Goal: Information Seeking & Learning: Check status

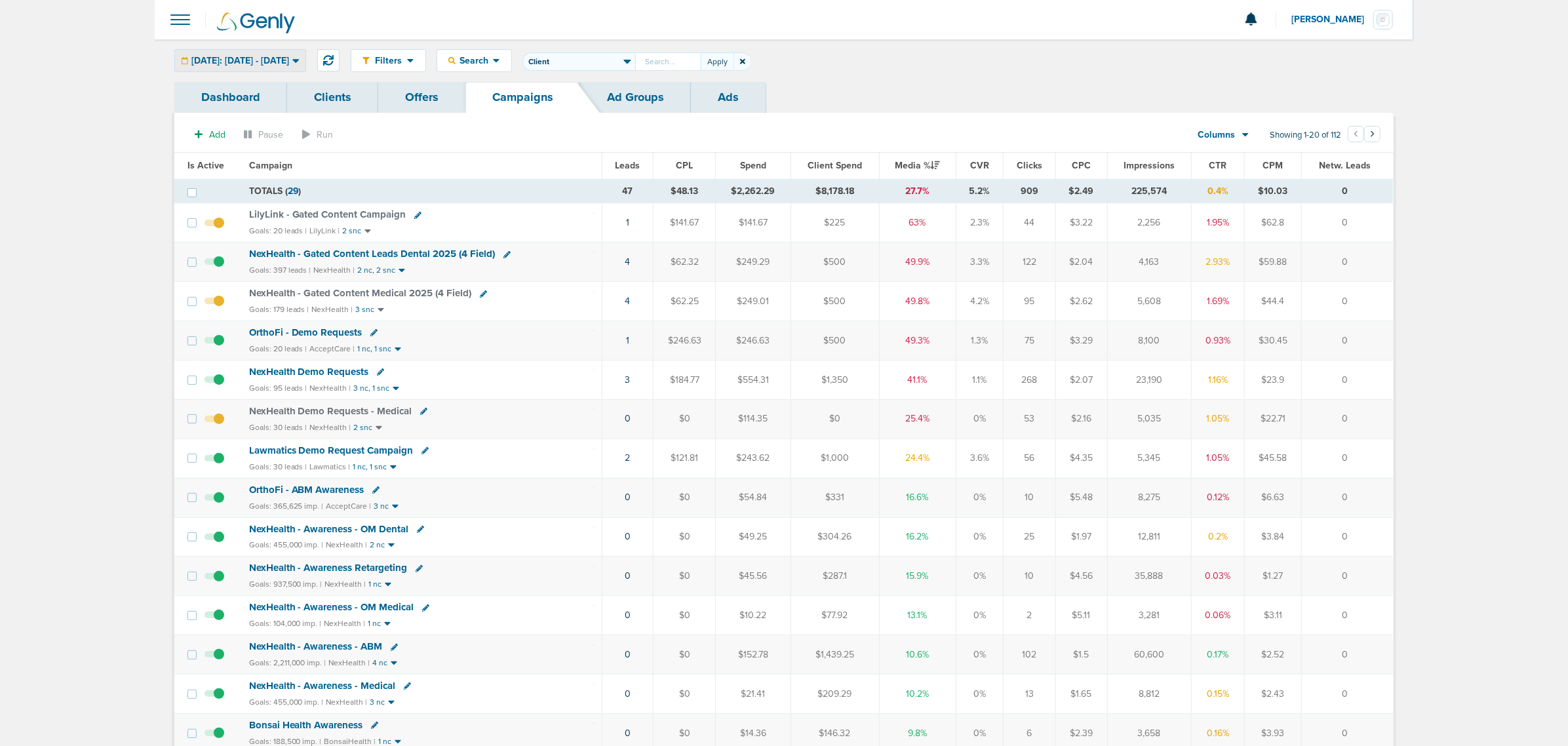
click at [289, 57] on span "[DATE]: [DATE] - [DATE]" at bounding box center [240, 61] width 98 height 9
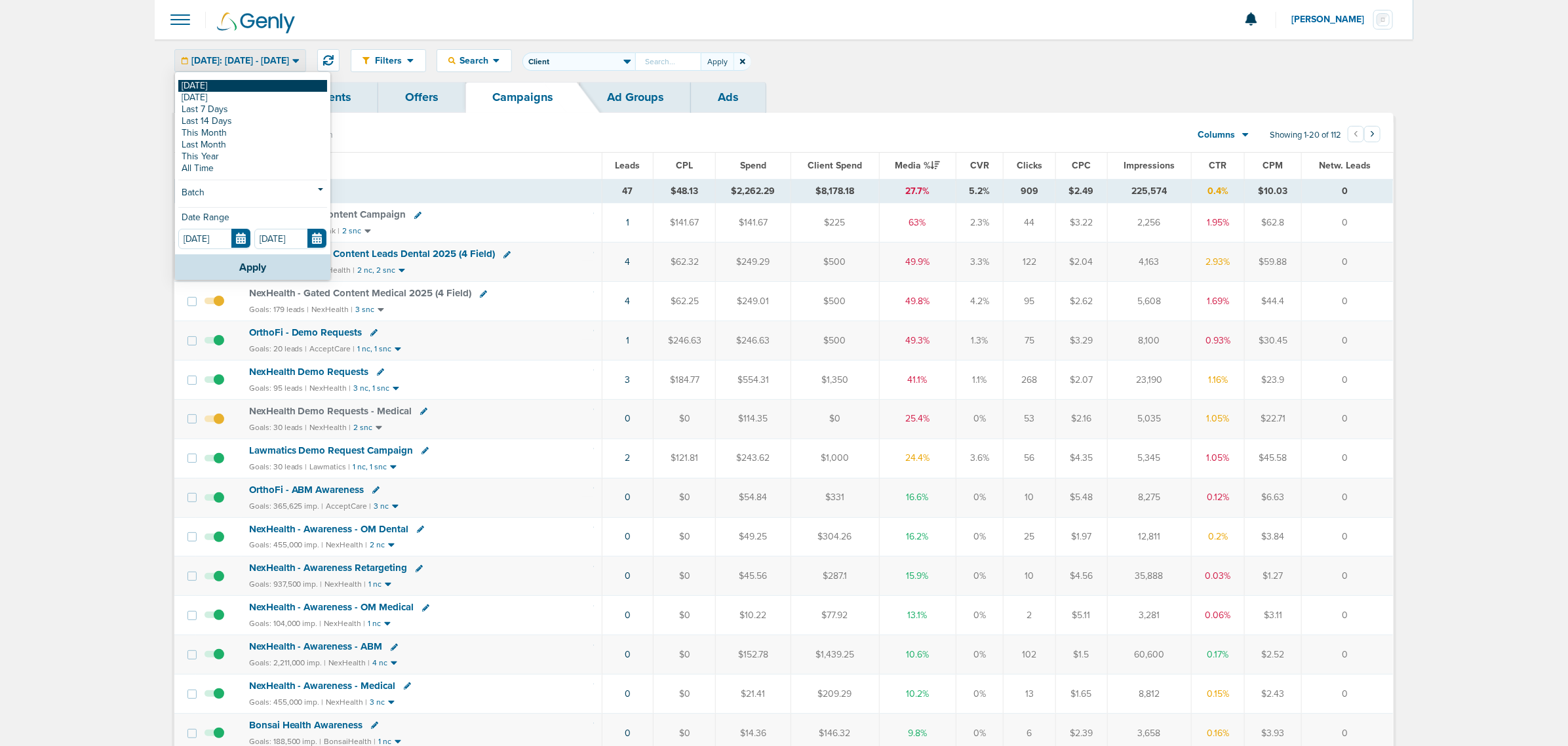
click at [224, 89] on link "[DATE]" at bounding box center [252, 86] width 149 height 12
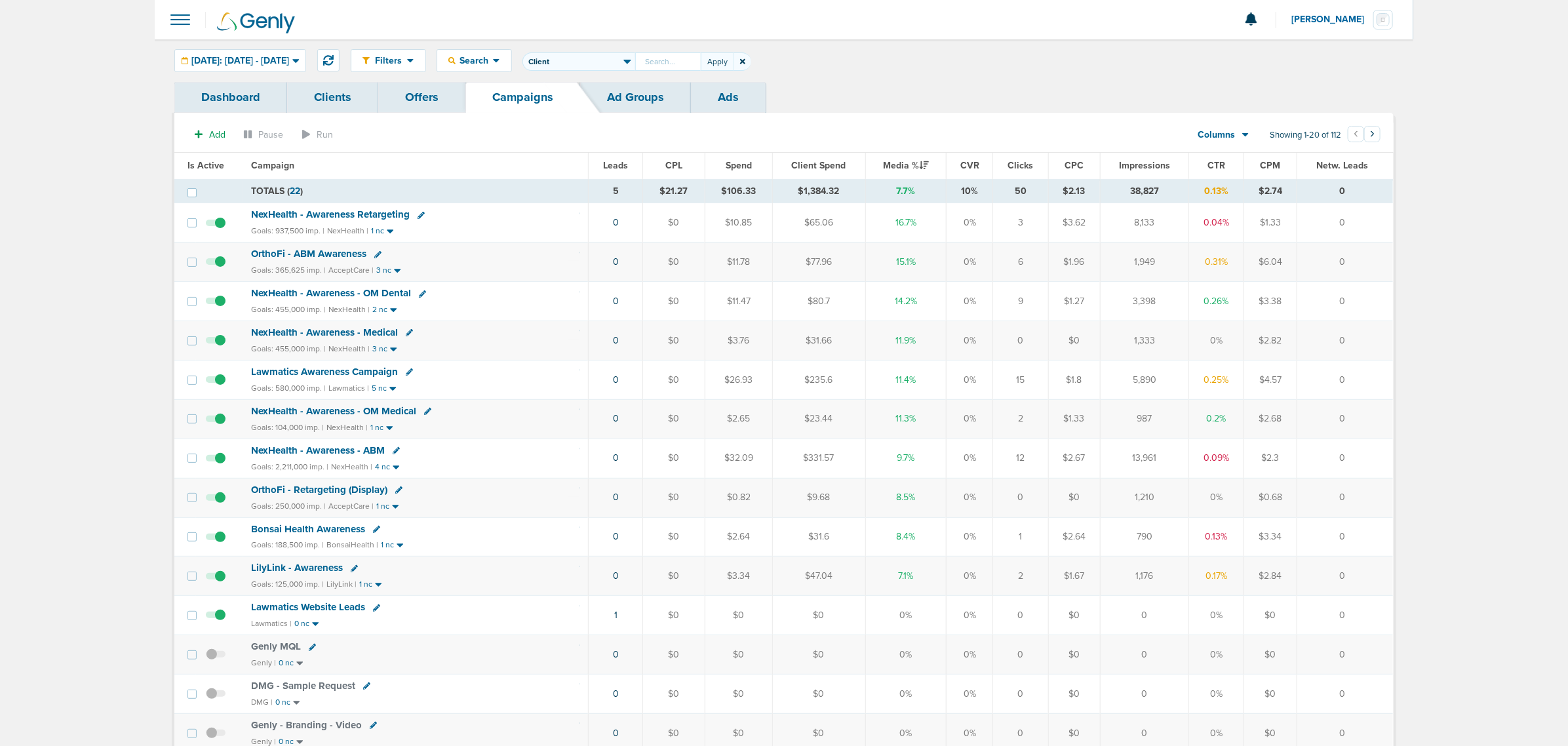
click at [618, 166] on span "Leads" at bounding box center [615, 166] width 25 height 11
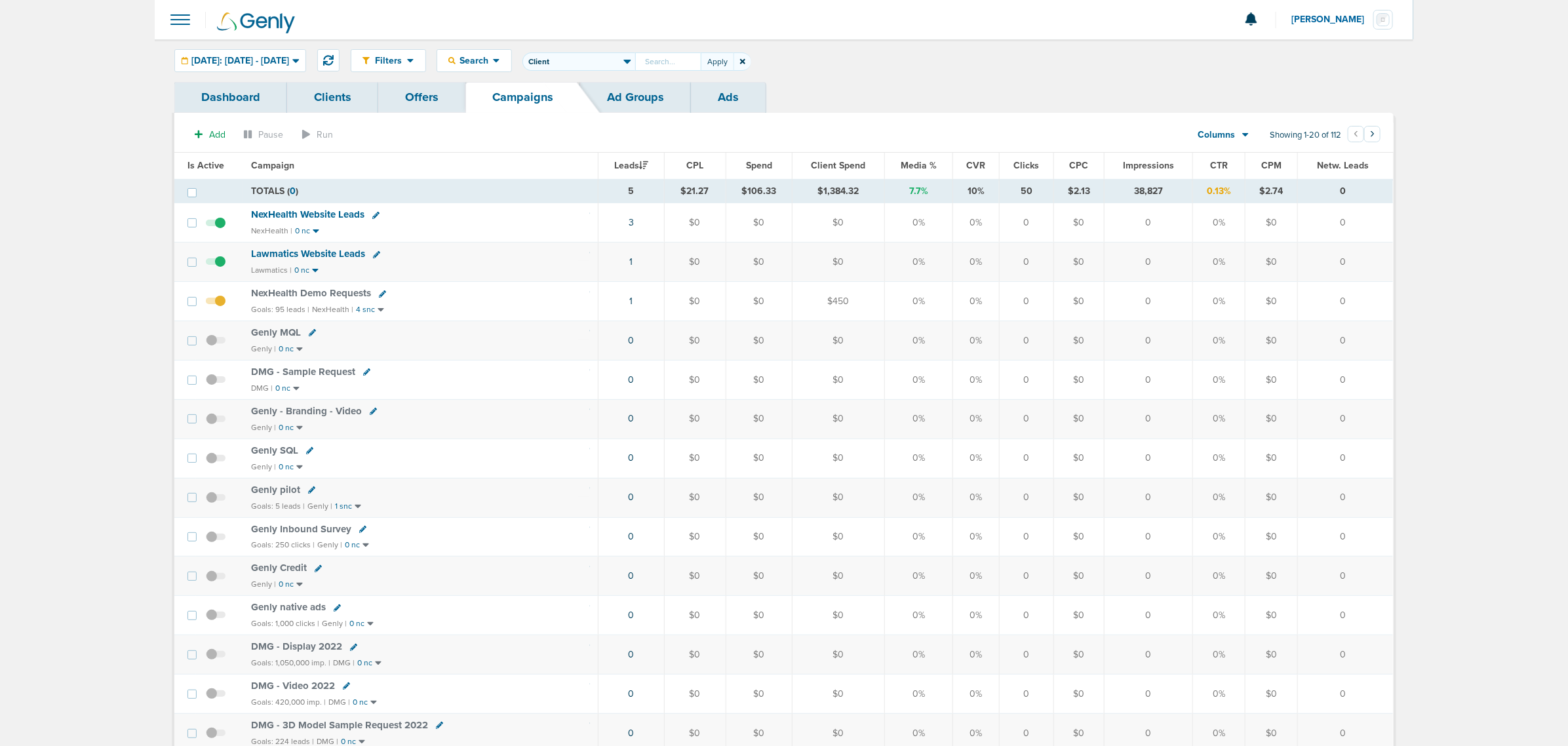
click at [380, 296] on icon at bounding box center [382, 293] width 7 height 7
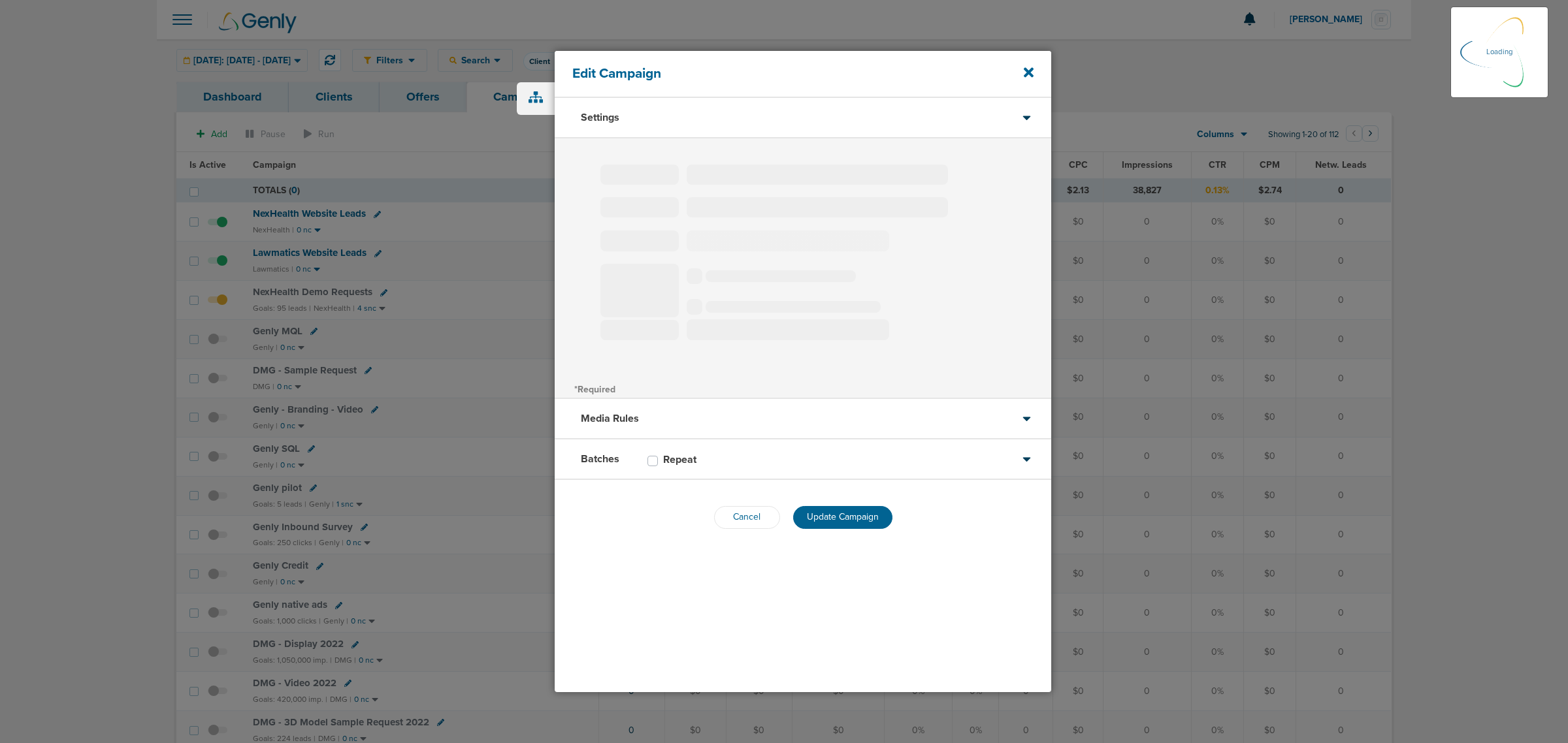
type input "NexHealth Demo Requests"
select select "Leads"
radio input "true"
select select "readWrite"
select select "1"
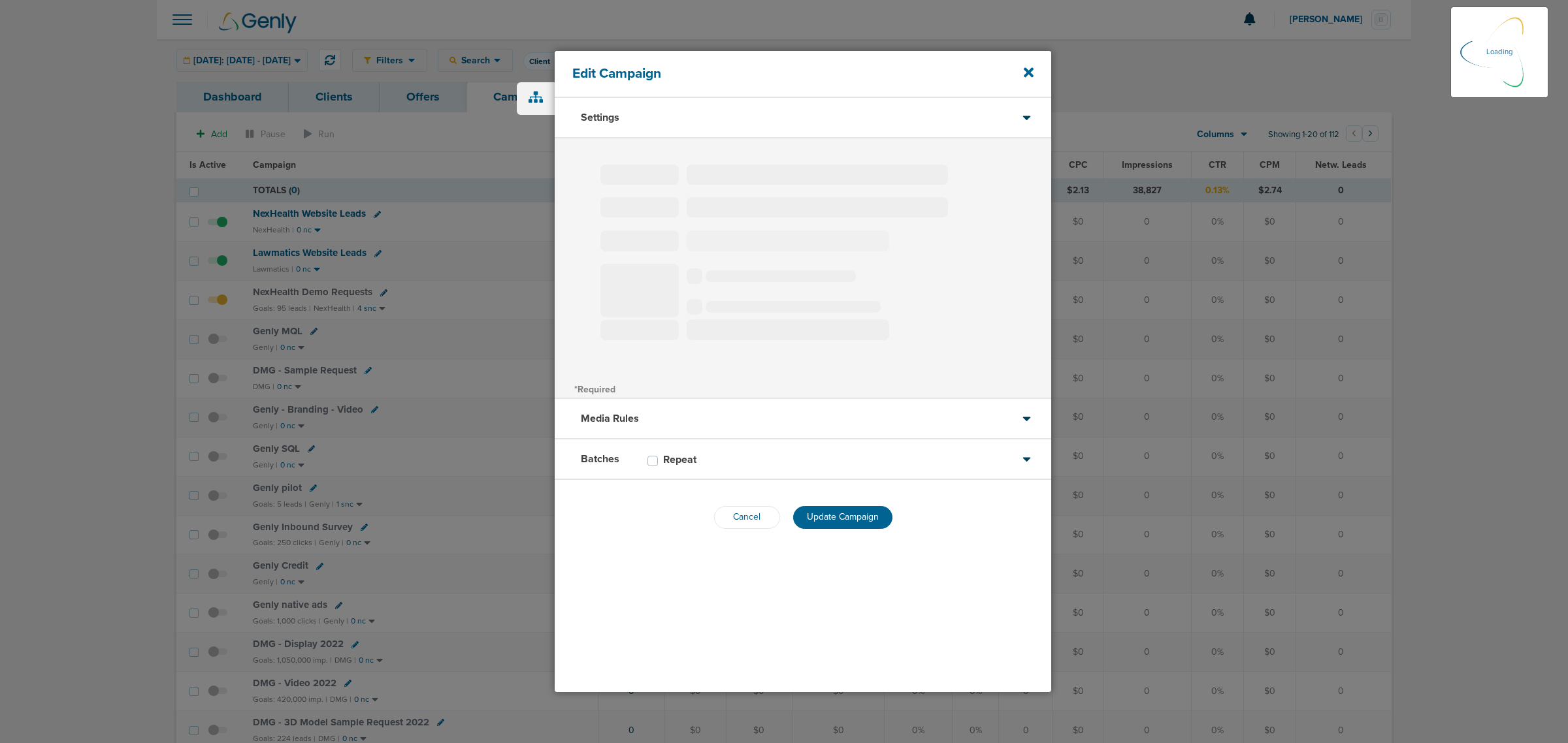
select select "1"
select select "2"
select select "3"
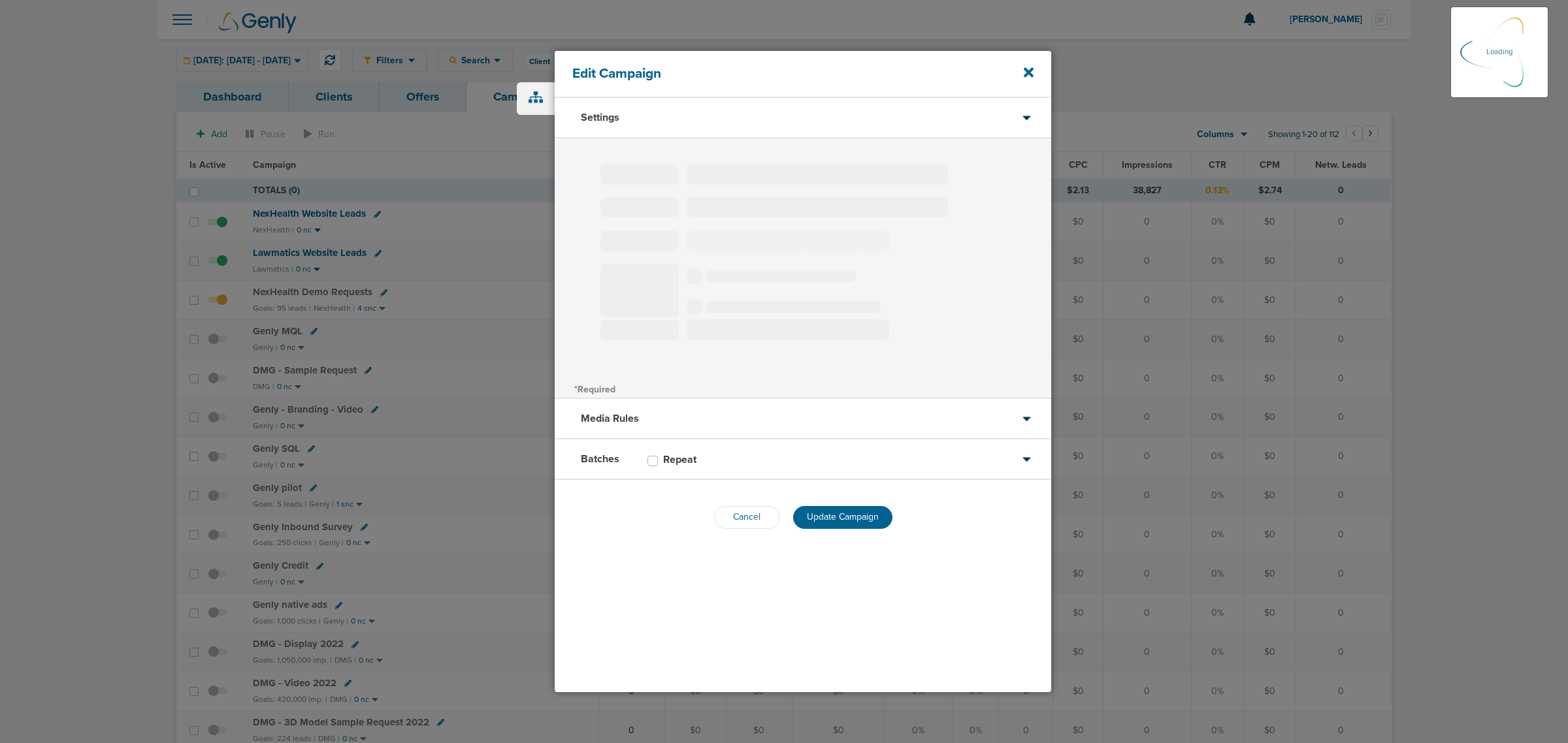
select select "4"
select select "6"
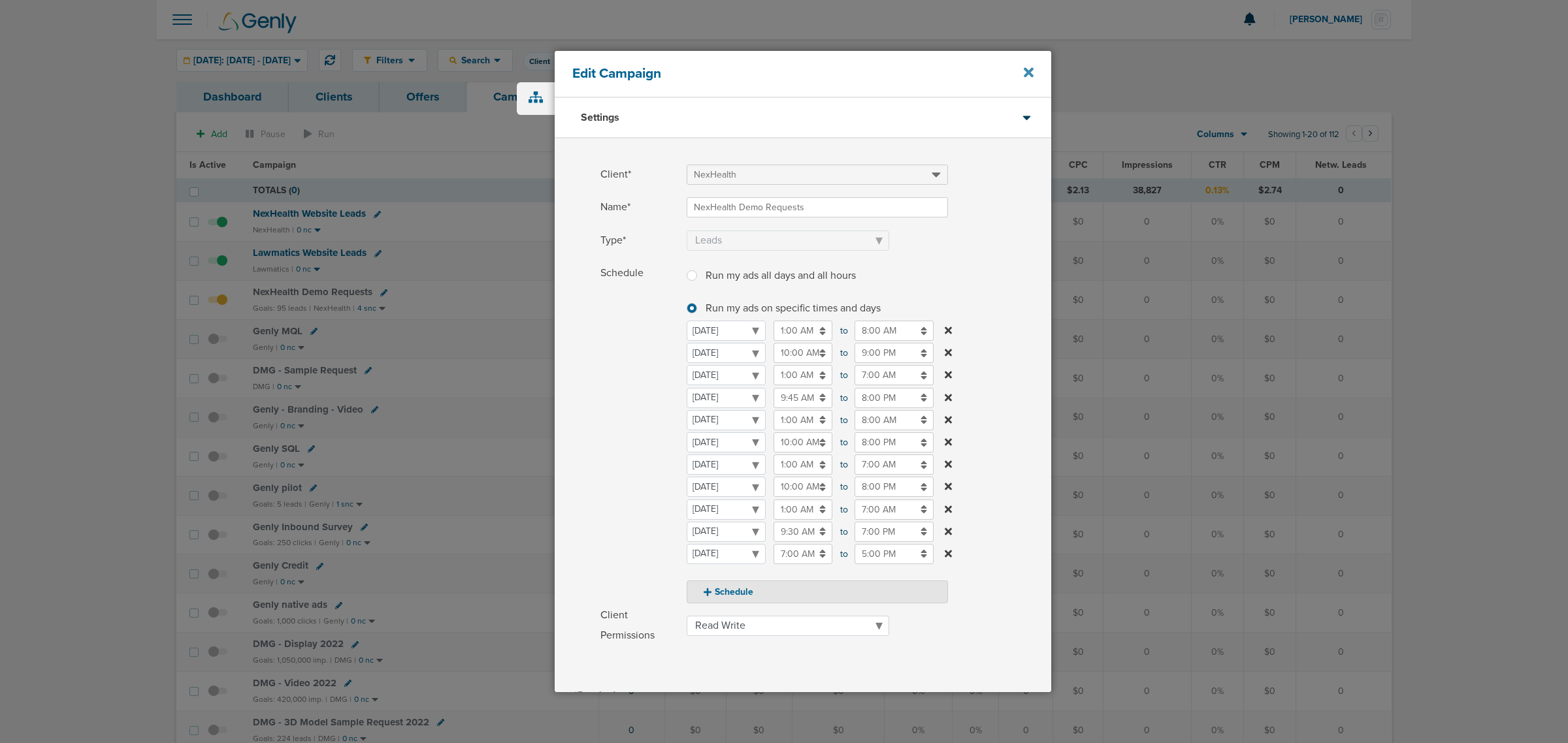
click at [1023, 66] on icon at bounding box center [1028, 73] width 10 height 14
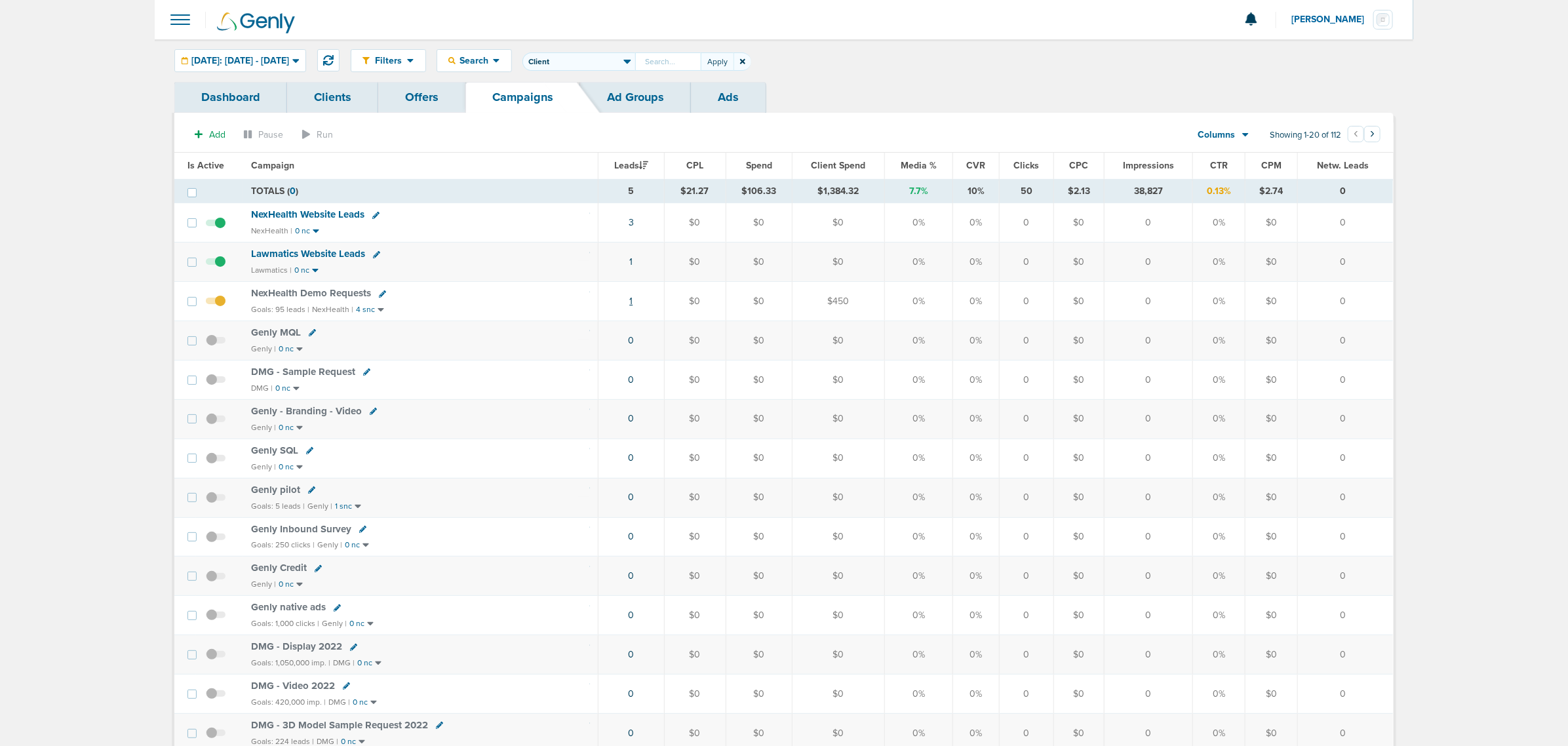
click at [633, 304] on link "1" at bounding box center [631, 301] width 3 height 11
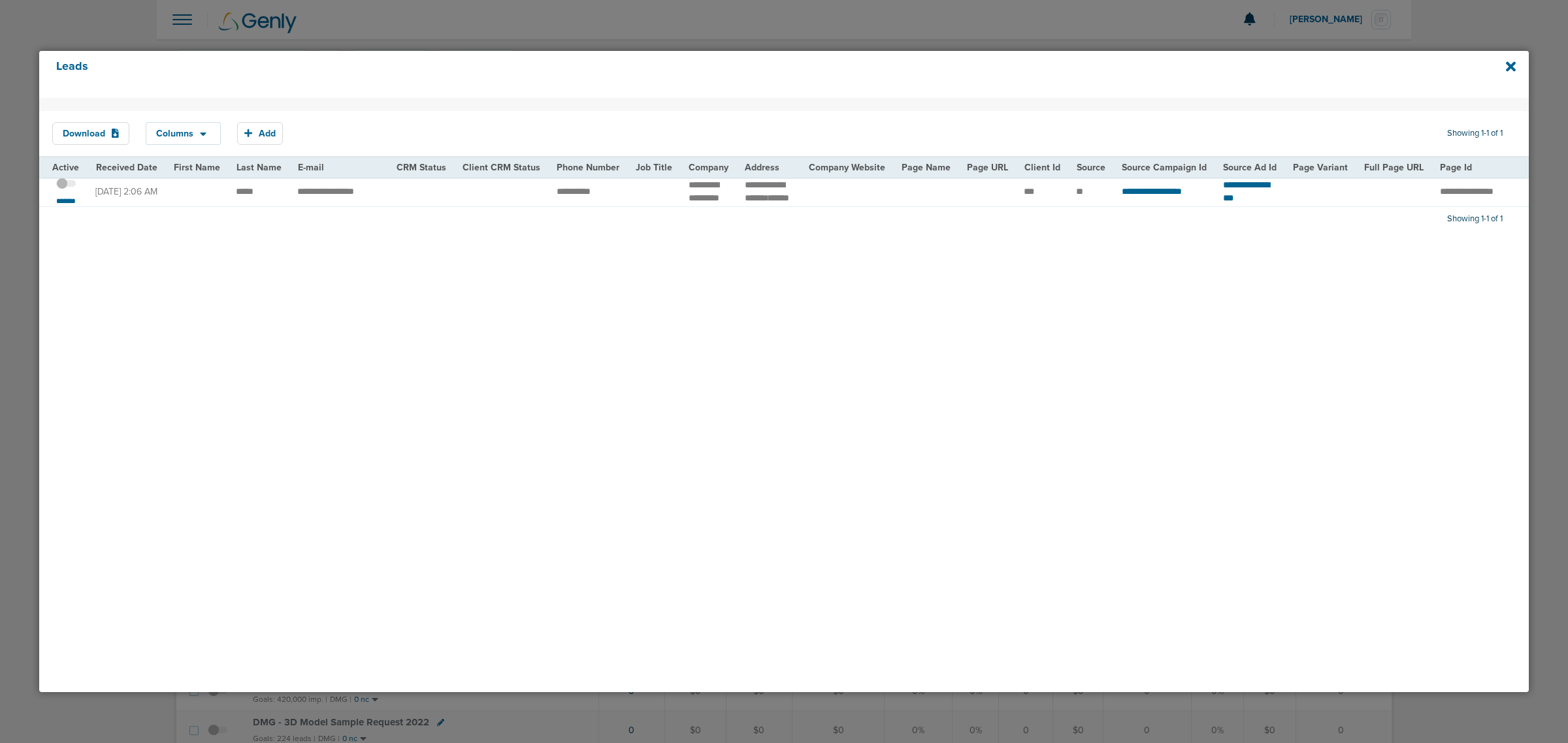
click at [70, 190] on span at bounding box center [66, 190] width 20 height 0
click at [66, 185] on input "checkbox" at bounding box center [66, 185] width 0 height 0
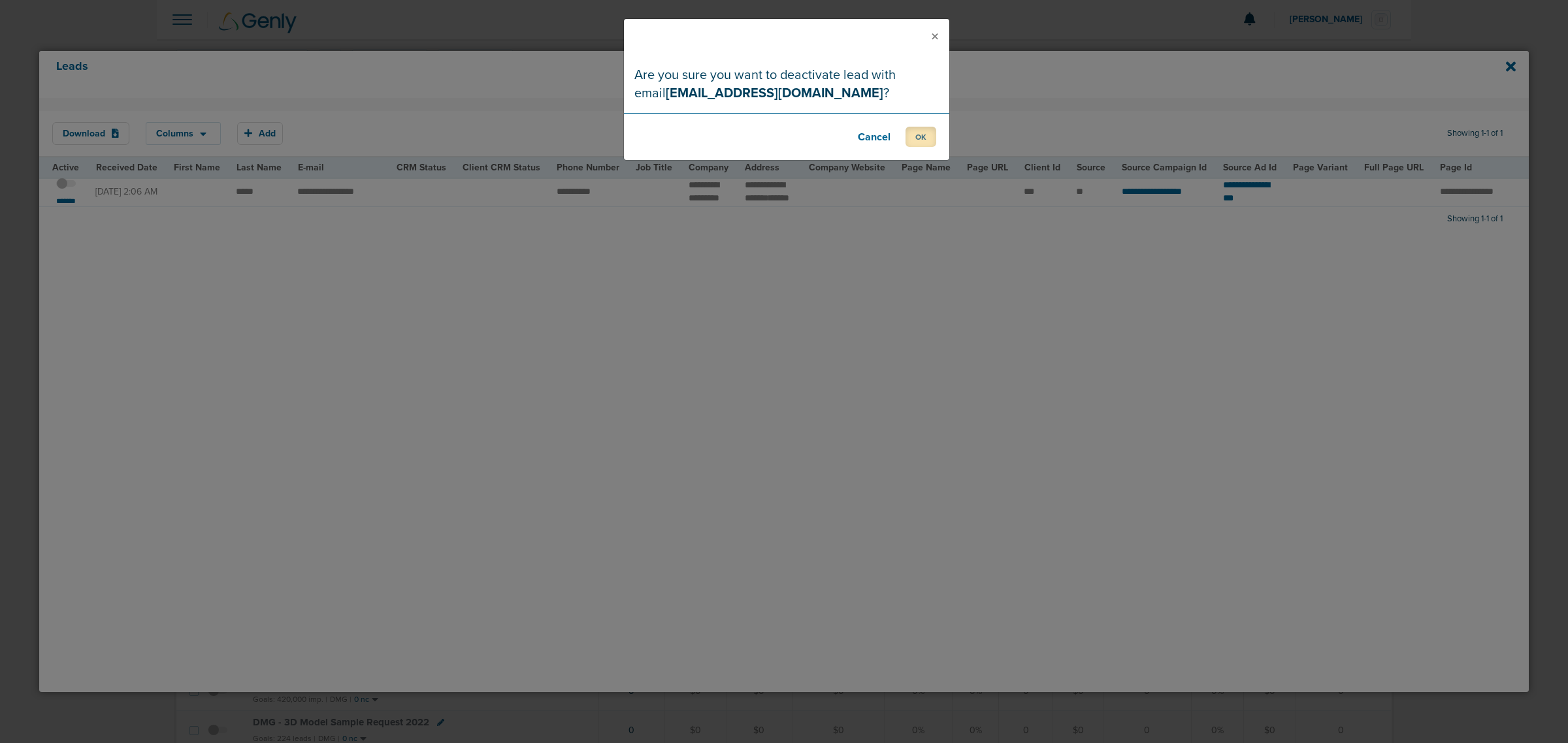
click at [932, 139] on button "OK" at bounding box center [920, 137] width 30 height 20
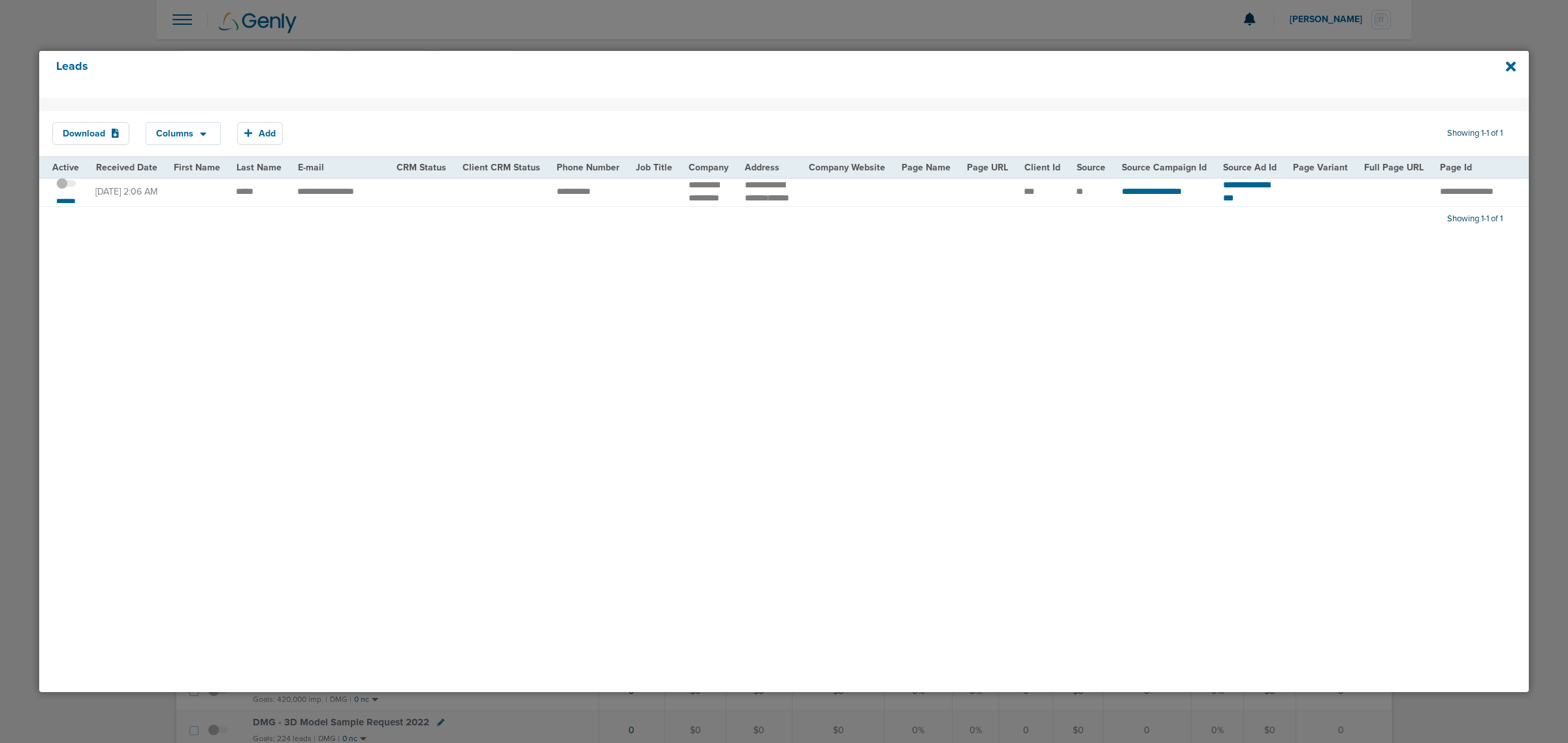
click at [1516, 64] on div "Leads" at bounding box center [784, 74] width 1489 height 47
click at [1513, 63] on icon at bounding box center [1510, 66] width 10 height 10
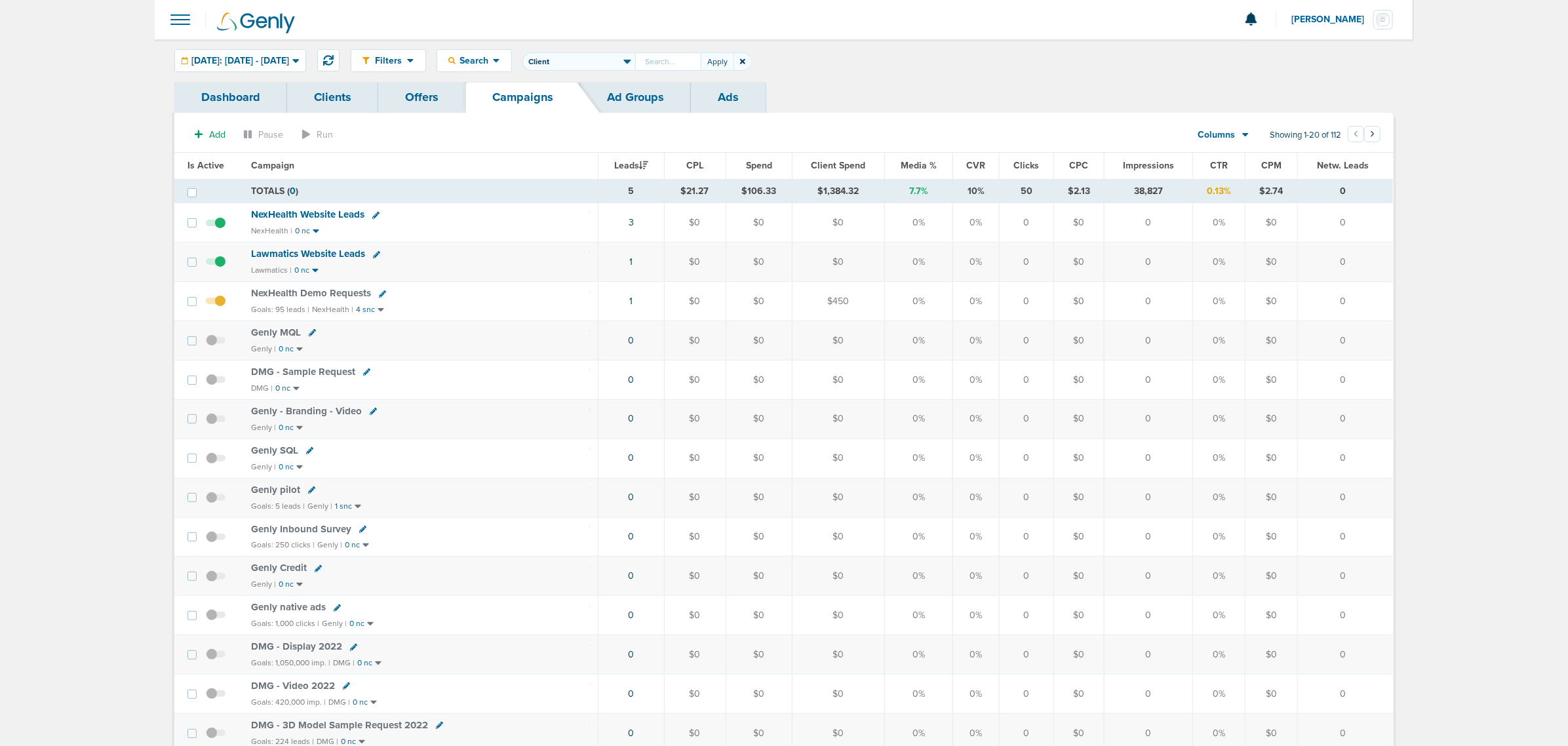
click at [492, 296] on div "NexHealth Demo Requests" at bounding box center [420, 293] width 339 height 13
click at [701, 59] on input "text" at bounding box center [668, 61] width 66 height 18
type input "nex"
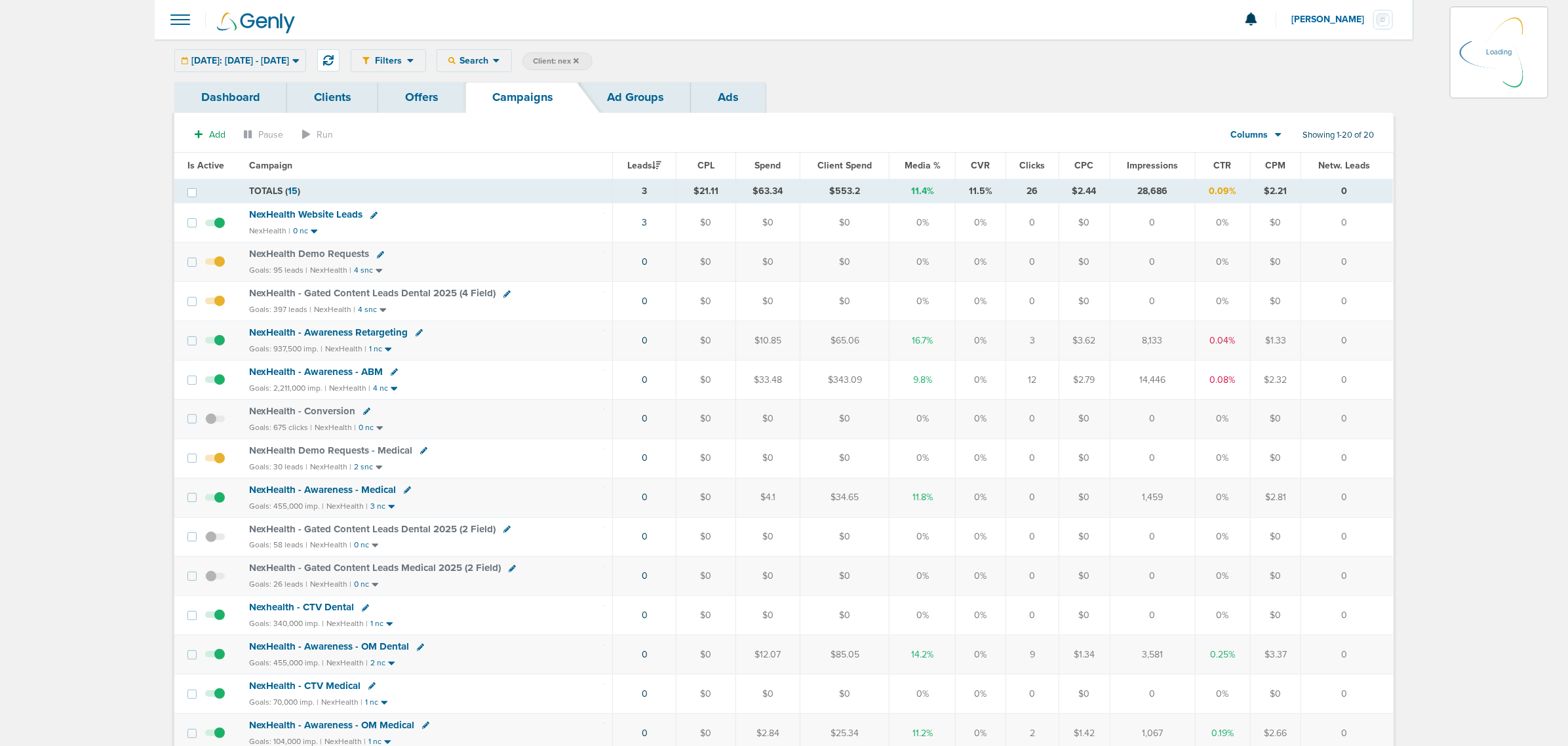
click at [388, 293] on span "NexHealth - Gated Content Leads Dental 2025 (4 Field)" at bounding box center [372, 293] width 246 height 12
click at [388, 293] on span "NexHealth - Gated Content Leads Dental 2025 (4 Field)" at bounding box center [373, 293] width 246 height 12
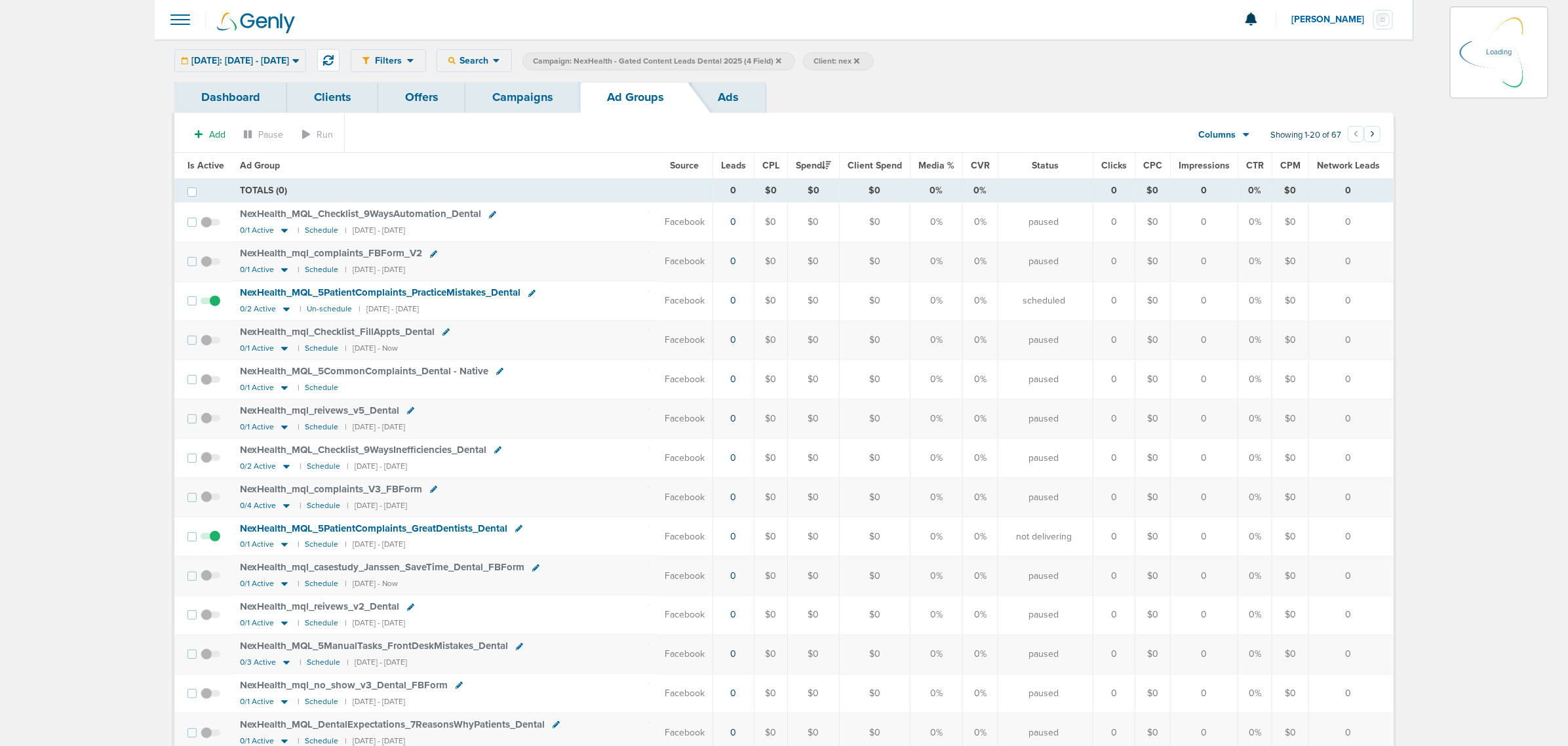
click at [516, 54] on div "Filters Active Only Settings Status Active Inactive Objectives MQL SQL Traffic …" at bounding box center [872, 60] width 1043 height 23
click at [493, 58] on span "Search" at bounding box center [474, 60] width 38 height 11
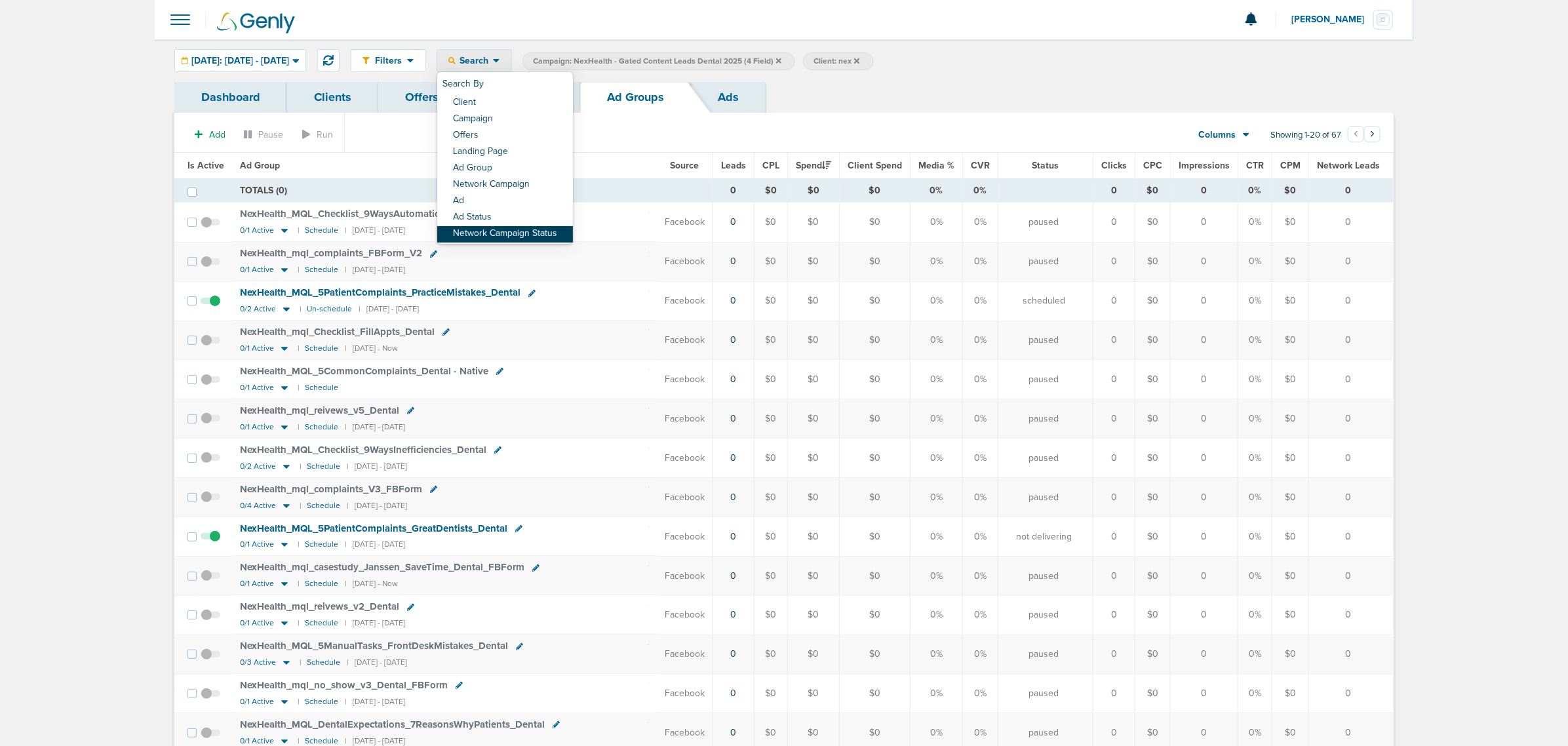
click at [522, 227] on link "Network Campaign Status" at bounding box center [505, 234] width 136 height 16
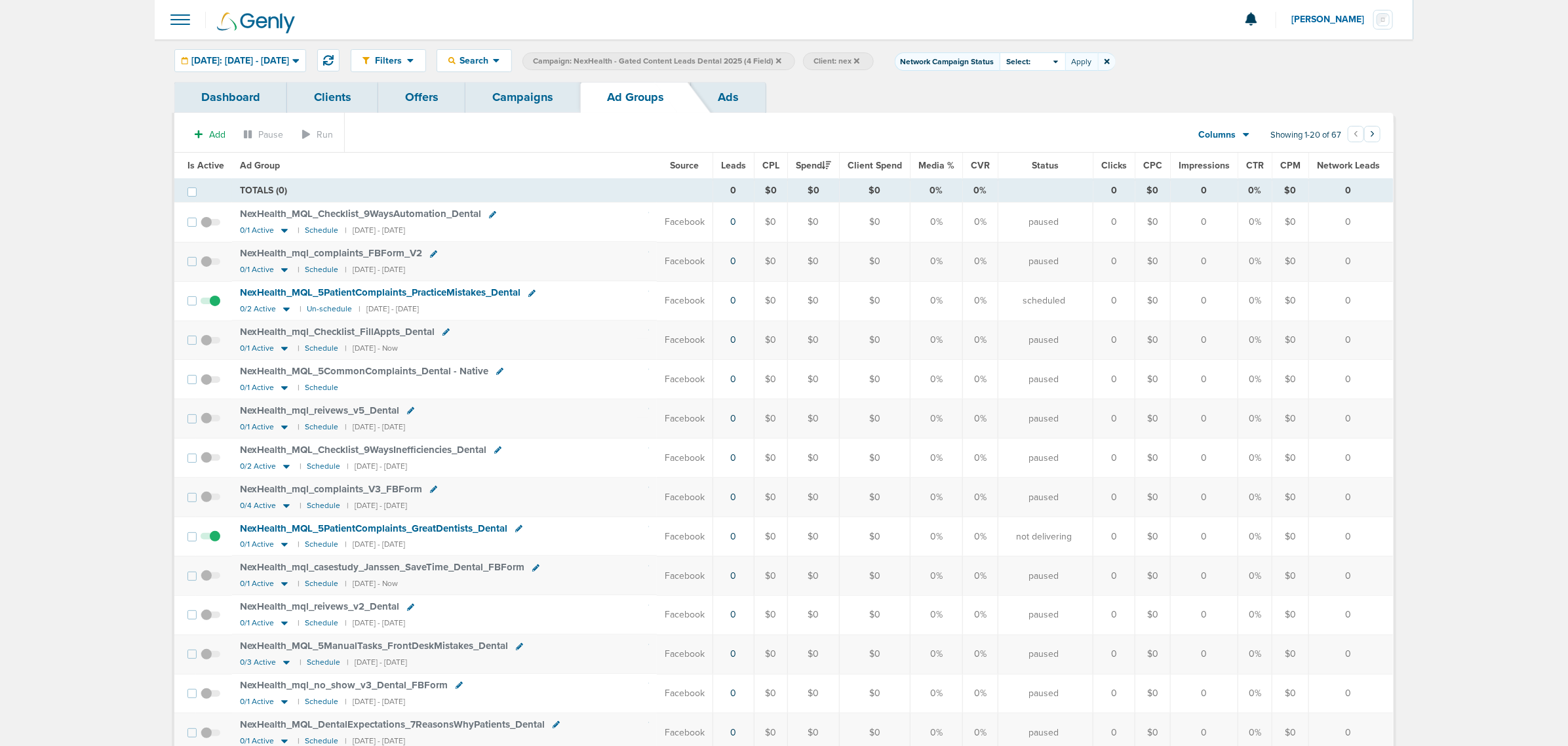
click at [1031, 64] on span "Select:" at bounding box center [1018, 62] width 24 height 11
click at [1060, 115] on label "Scheduled" at bounding box center [1033, 118] width 54 height 11
click at [1022, 112] on input "Scheduled" at bounding box center [1022, 112] width 0 height 0
click at [1098, 67] on button "Apply" at bounding box center [1082, 61] width 33 height 18
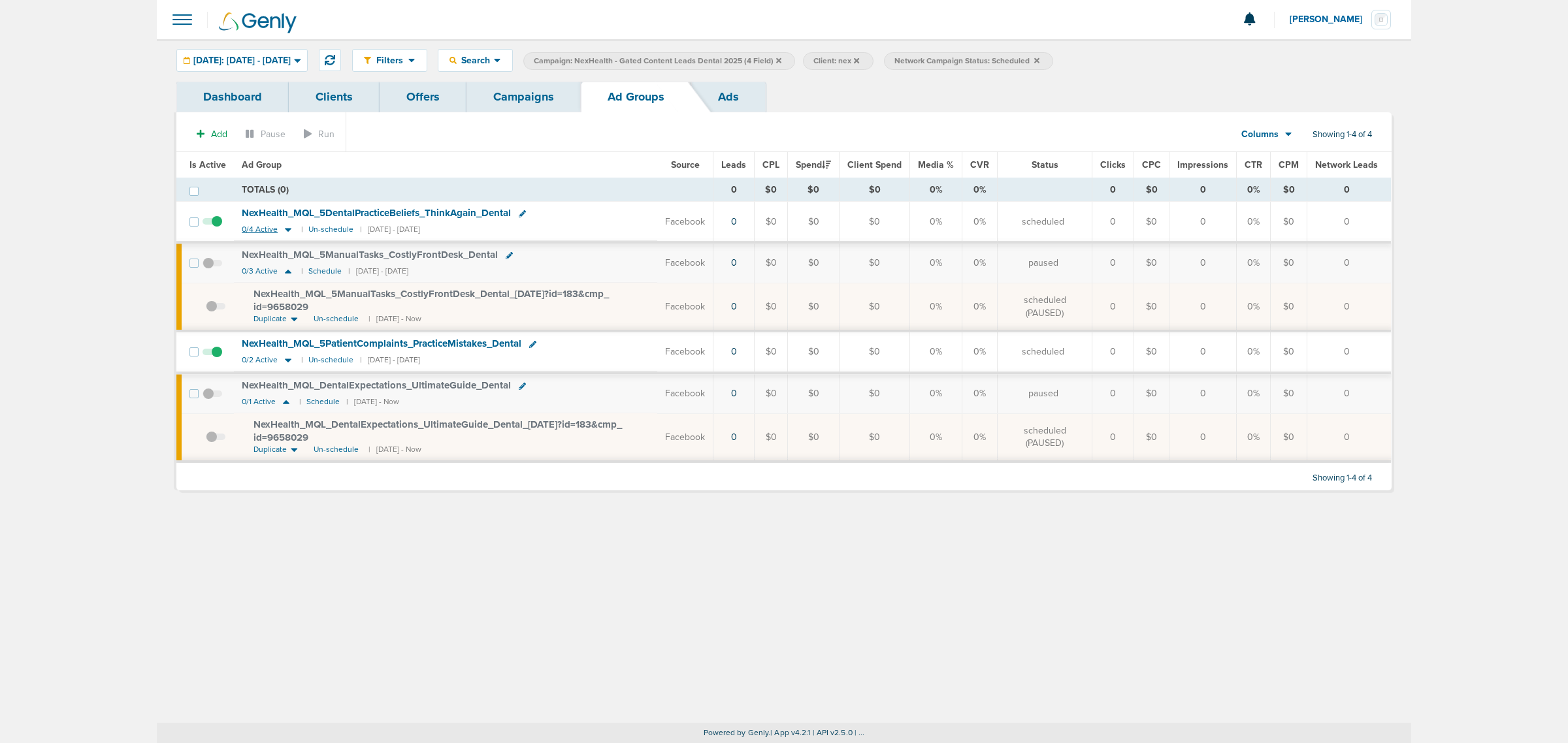
click at [283, 227] on icon at bounding box center [288, 230] width 13 height 11
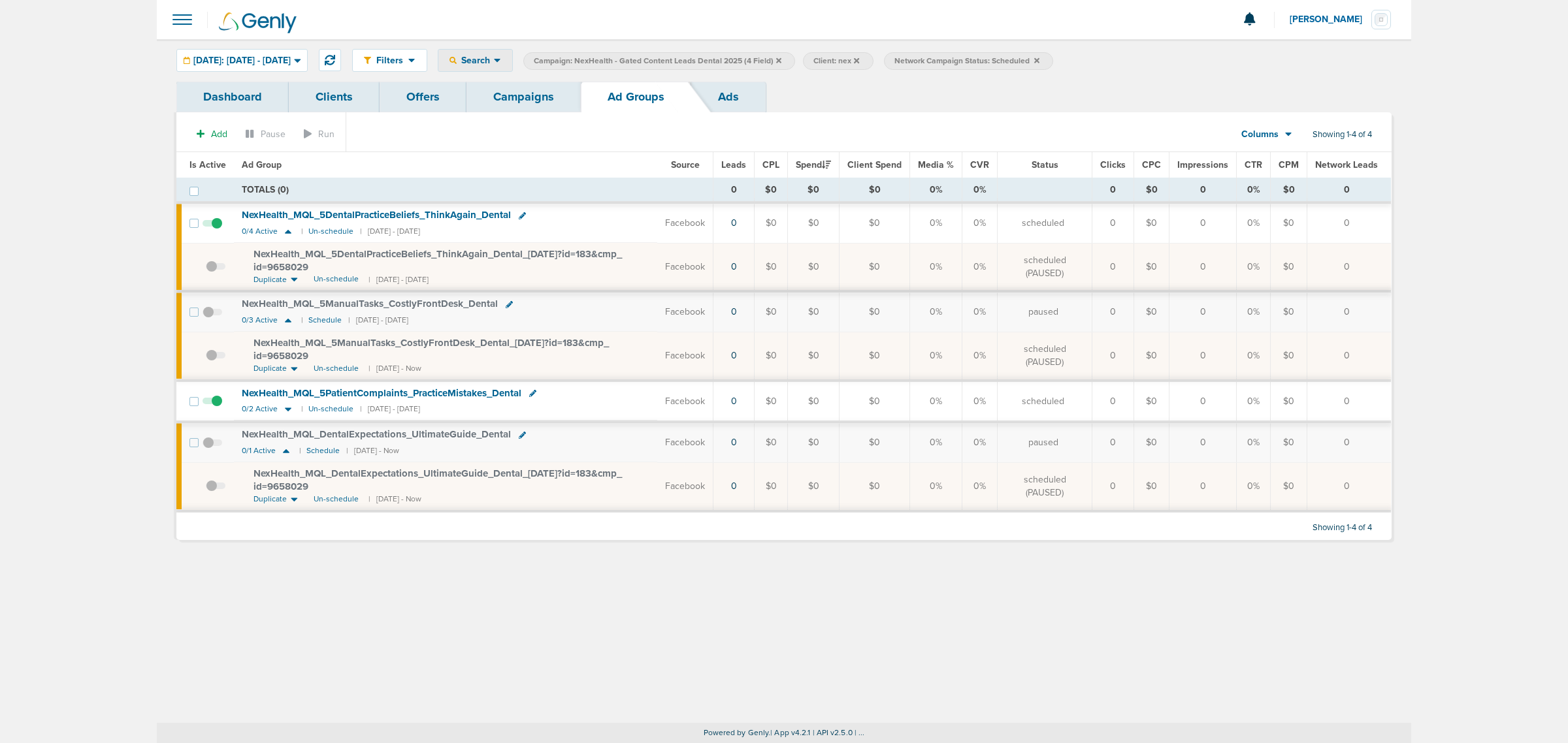
click at [494, 59] on span "Search" at bounding box center [475, 60] width 38 height 11
click at [1039, 61] on icon at bounding box center [1037, 61] width 5 height 8
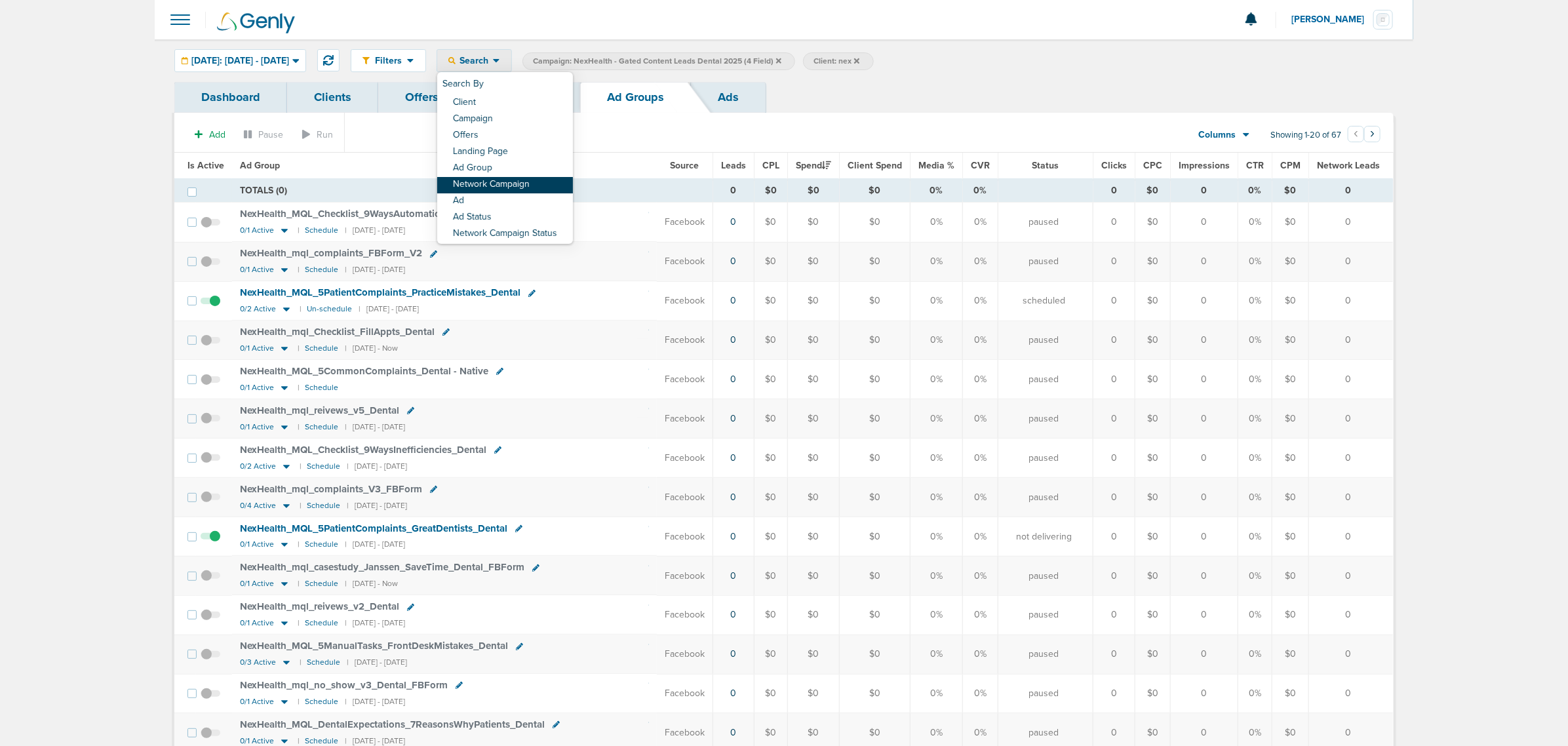
click at [546, 182] on link "Network Campaign" at bounding box center [505, 185] width 136 height 16
select select "netCmpName"
type input "09.19"
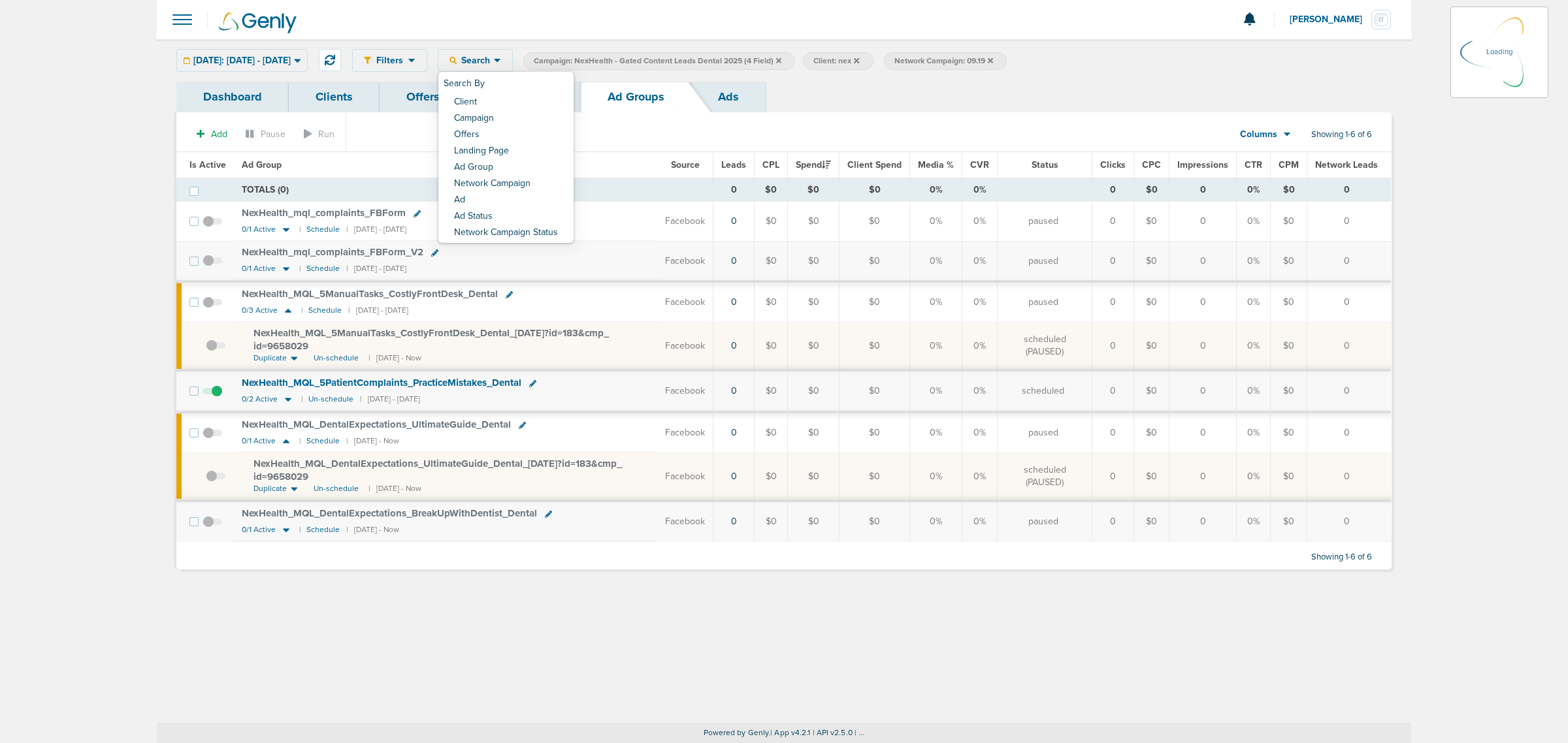
click at [445, 145] on section "Add Pause Run Columns Media Stats Sales Performance Custom Showing 1-6 of 6" at bounding box center [784, 137] width 1215 height 30
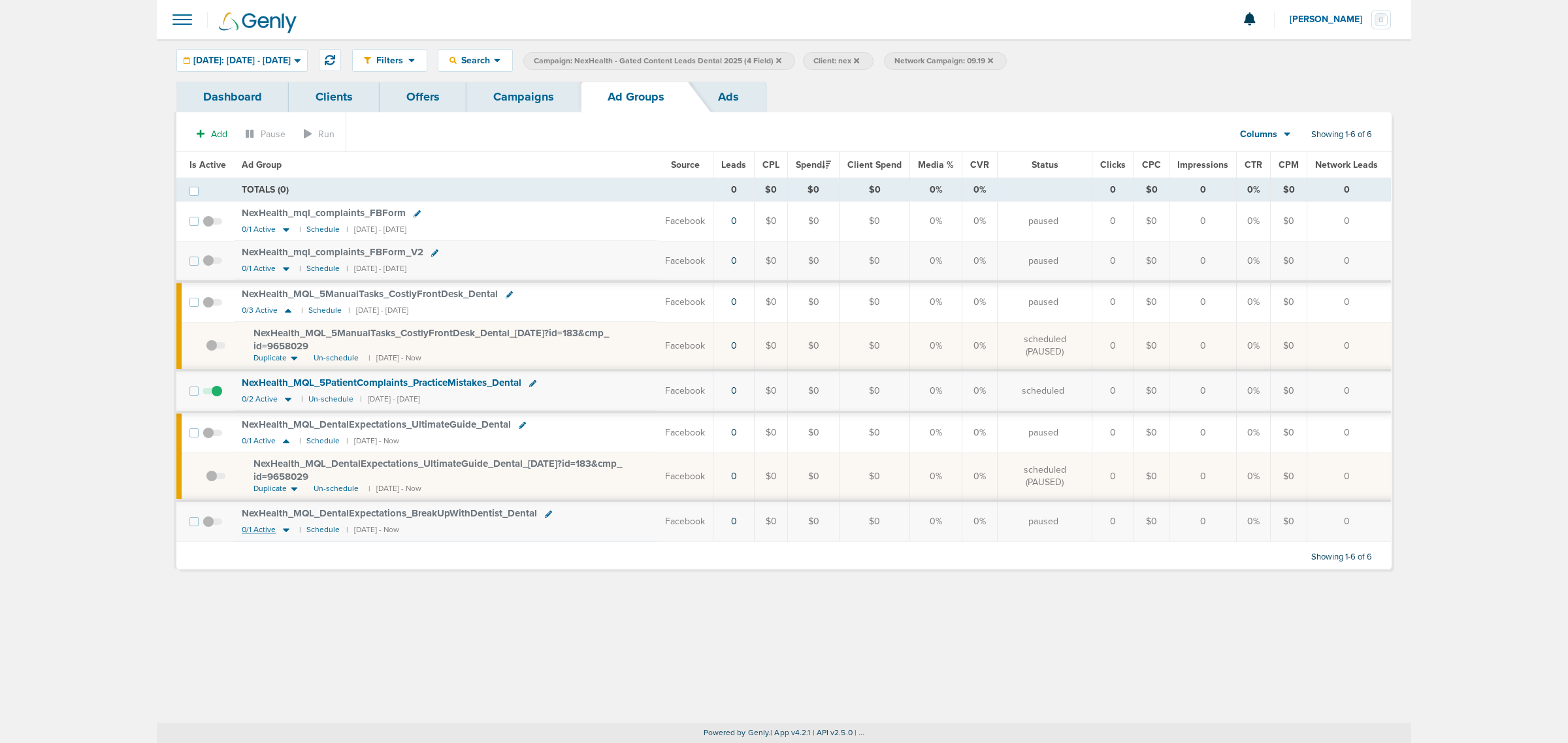
click at [288, 531] on icon at bounding box center [286, 530] width 13 height 11
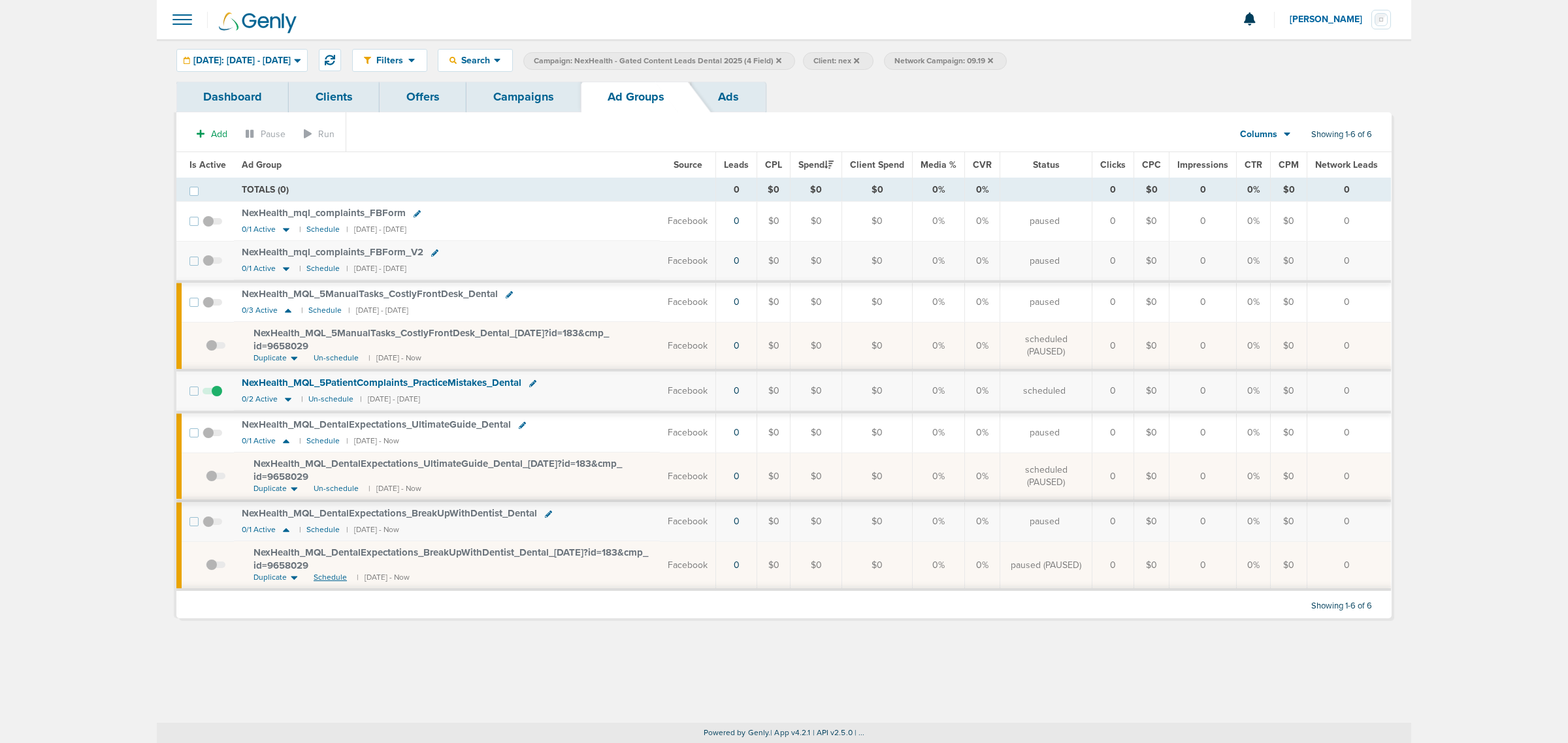
click at [332, 581] on span "Schedule" at bounding box center [330, 577] width 34 height 11
click at [993, 59] on icon at bounding box center [990, 60] width 5 height 5
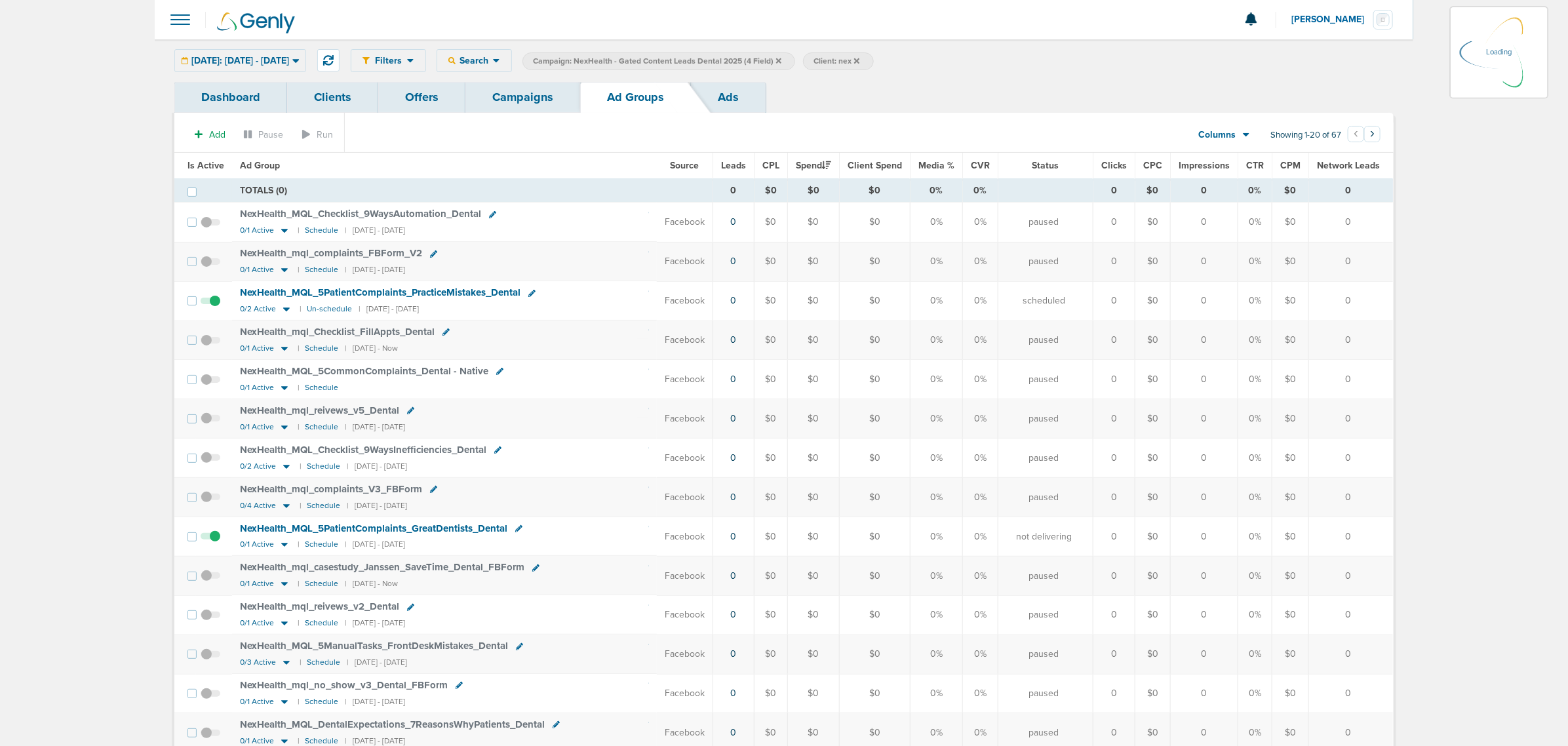
click at [542, 66] on div "Filters Active Only Settings Status Active Inactive Objectives MQL SQL Traffic …" at bounding box center [872, 60] width 1043 height 23
click at [500, 57] on icon at bounding box center [496, 60] width 7 height 11
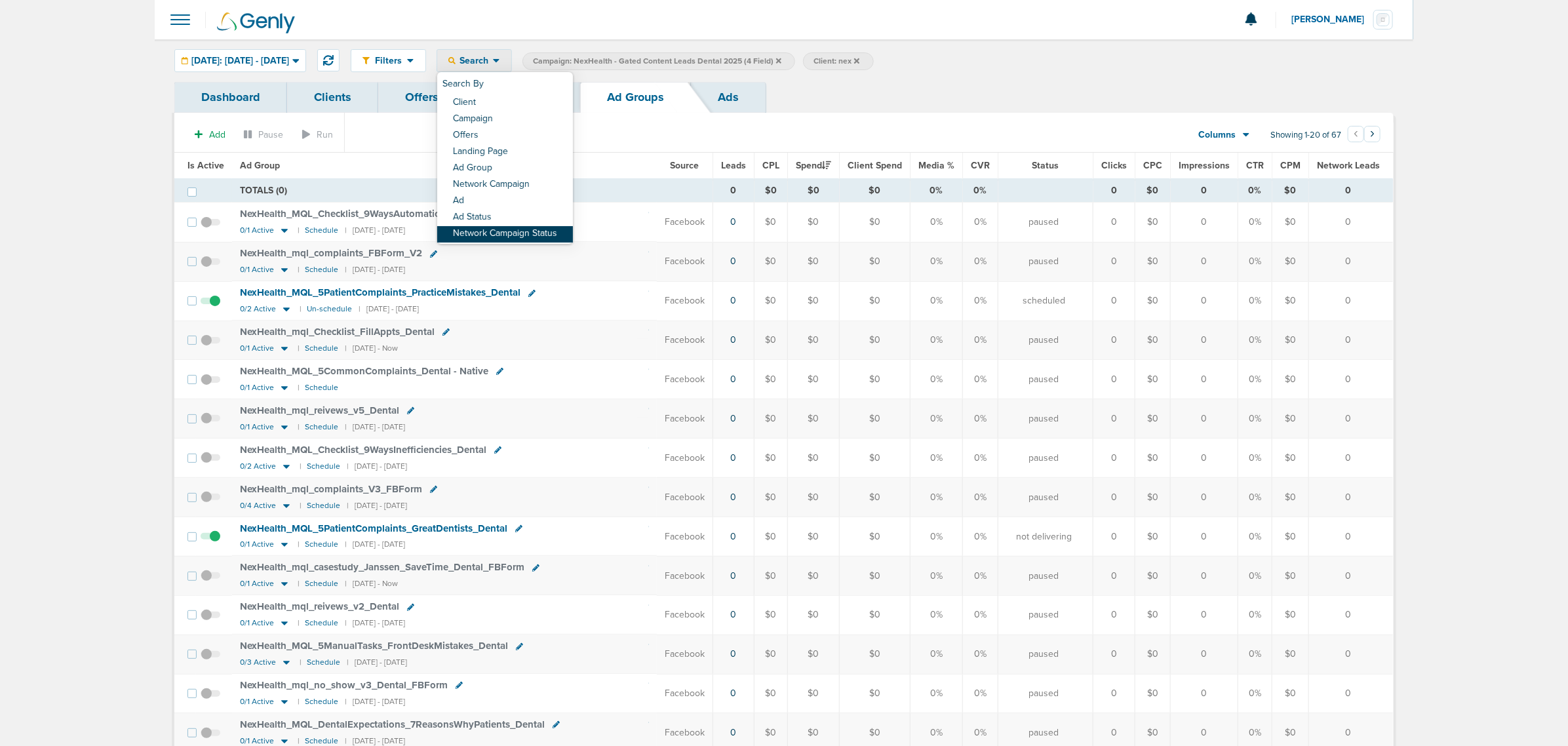
click at [531, 227] on link "Network Campaign Status" at bounding box center [505, 234] width 136 height 16
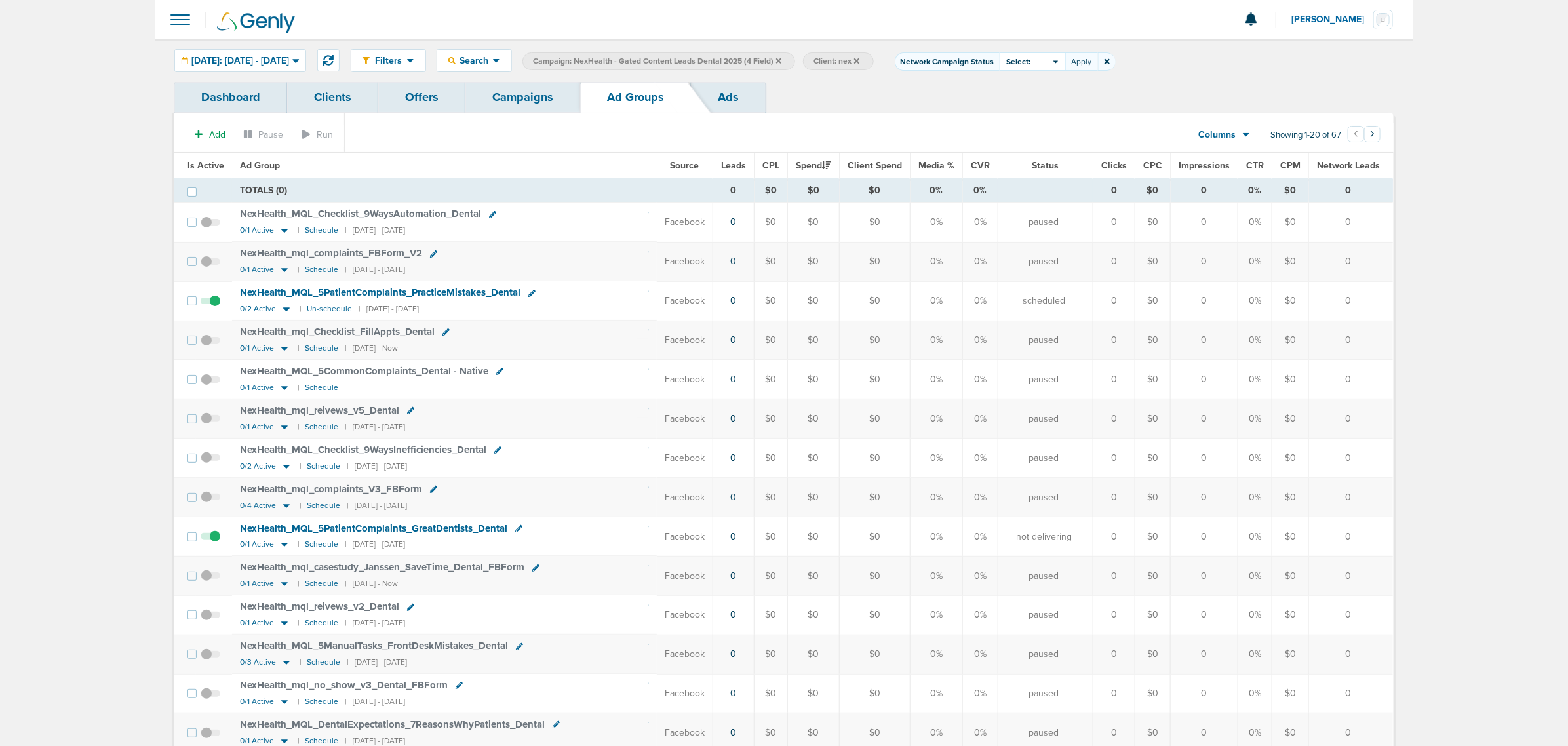
click at [1065, 60] on div "Select:" at bounding box center [1033, 61] width 66 height 18
click at [1015, 116] on span at bounding box center [1011, 117] width 9 height 9
click at [1022, 112] on input "Scheduled" at bounding box center [1022, 112] width 0 height 0
click at [1098, 62] on button "Apply" at bounding box center [1082, 61] width 33 height 18
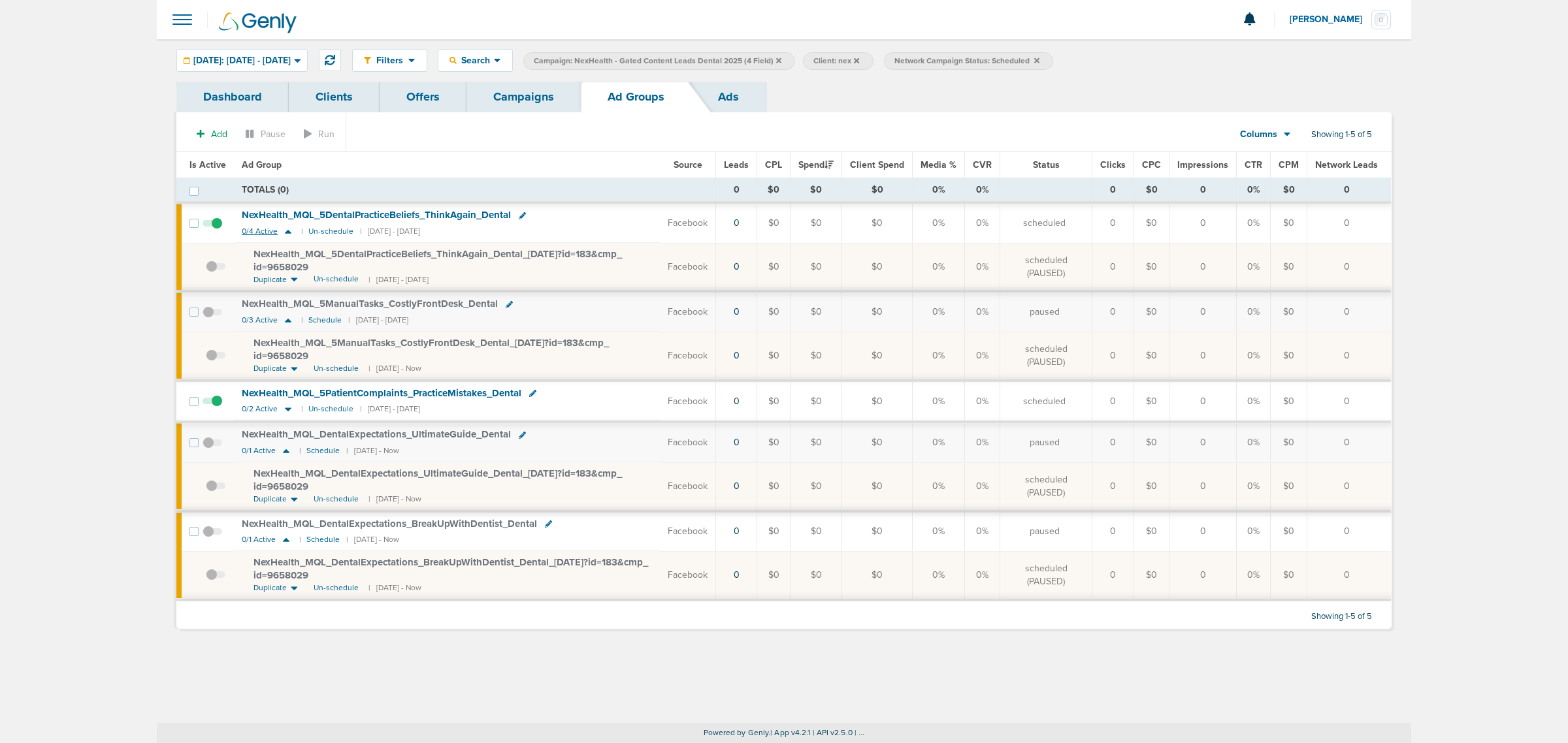
click at [288, 233] on icon at bounding box center [288, 231] width 6 height 4
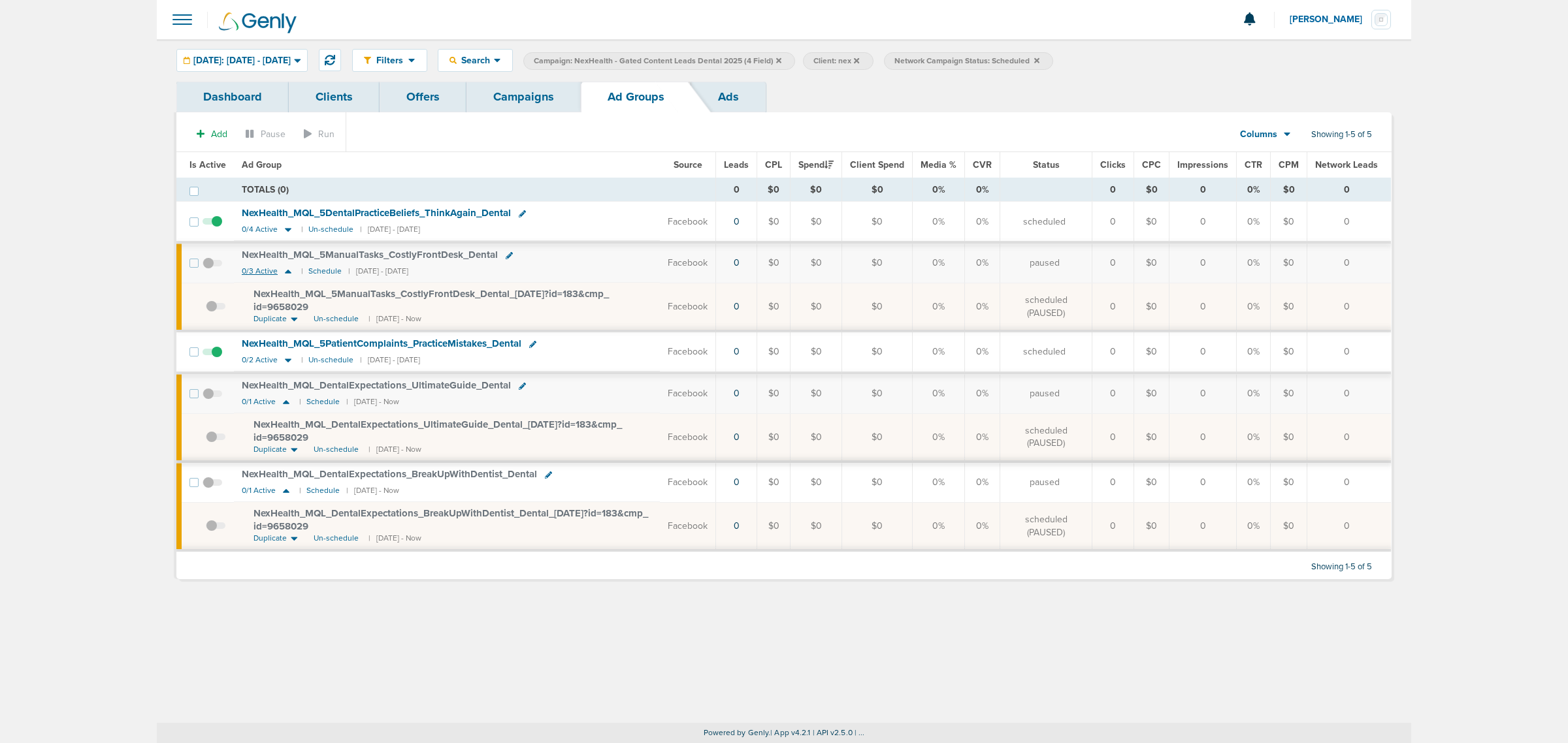
click at [285, 273] on icon at bounding box center [288, 271] width 6 height 4
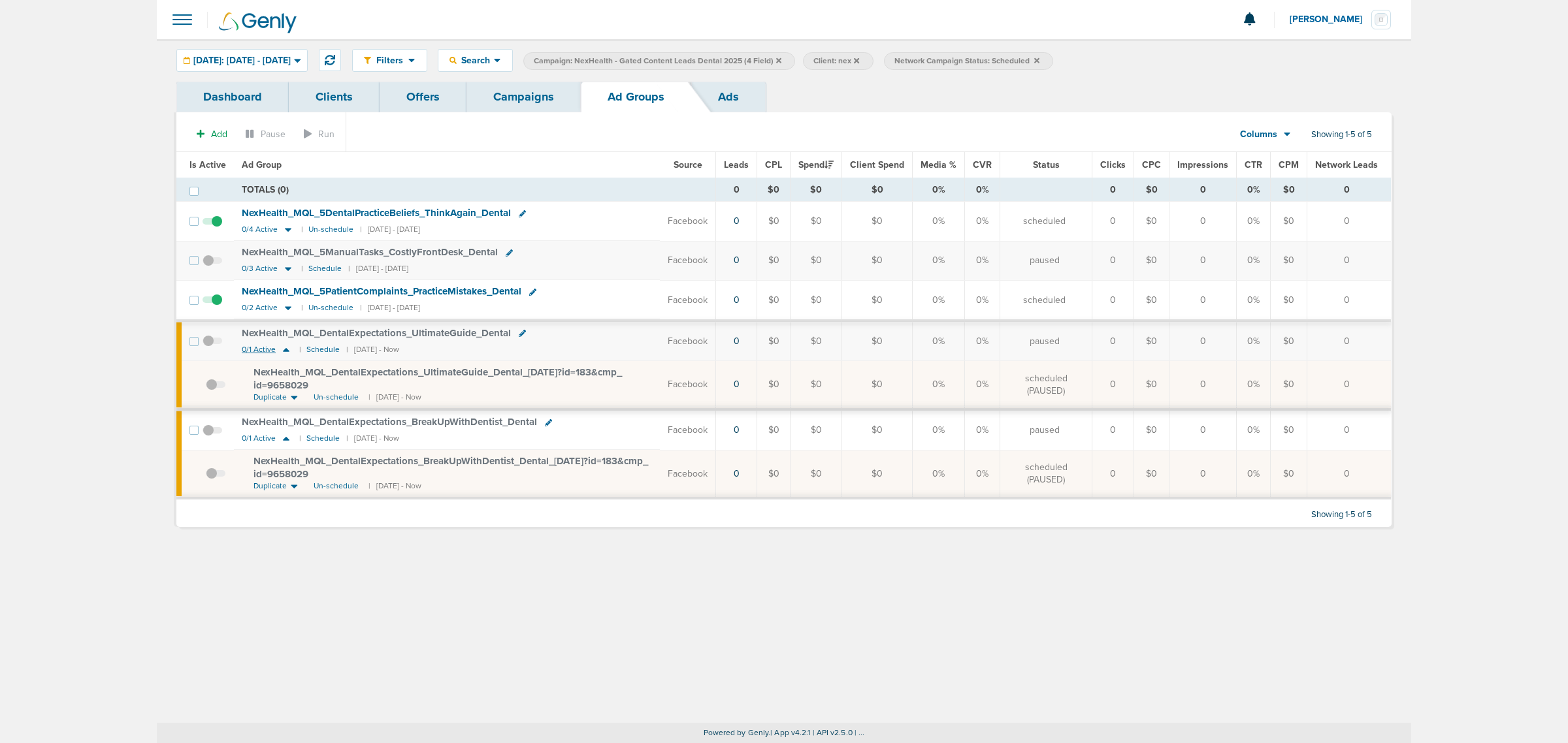
click at [288, 348] on icon at bounding box center [286, 350] width 13 height 11
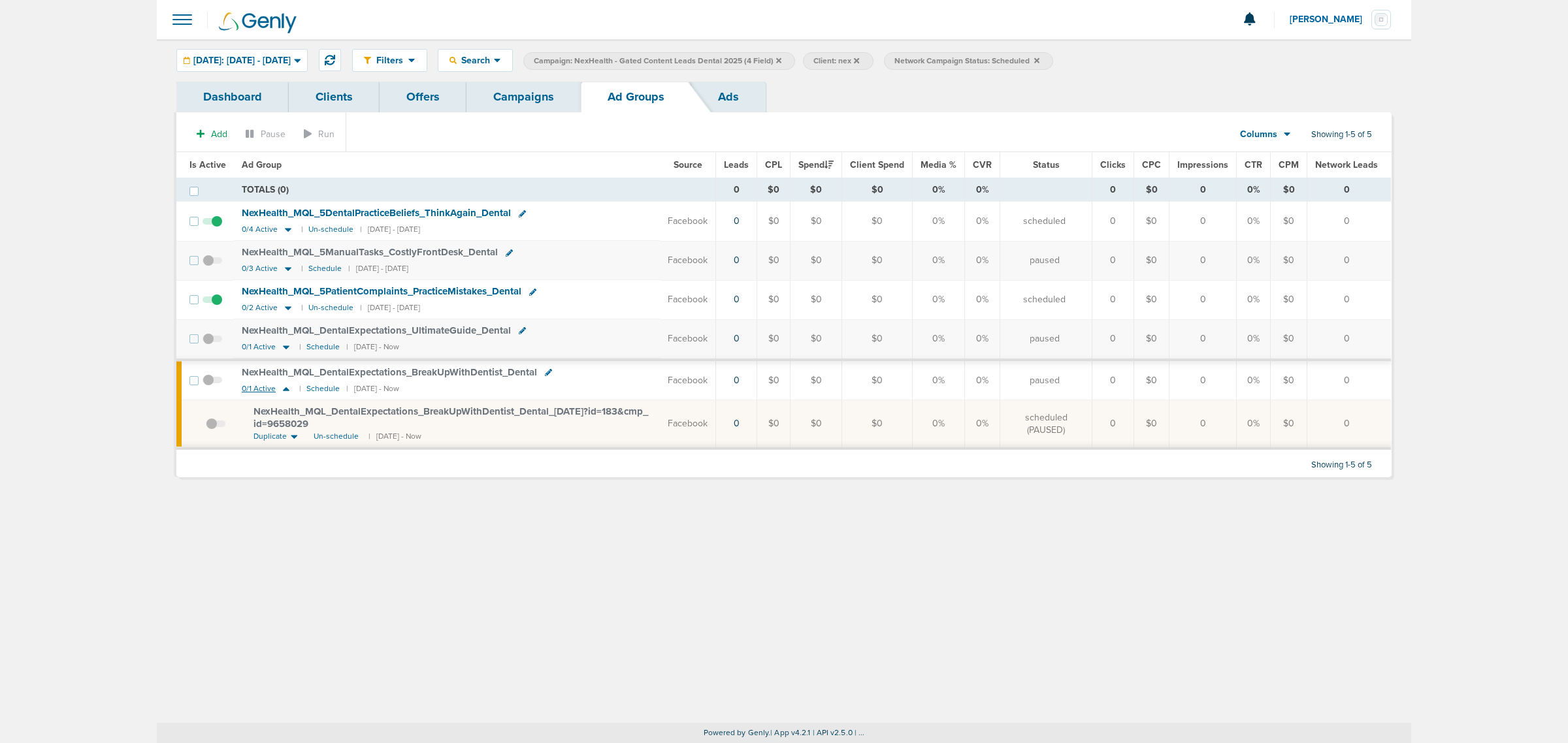
click at [281, 393] on icon at bounding box center [286, 389] width 13 height 11
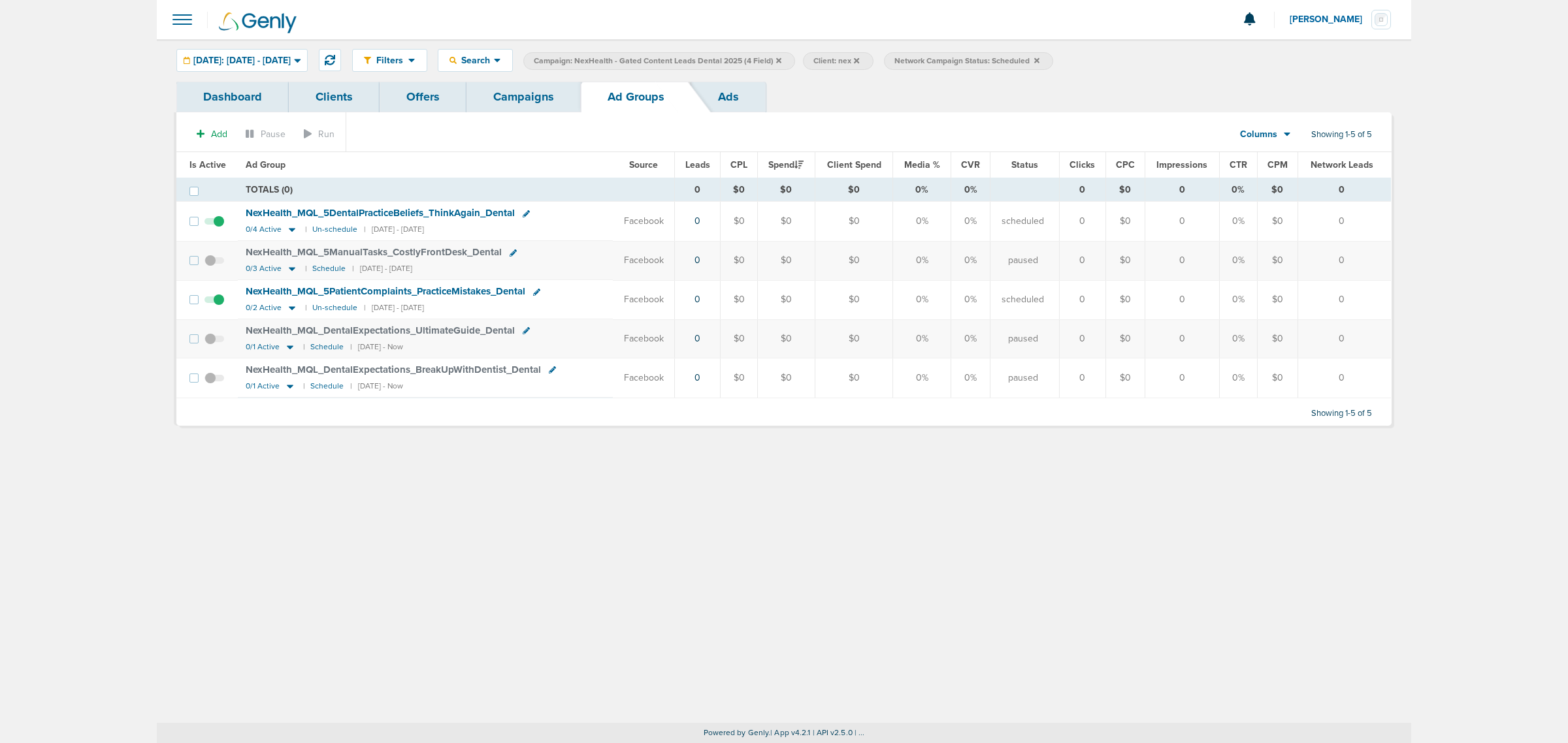
click at [413, 541] on div "Filters Active Only Settings Status Active Inactive Objectives MQL SQL Traffic …" at bounding box center [784, 380] width 1254 height 684
drag, startPoint x: 457, startPoint y: 431, endPoint x: 196, endPoint y: 536, distance: 281.3
click at [177, 563] on div "Filters Active Only Settings Status Active Inactive Objectives MQL SQL Traffic …" at bounding box center [784, 380] width 1254 height 684
click at [553, 105] on link "Campaigns" at bounding box center [523, 97] width 114 height 30
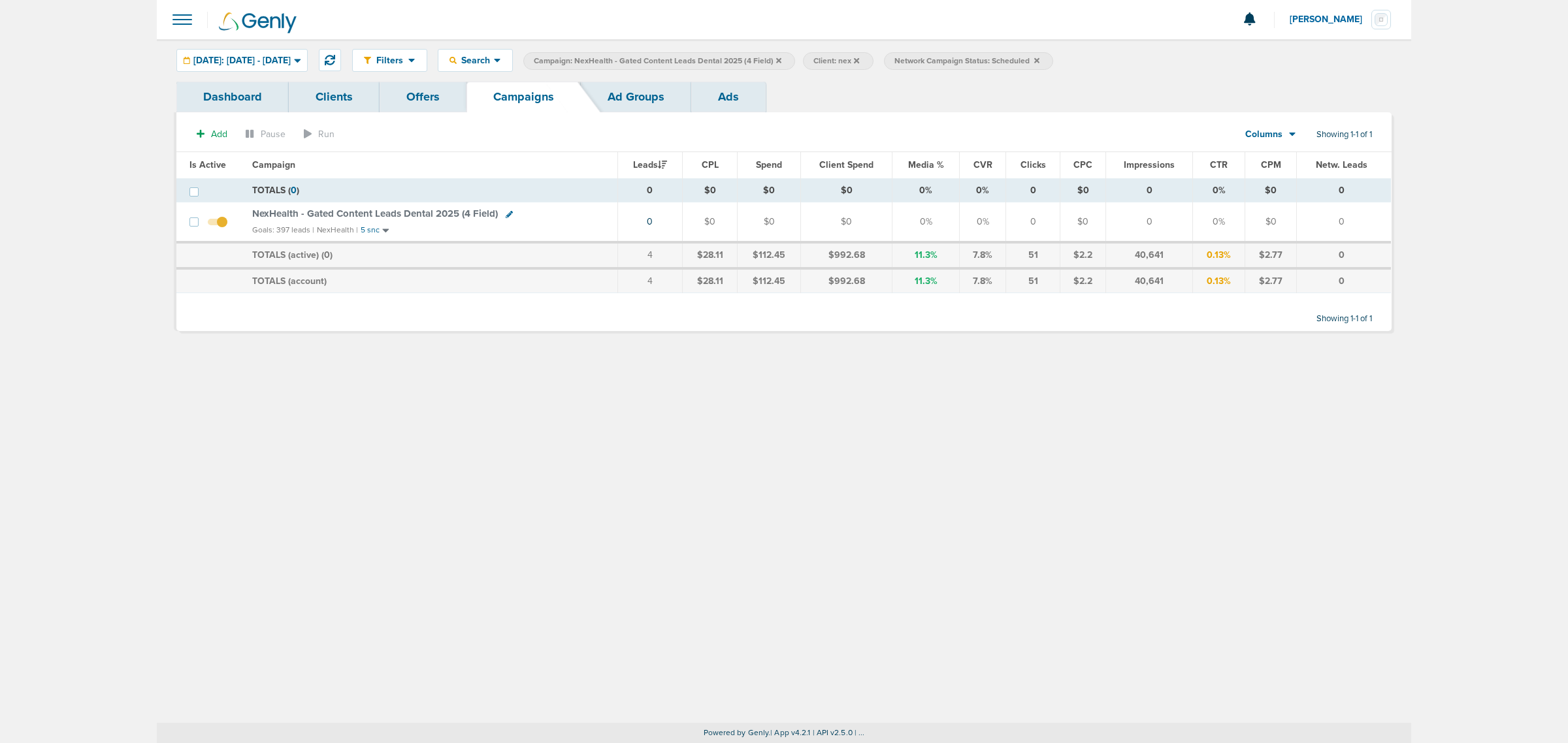
click at [781, 62] on icon at bounding box center [778, 61] width 5 height 8
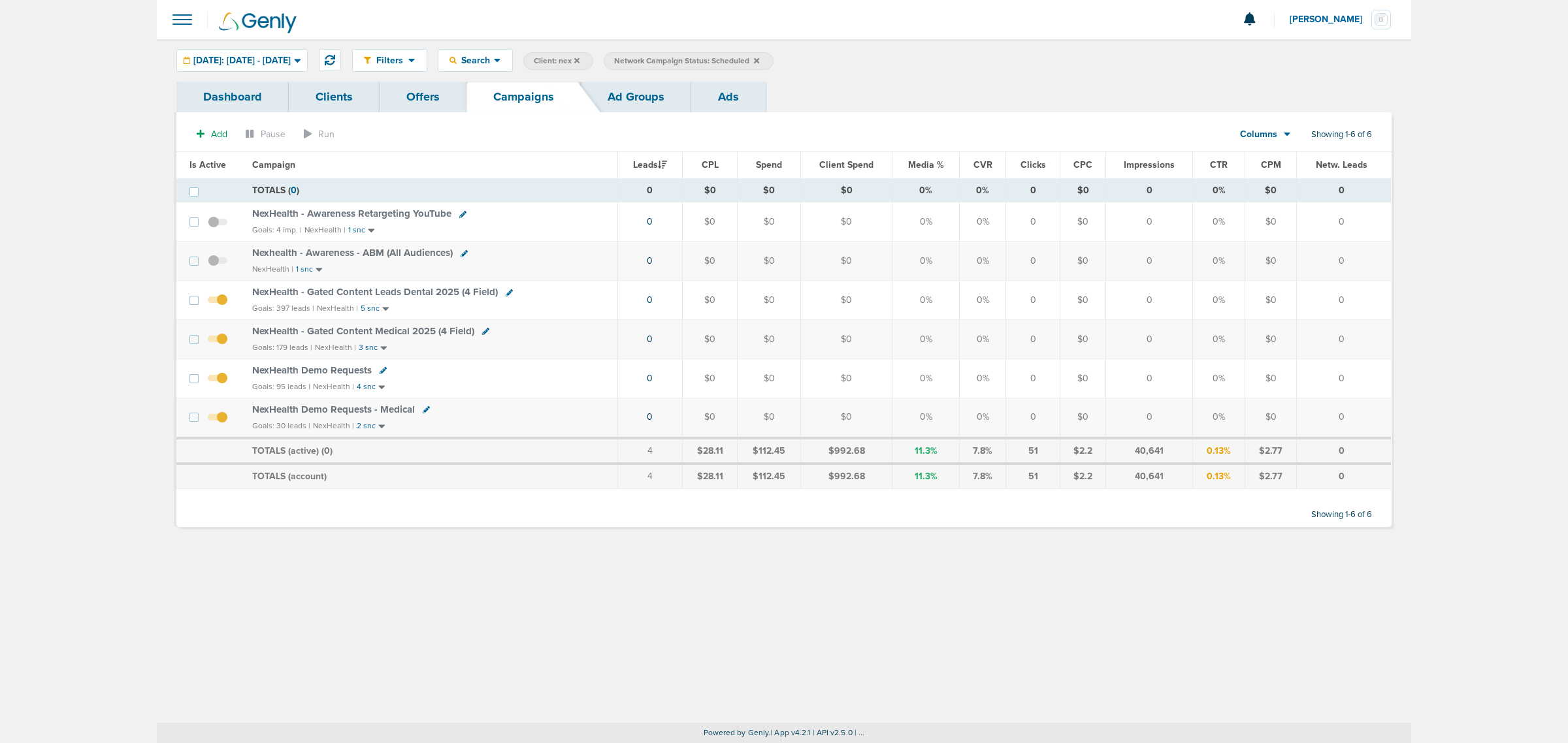
click at [759, 59] on icon at bounding box center [756, 60] width 5 height 5
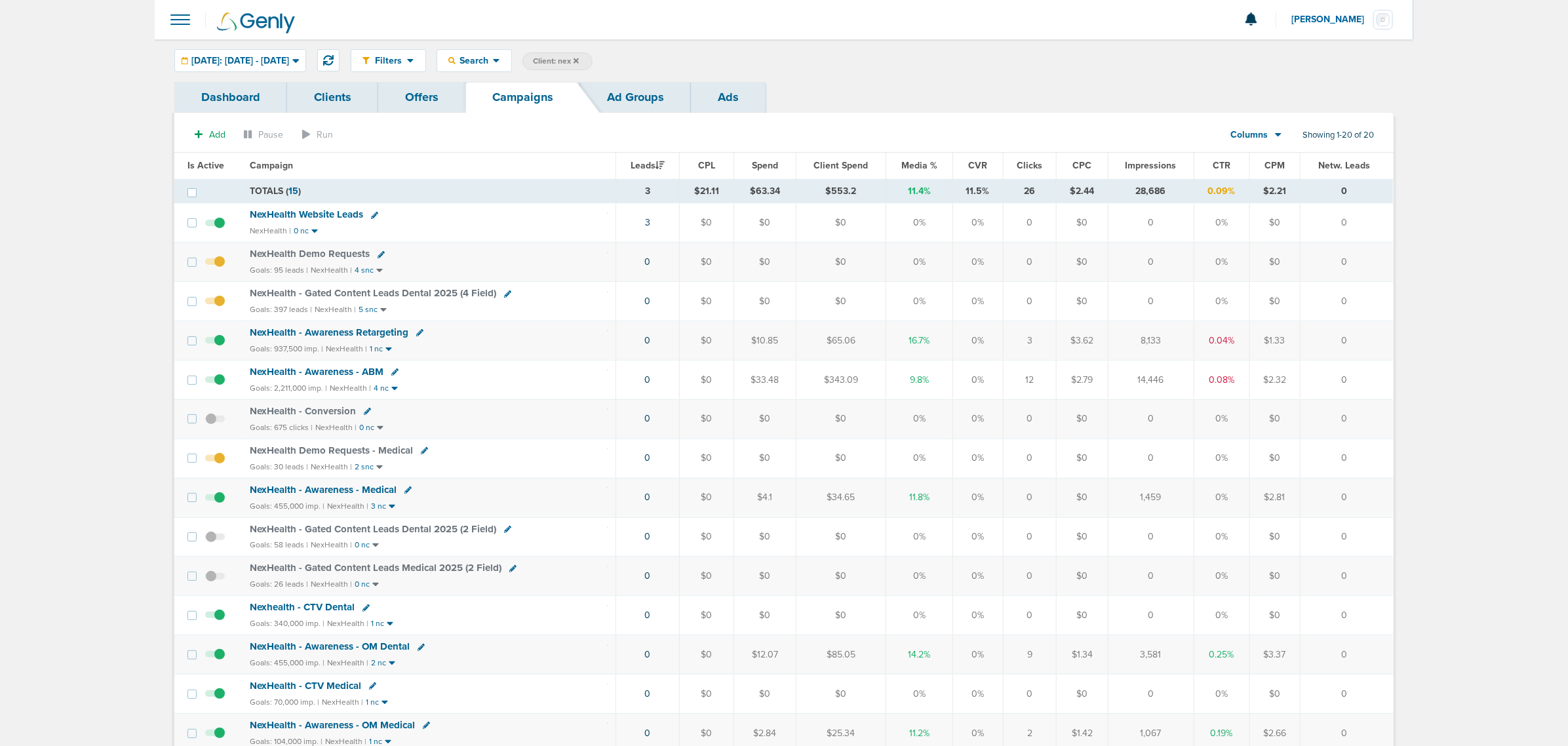
click at [326, 256] on span "NexHealth Demo Requests" at bounding box center [310, 253] width 120 height 12
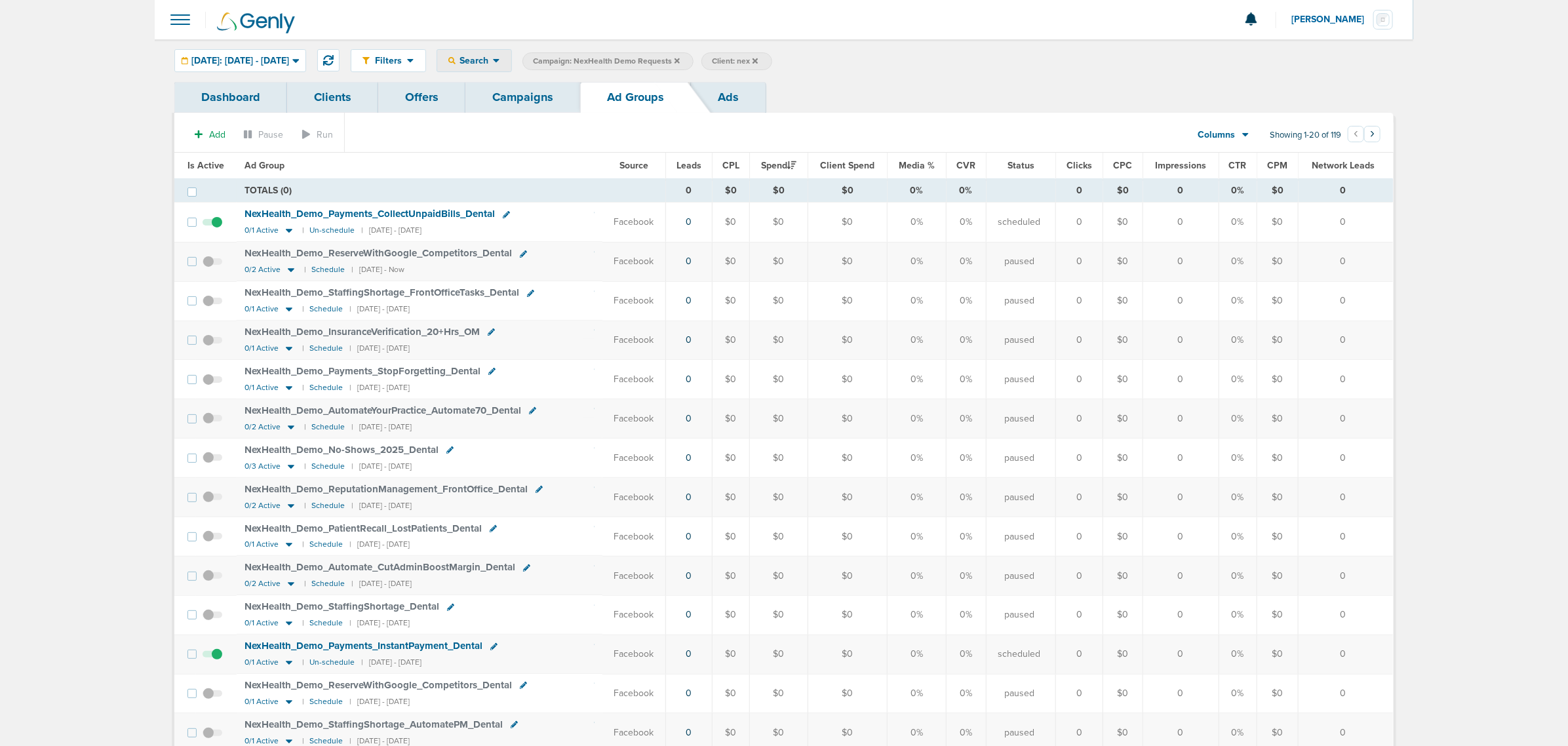
click at [511, 53] on div "Search" at bounding box center [474, 61] width 74 height 22
click at [543, 179] on link "Network Campaign" at bounding box center [505, 185] width 136 height 16
select select "netCmpName"
type input "09.19"
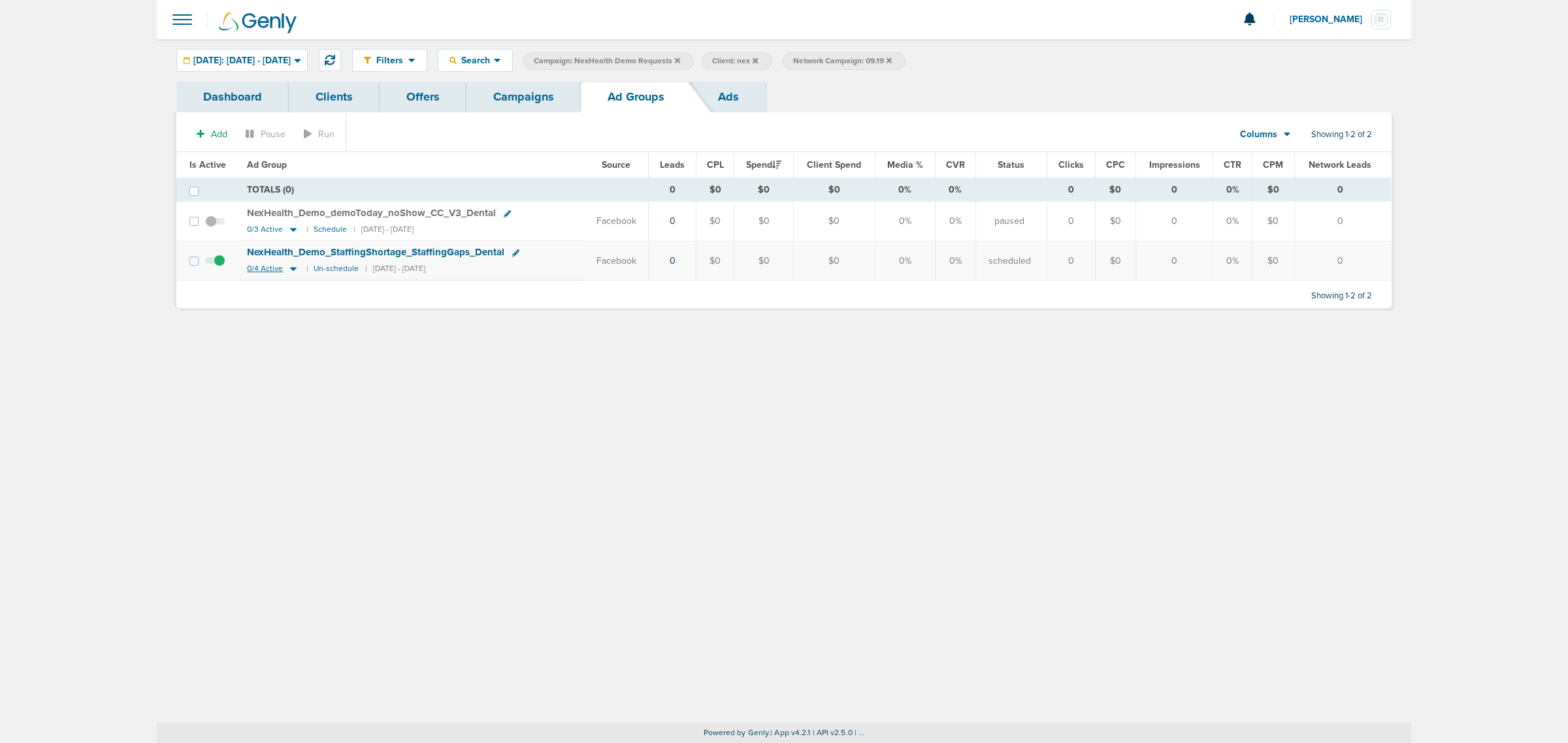
click at [291, 272] on icon at bounding box center [293, 270] width 6 height 4
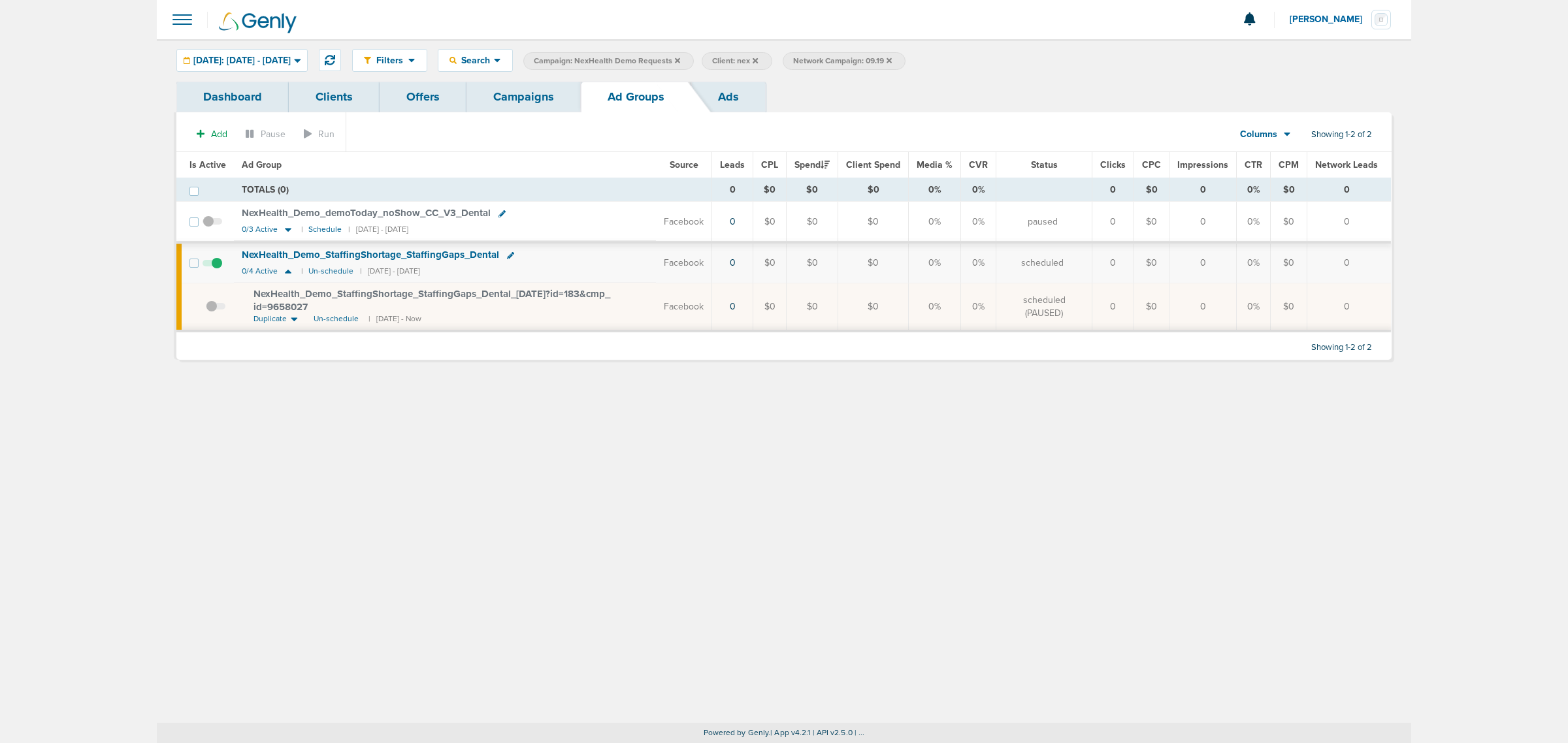
click at [891, 59] on icon at bounding box center [889, 60] width 5 height 5
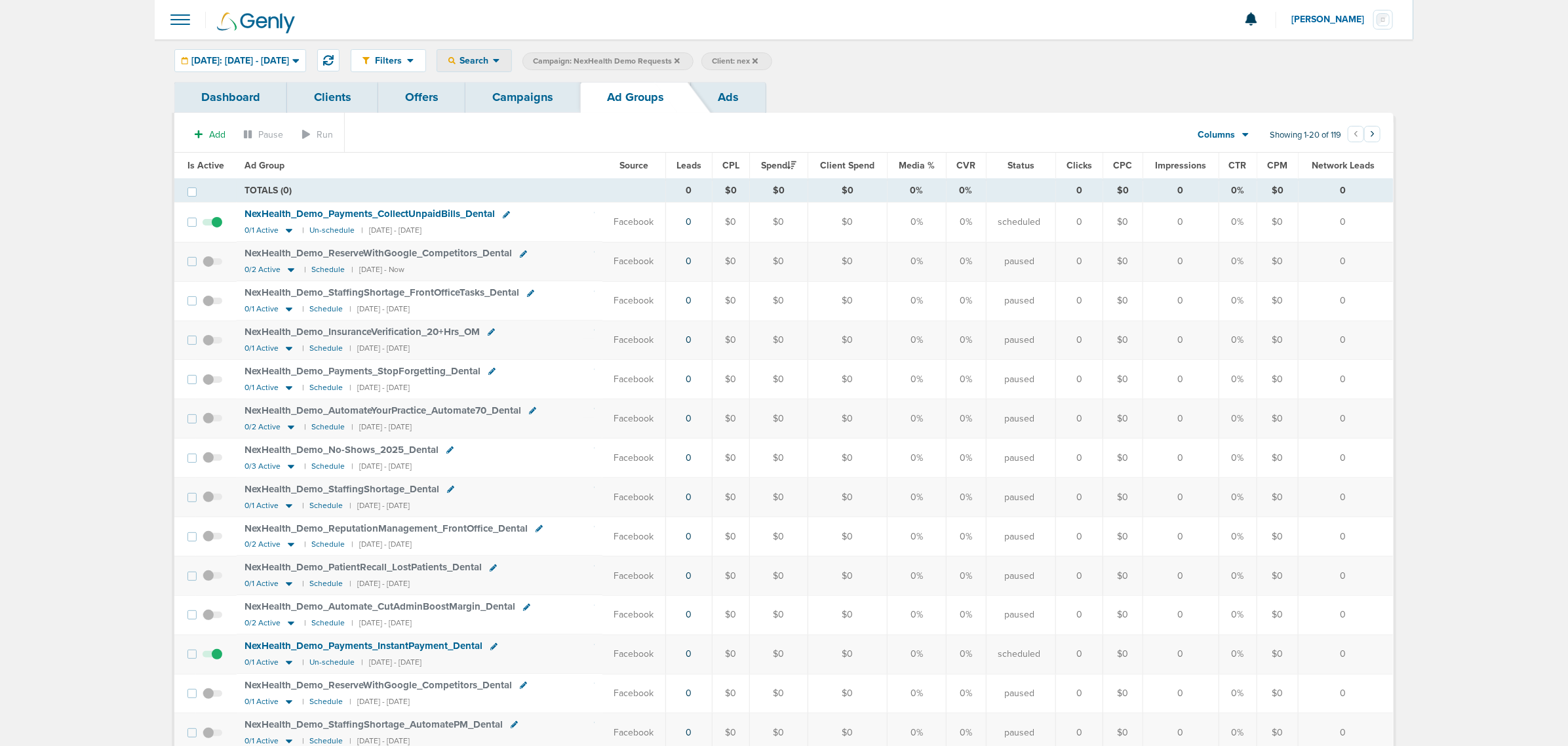
click at [456, 58] on icon at bounding box center [452, 60] width 7 height 7
click at [541, 227] on link "Network Campaign Status" at bounding box center [505, 234] width 136 height 16
click at [930, 56] on span "Select:" at bounding box center [917, 62] width 24 height 11
click at [913, 115] on span at bounding box center [909, 117] width 9 height 9
click at [920, 112] on input "Scheduled" at bounding box center [920, 112] width 0 height 0
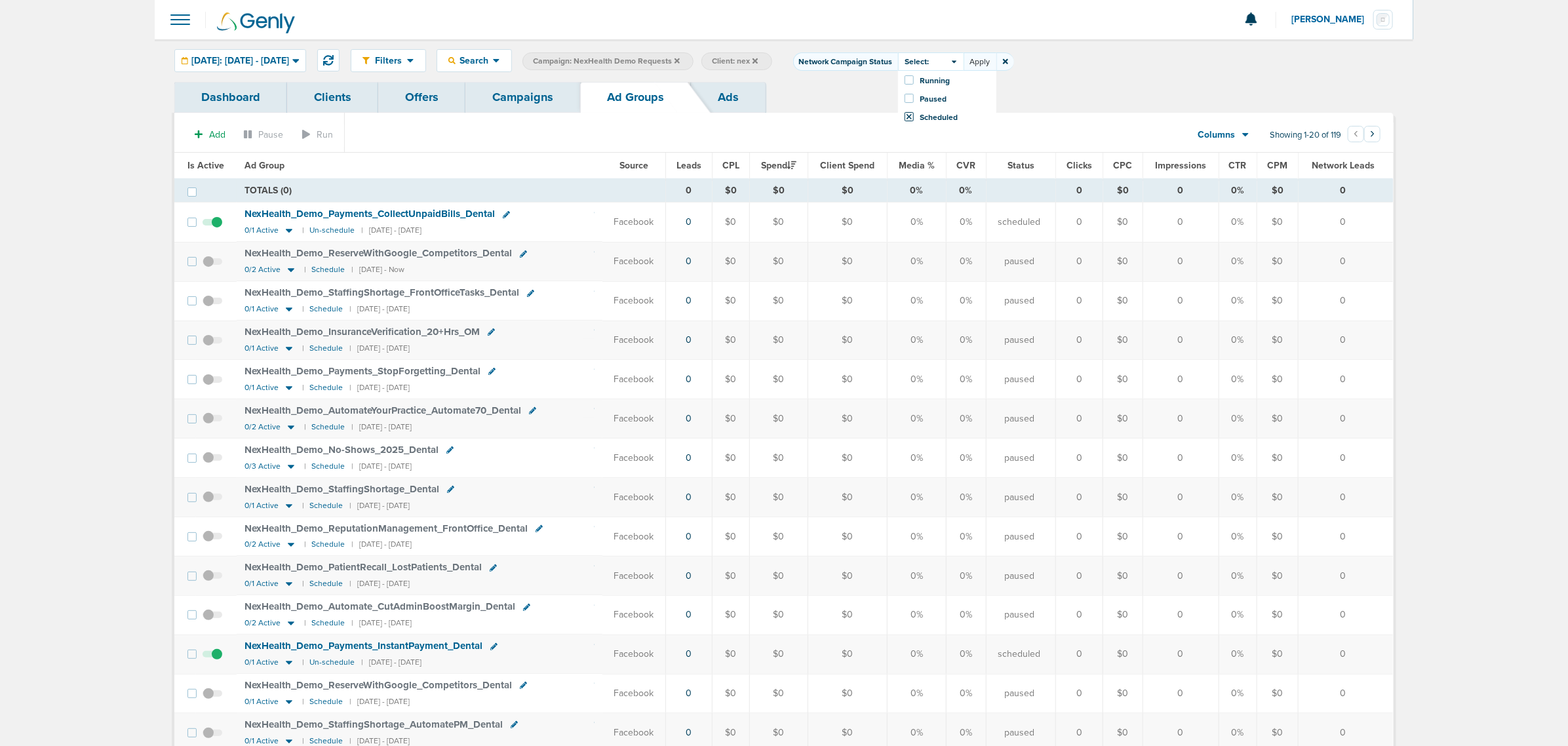
click at [996, 62] on button "Apply" at bounding box center [980, 61] width 33 height 18
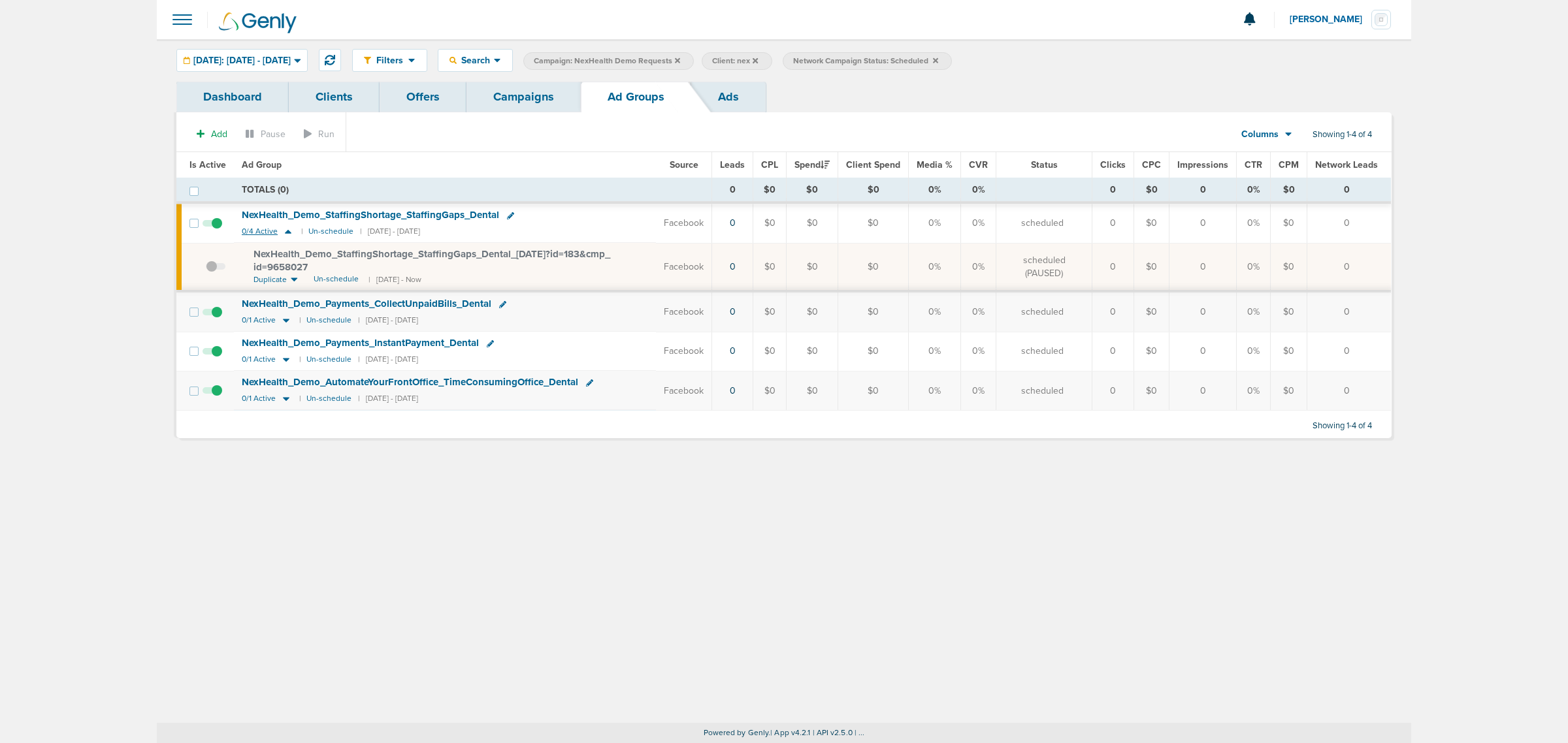
click at [291, 229] on icon at bounding box center [288, 231] width 13 height 11
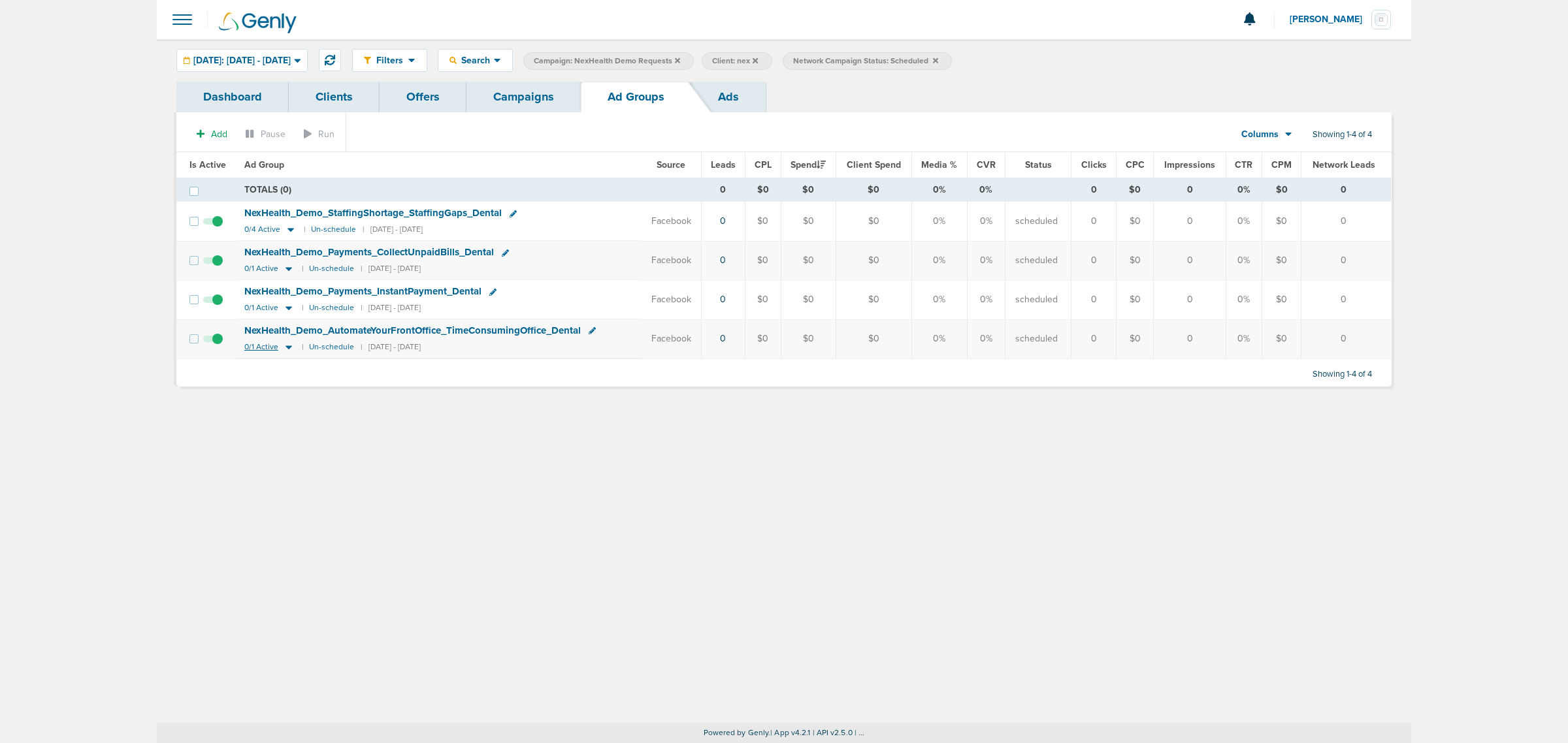
click at [284, 351] on icon at bounding box center [288, 347] width 13 height 11
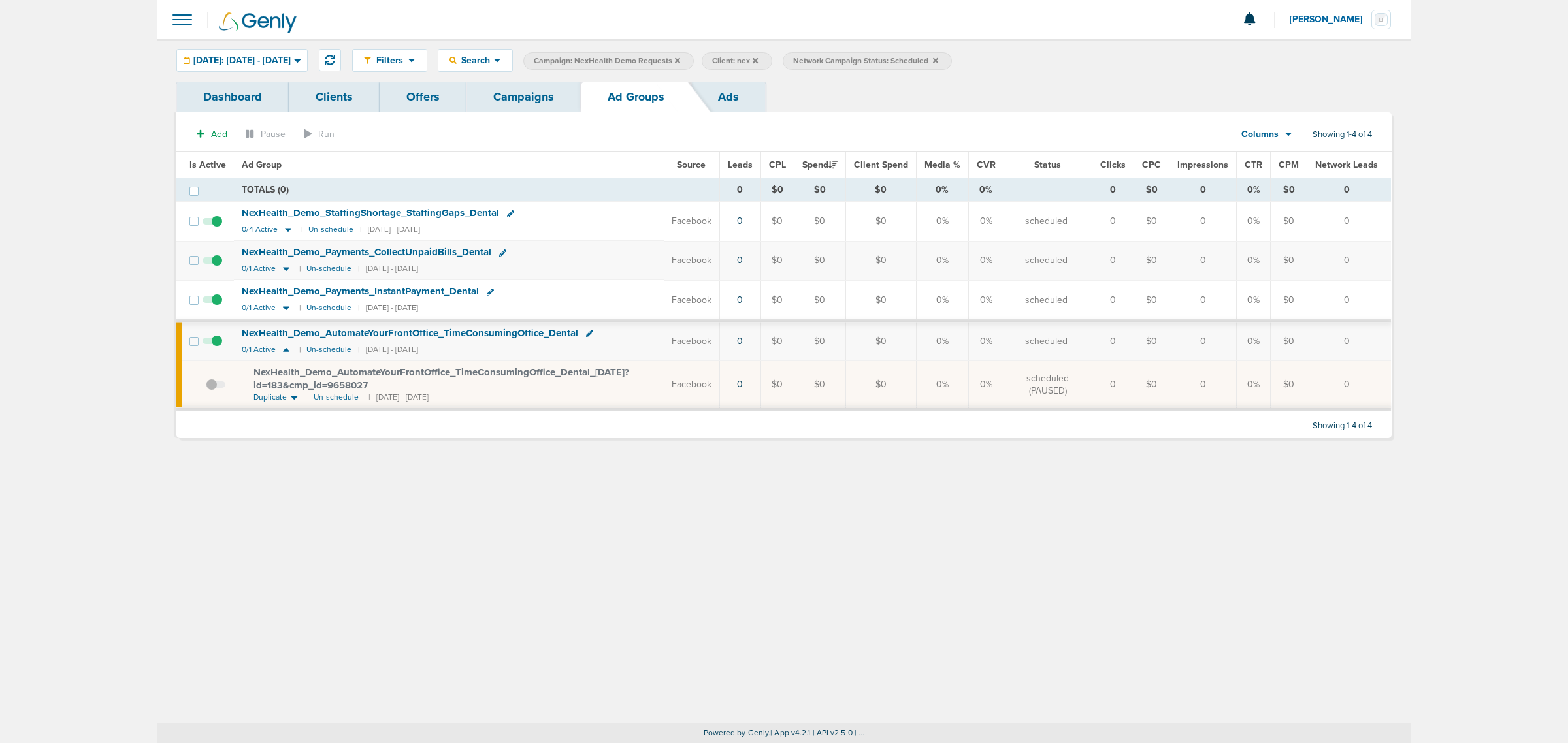
click at [284, 351] on icon at bounding box center [286, 350] width 6 height 4
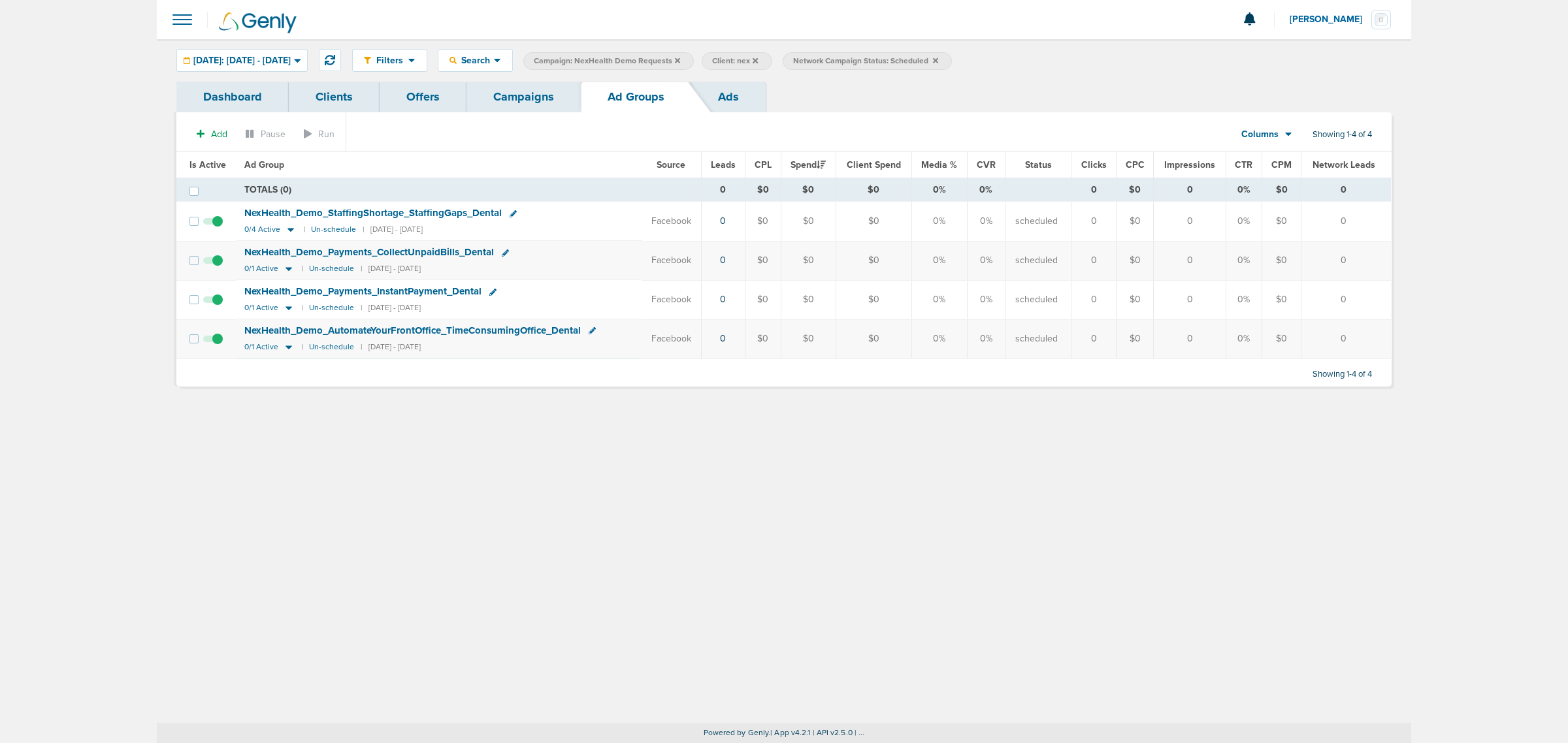
click at [537, 106] on link "Campaigns" at bounding box center [523, 97] width 114 height 30
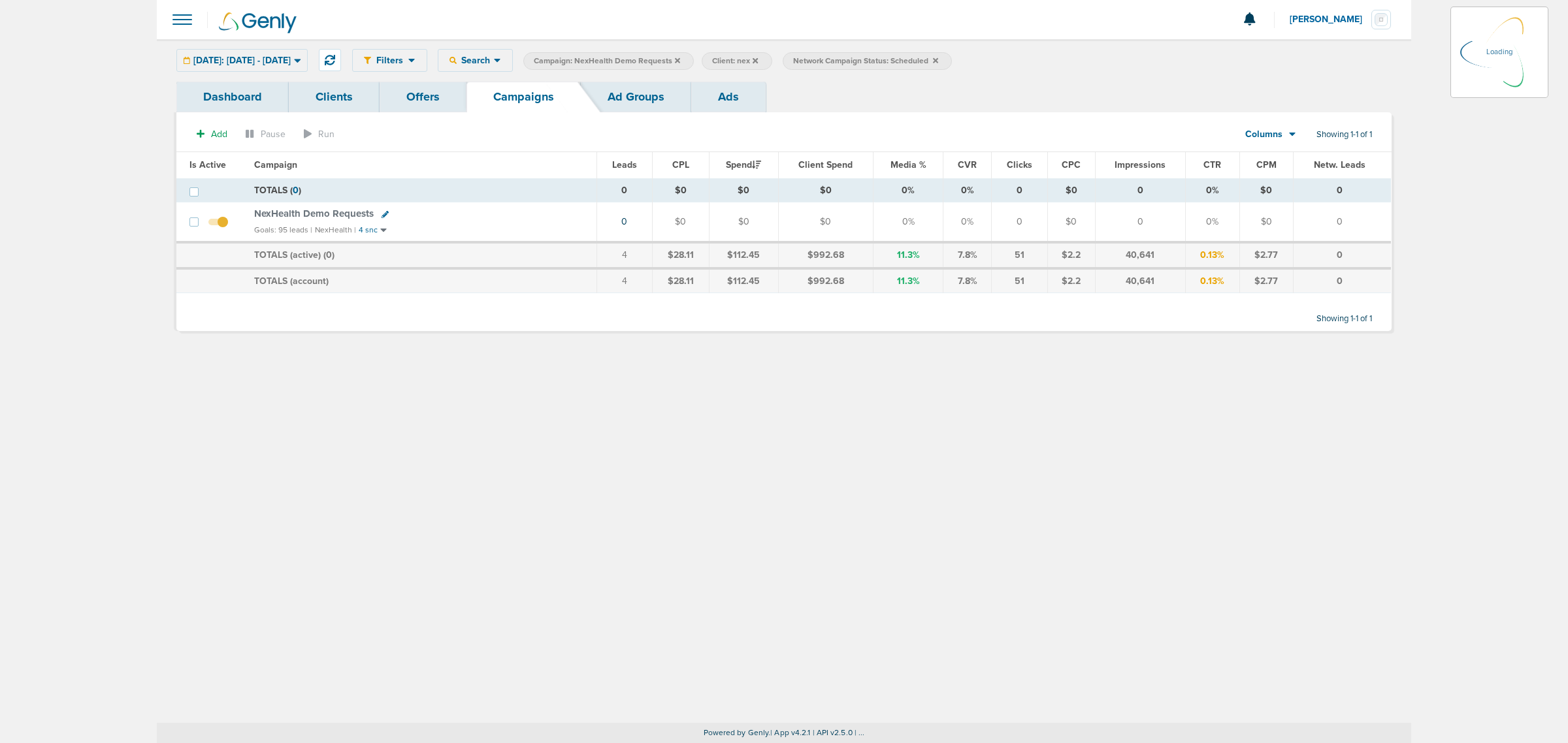
click at [938, 59] on icon at bounding box center [935, 61] width 5 height 8
click at [938, 61] on icon at bounding box center [935, 61] width 5 height 8
click at [680, 60] on icon at bounding box center [677, 60] width 5 height 5
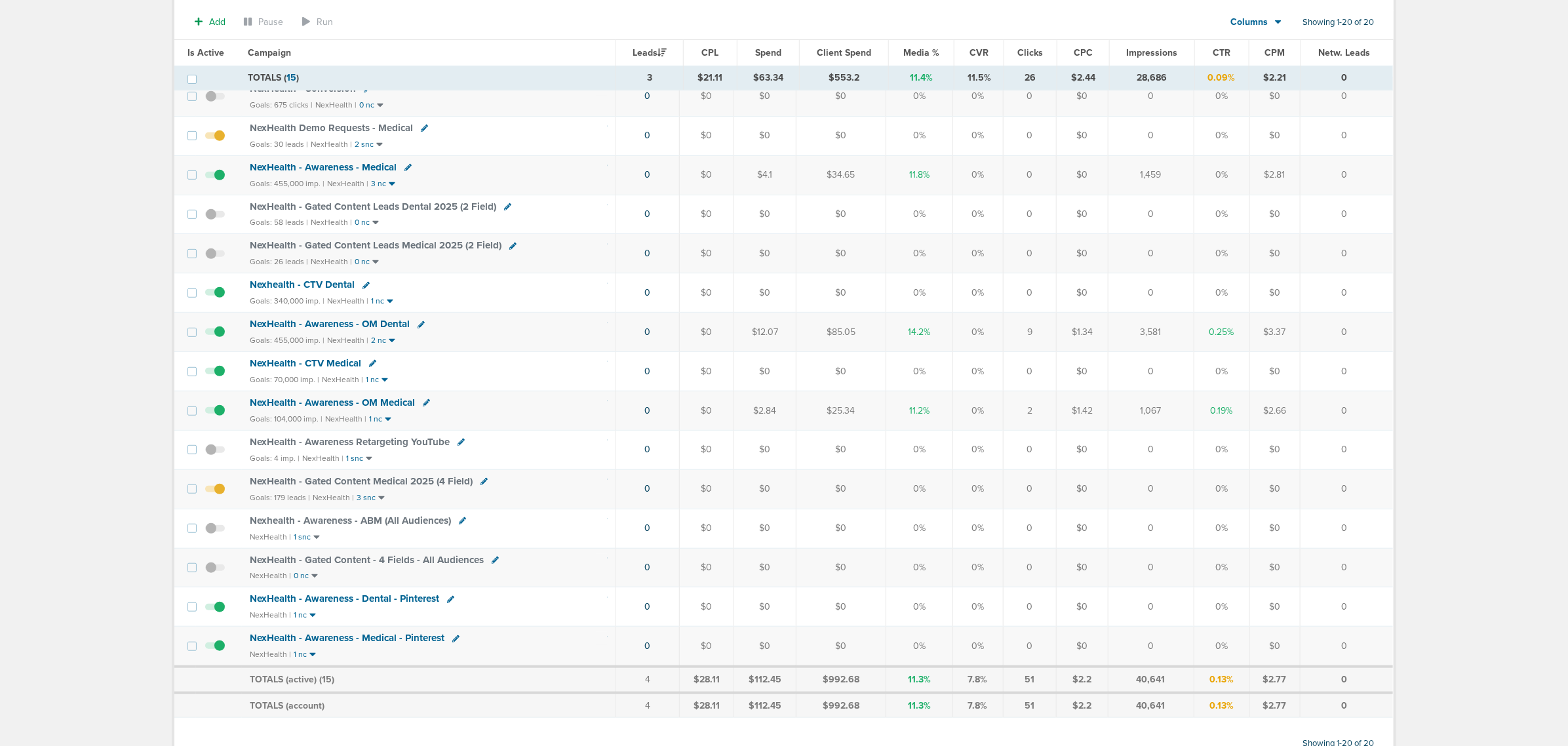
scroll to position [328, 0]
click at [369, 486] on span "NexHealth - Gated Content Medical 2025 (4 Field)" at bounding box center [361, 479] width 223 height 12
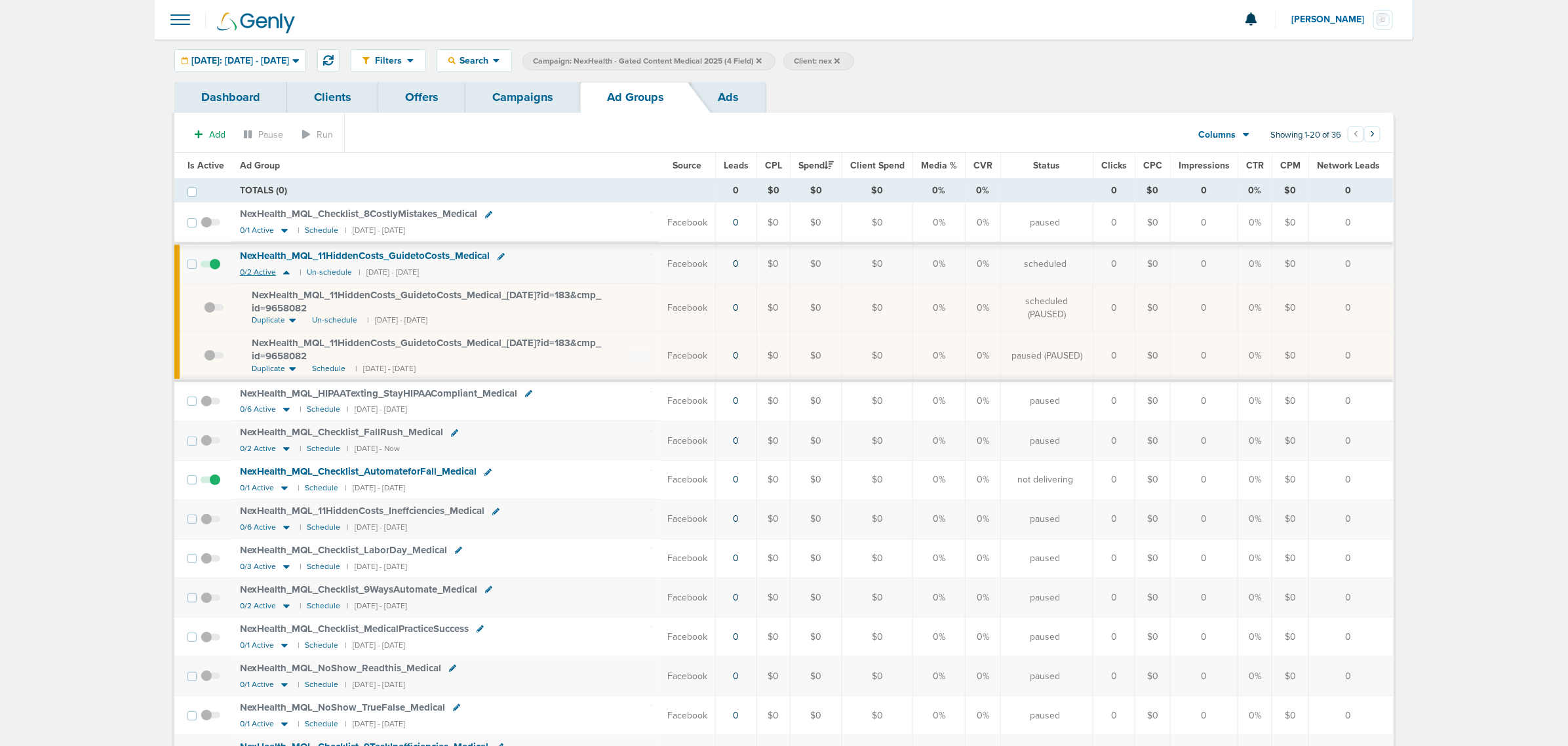
click at [286, 277] on icon at bounding box center [286, 272] width 13 height 11
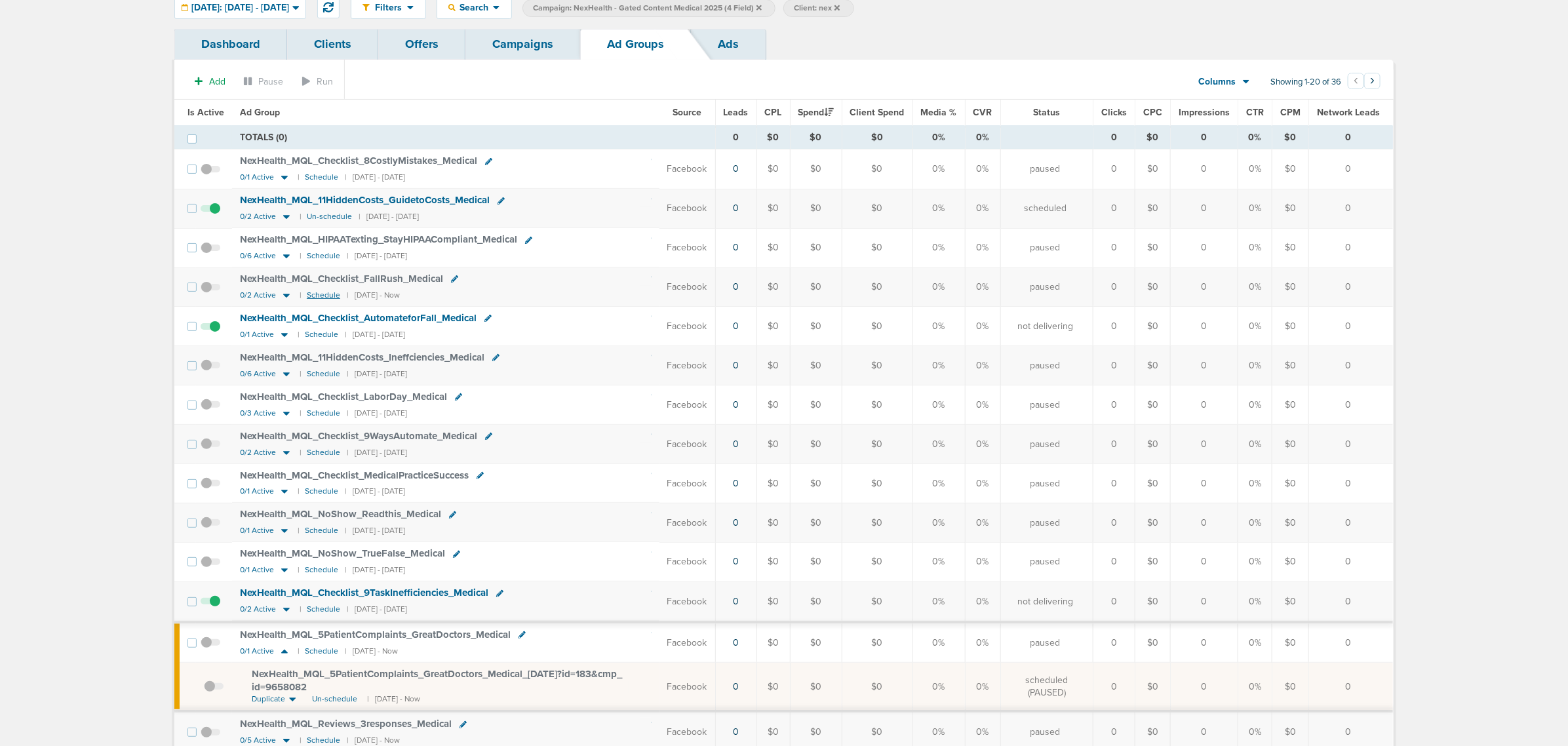
scroll to position [82, 0]
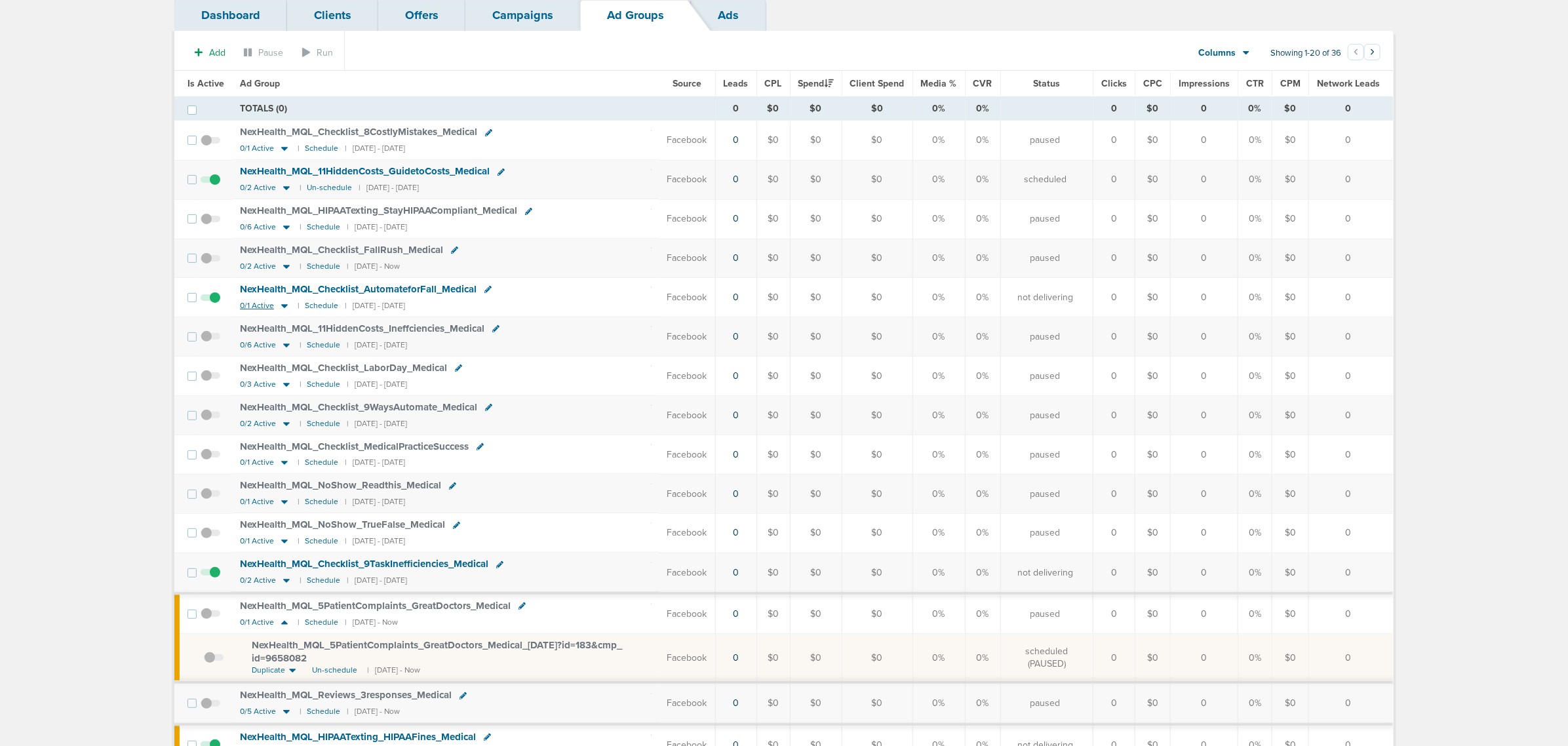
click at [285, 307] on icon at bounding box center [284, 306] width 13 height 11
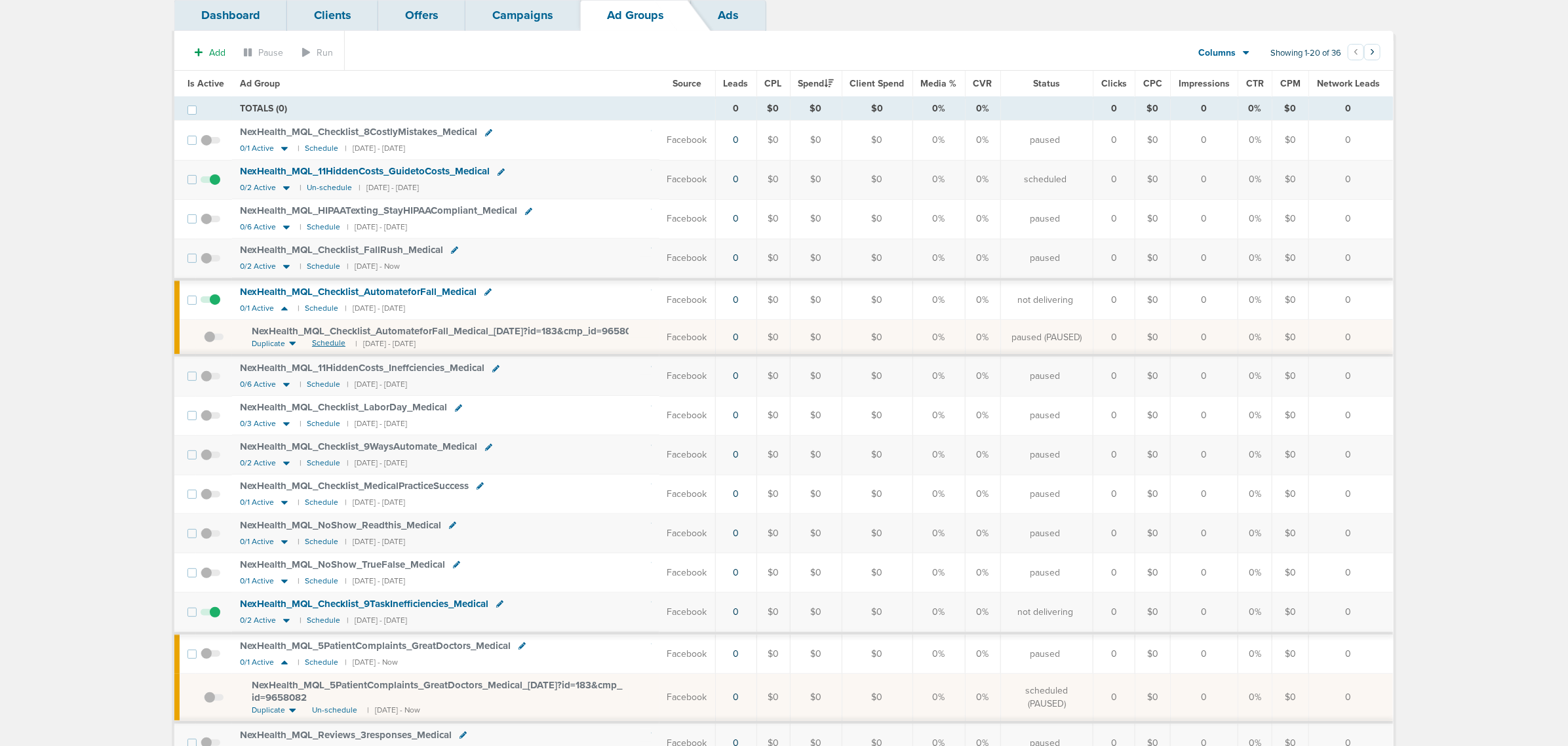
click at [328, 349] on span "Schedule" at bounding box center [328, 344] width 34 height 11
click at [283, 311] on icon at bounding box center [285, 308] width 6 height 4
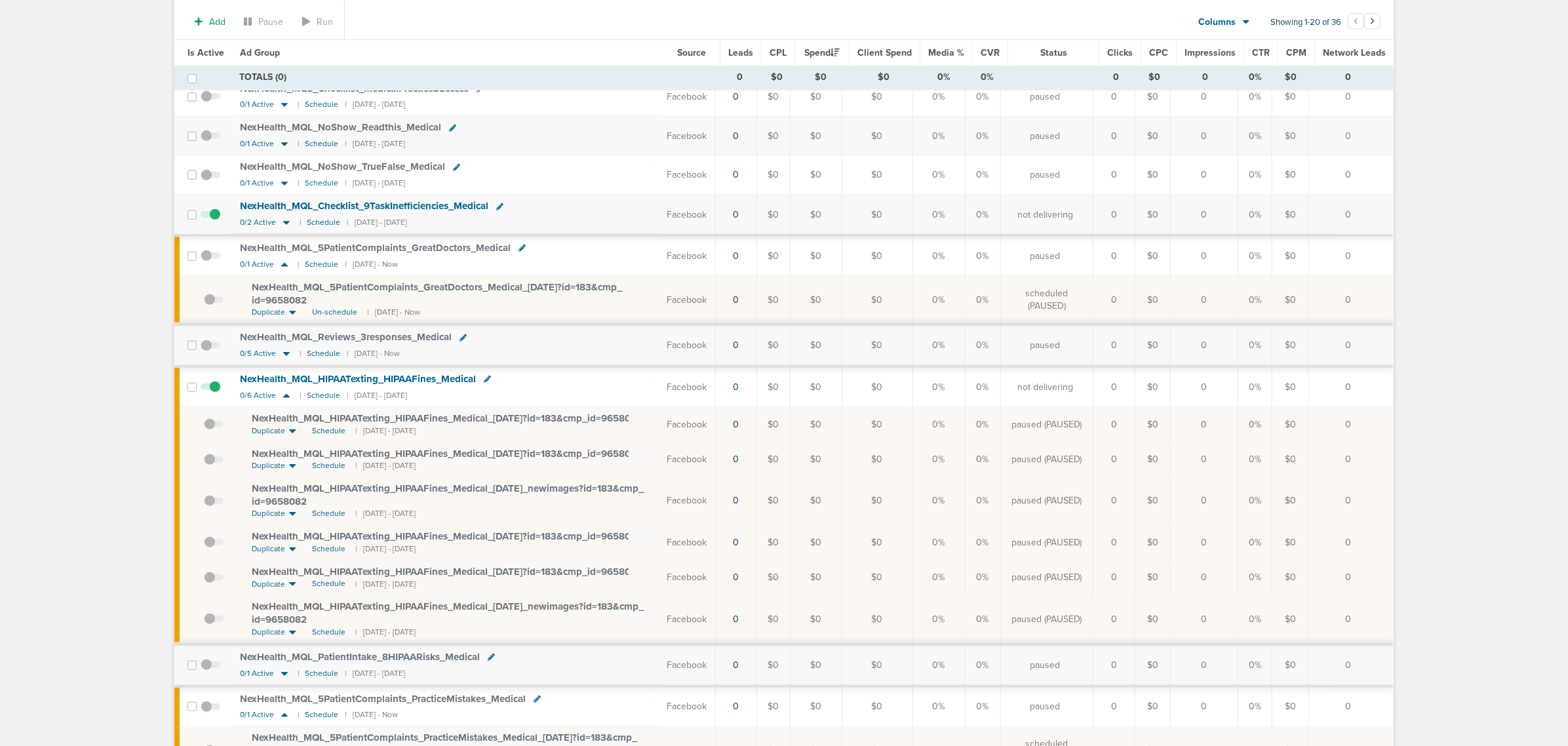
scroll to position [492, 0]
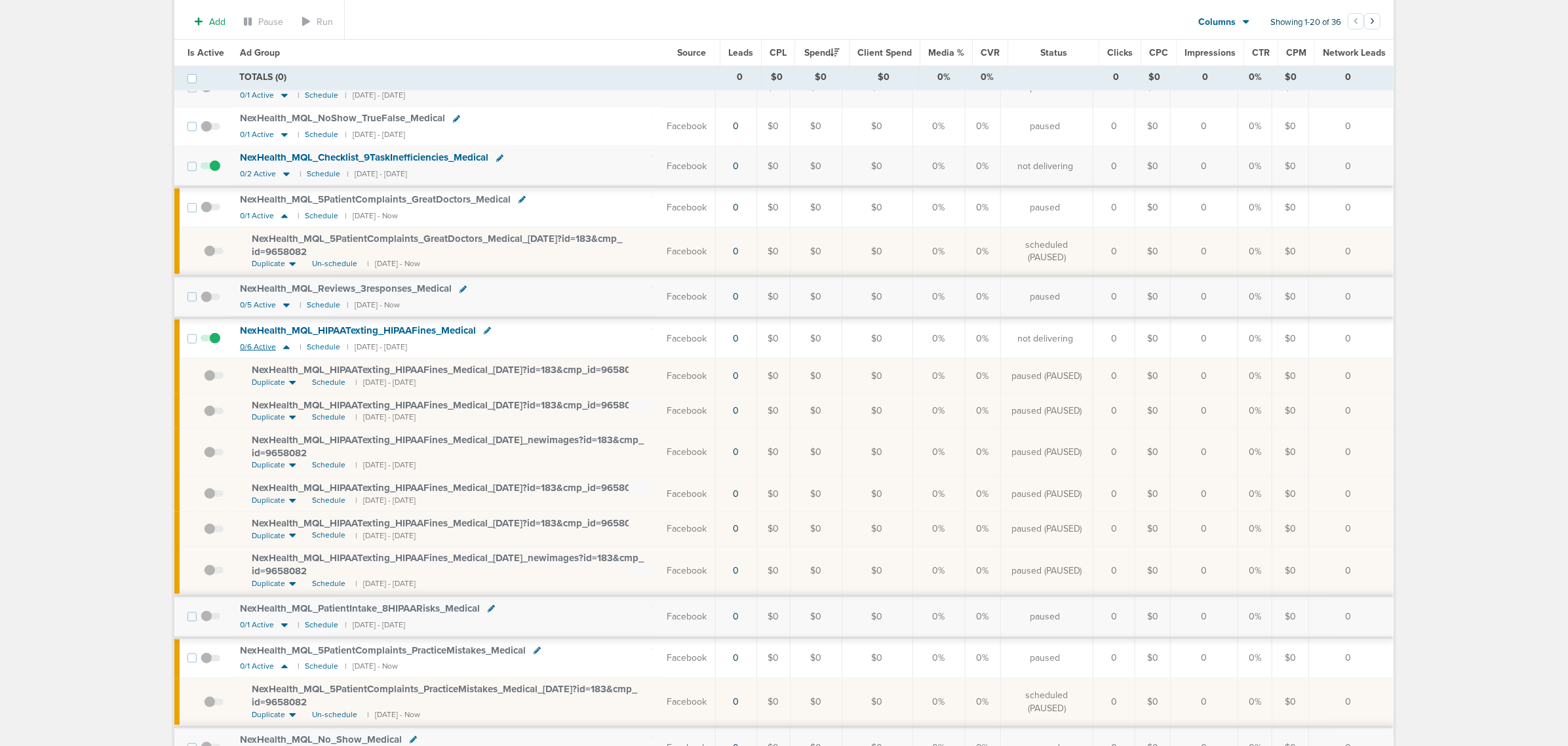
click at [282, 353] on icon at bounding box center [286, 348] width 13 height 11
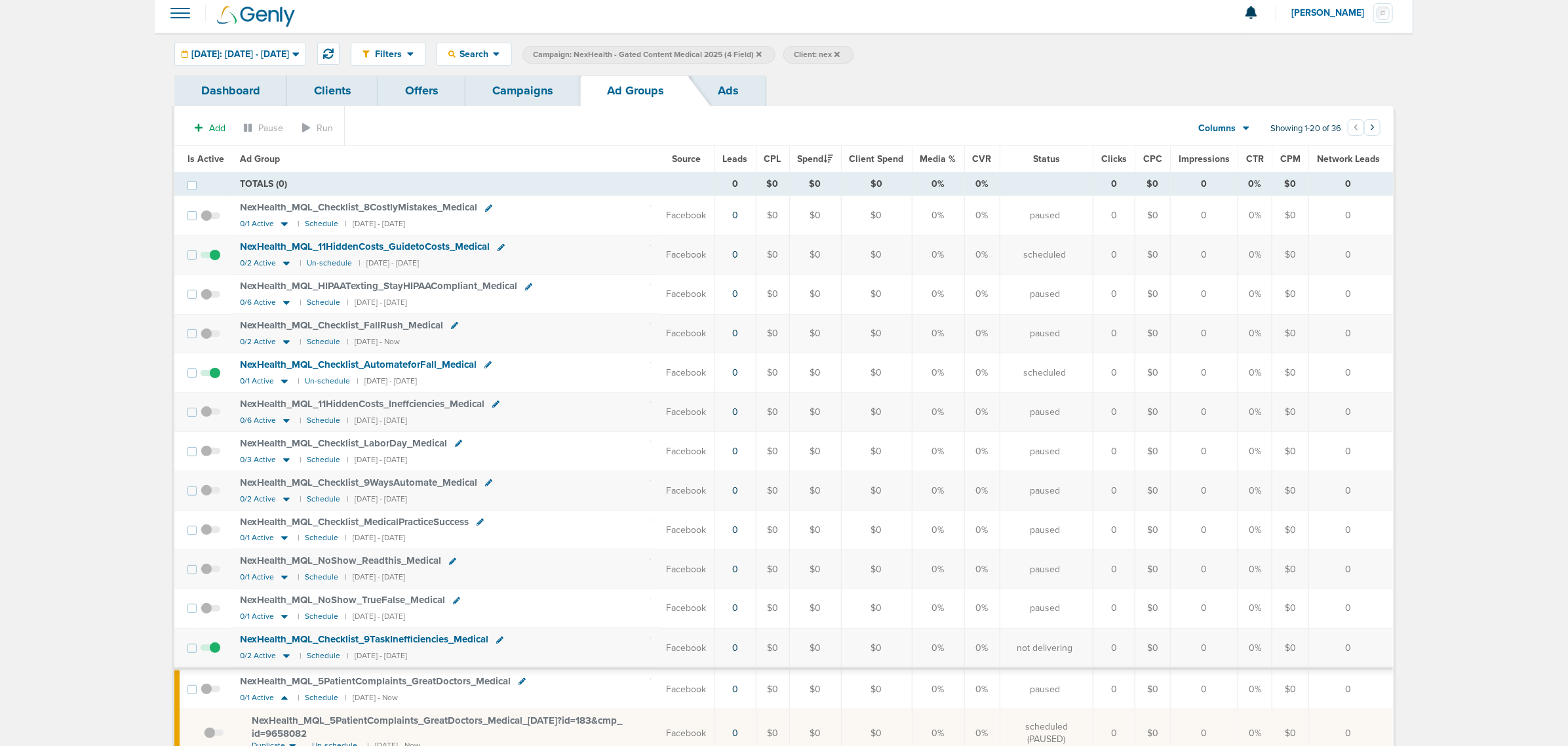
scroll to position [0, 0]
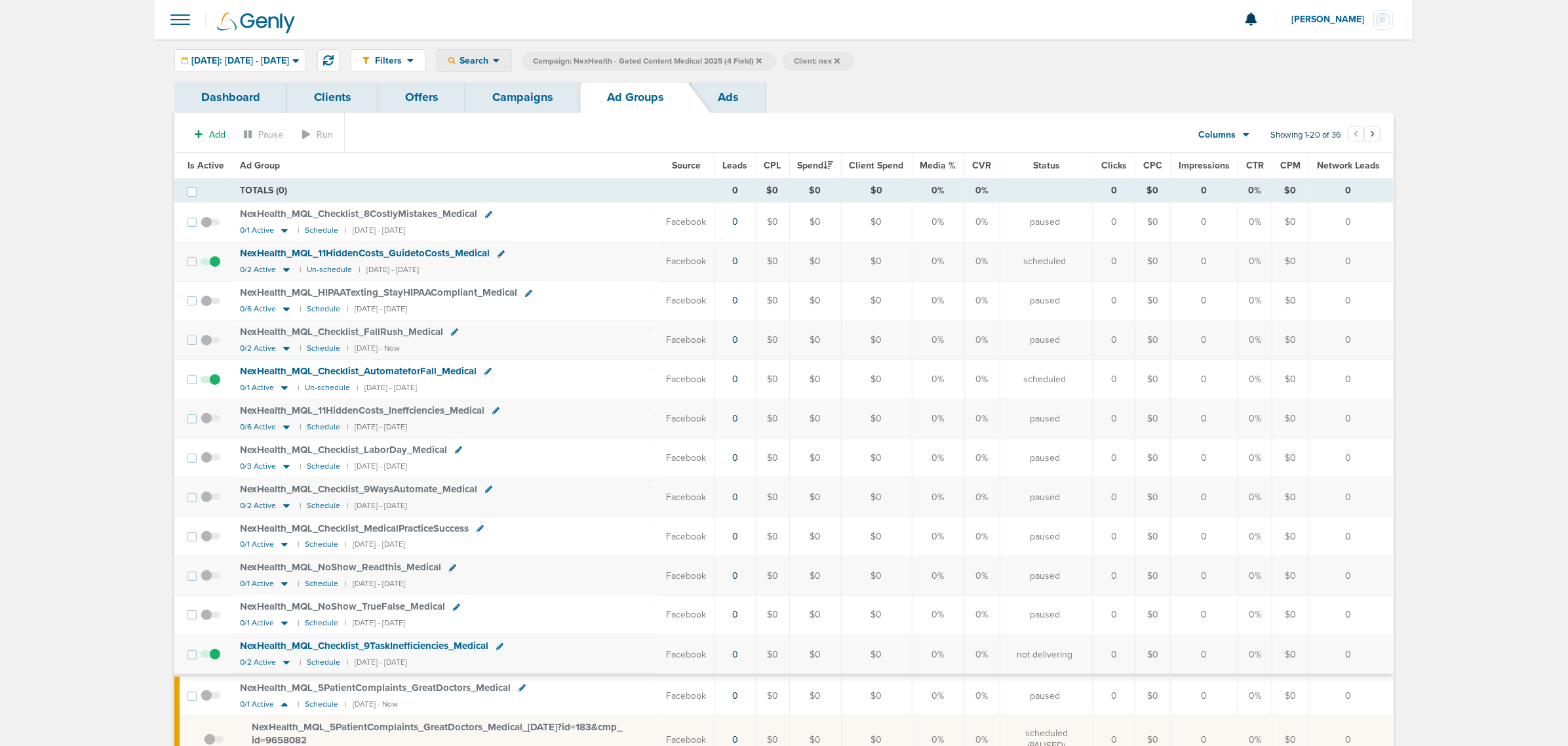
click at [511, 54] on div "Search" at bounding box center [474, 61] width 74 height 22
click at [523, 182] on link "Network Campaign" at bounding box center [505, 185] width 136 height 16
select select "netCmpName"
type input "09.19"
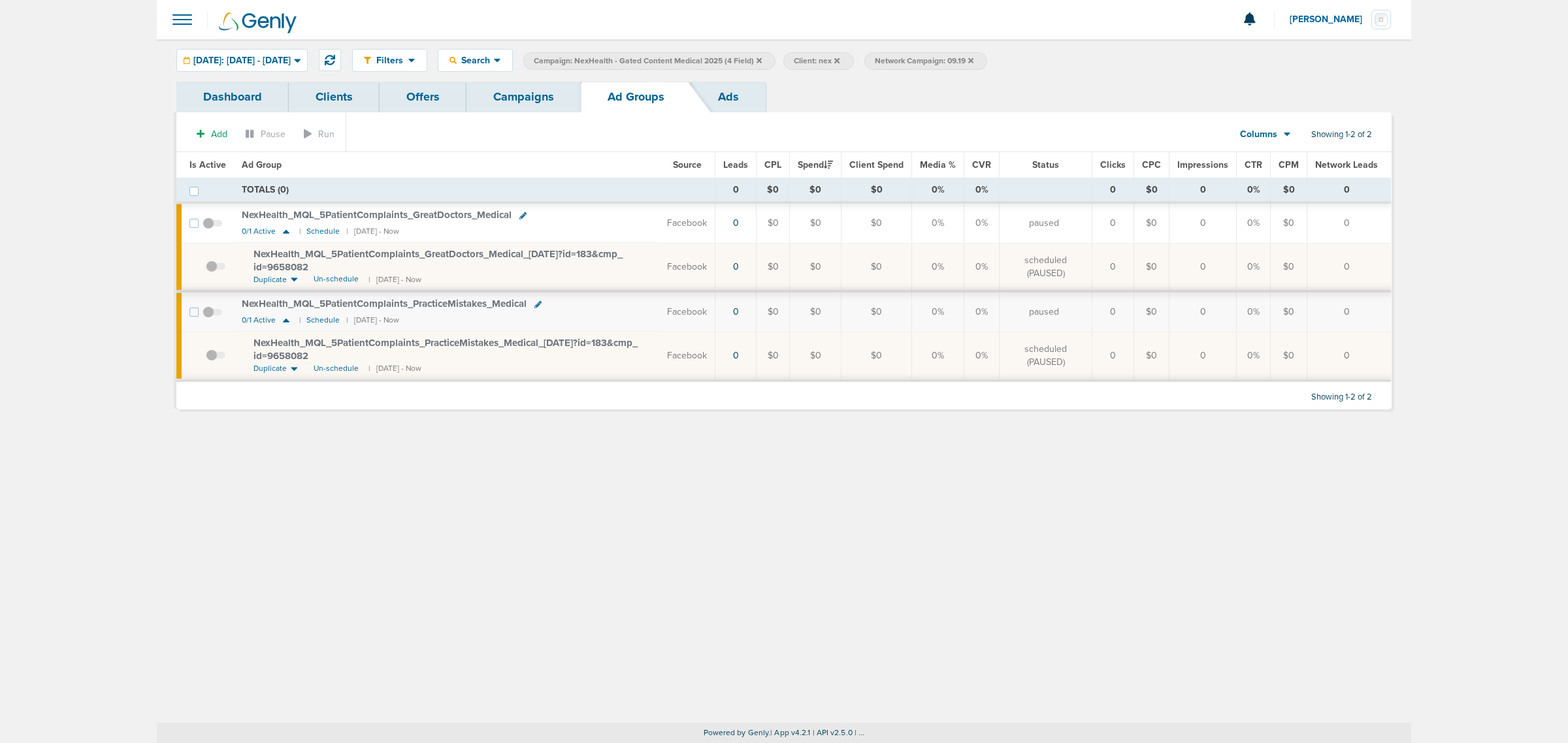
click at [520, 95] on link "Campaigns" at bounding box center [523, 97] width 114 height 30
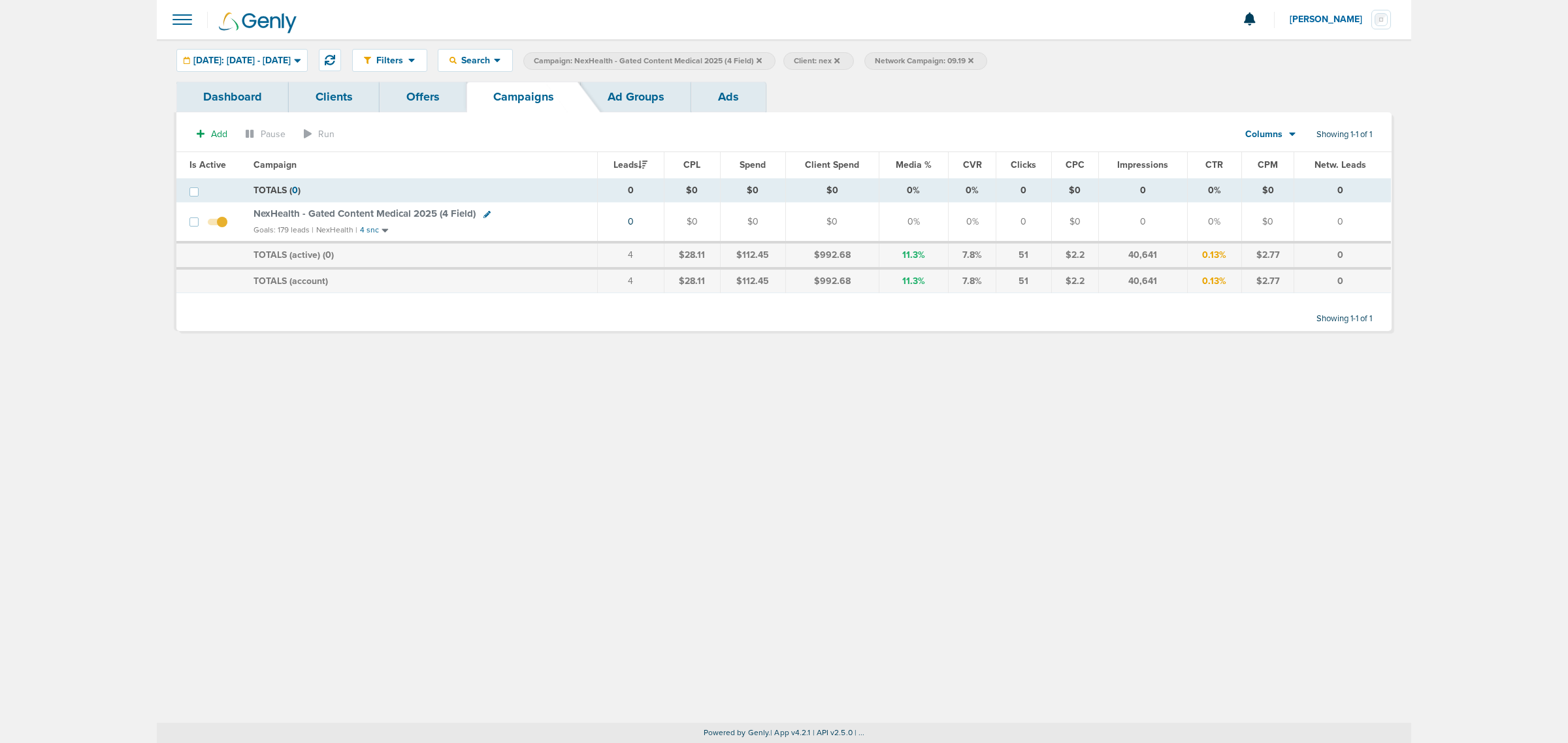
click at [973, 59] on icon at bounding box center [970, 60] width 5 height 5
click at [762, 59] on icon at bounding box center [759, 61] width 5 height 8
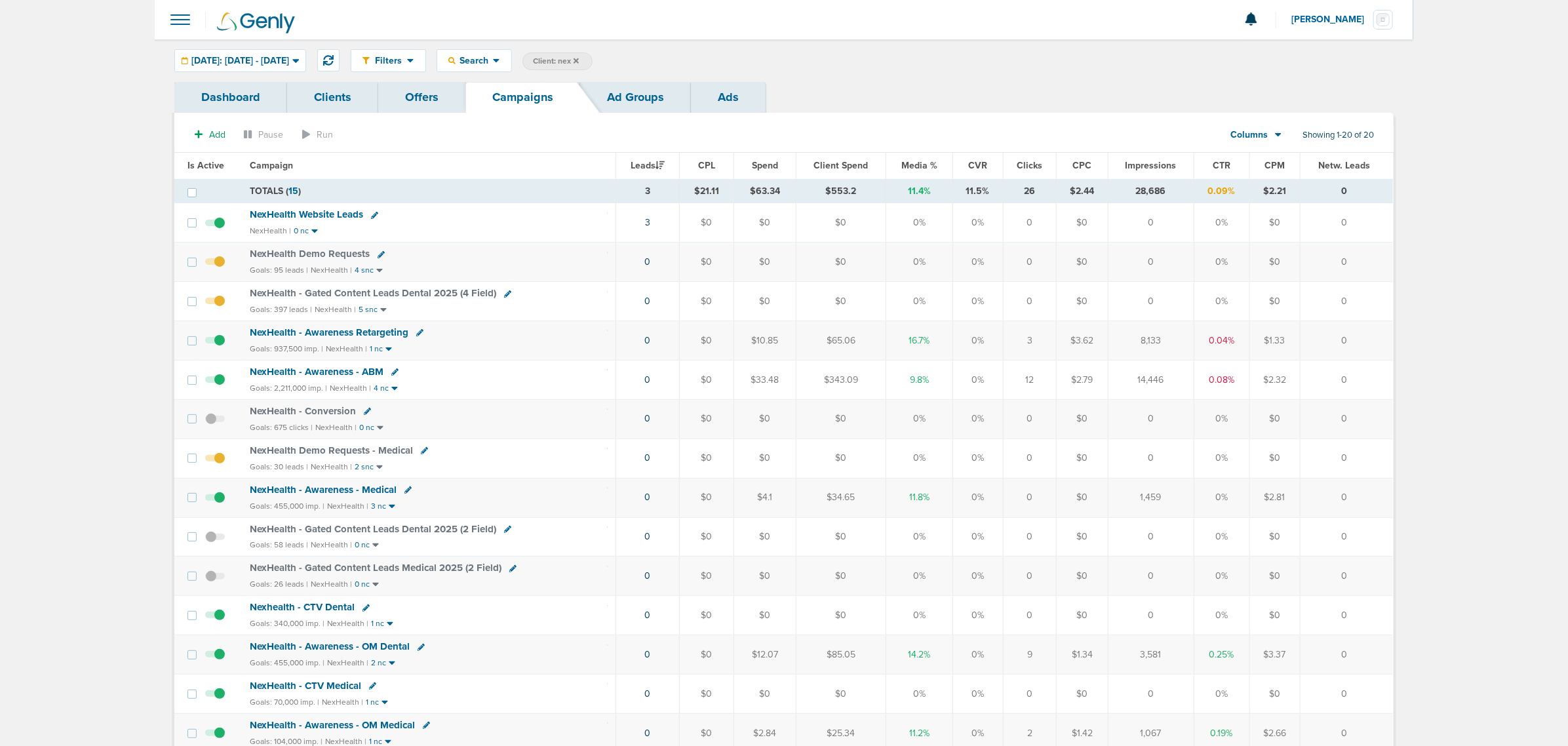
click at [382, 453] on span "NexHealth Demo Requests - Medical" at bounding box center [332, 450] width 163 height 12
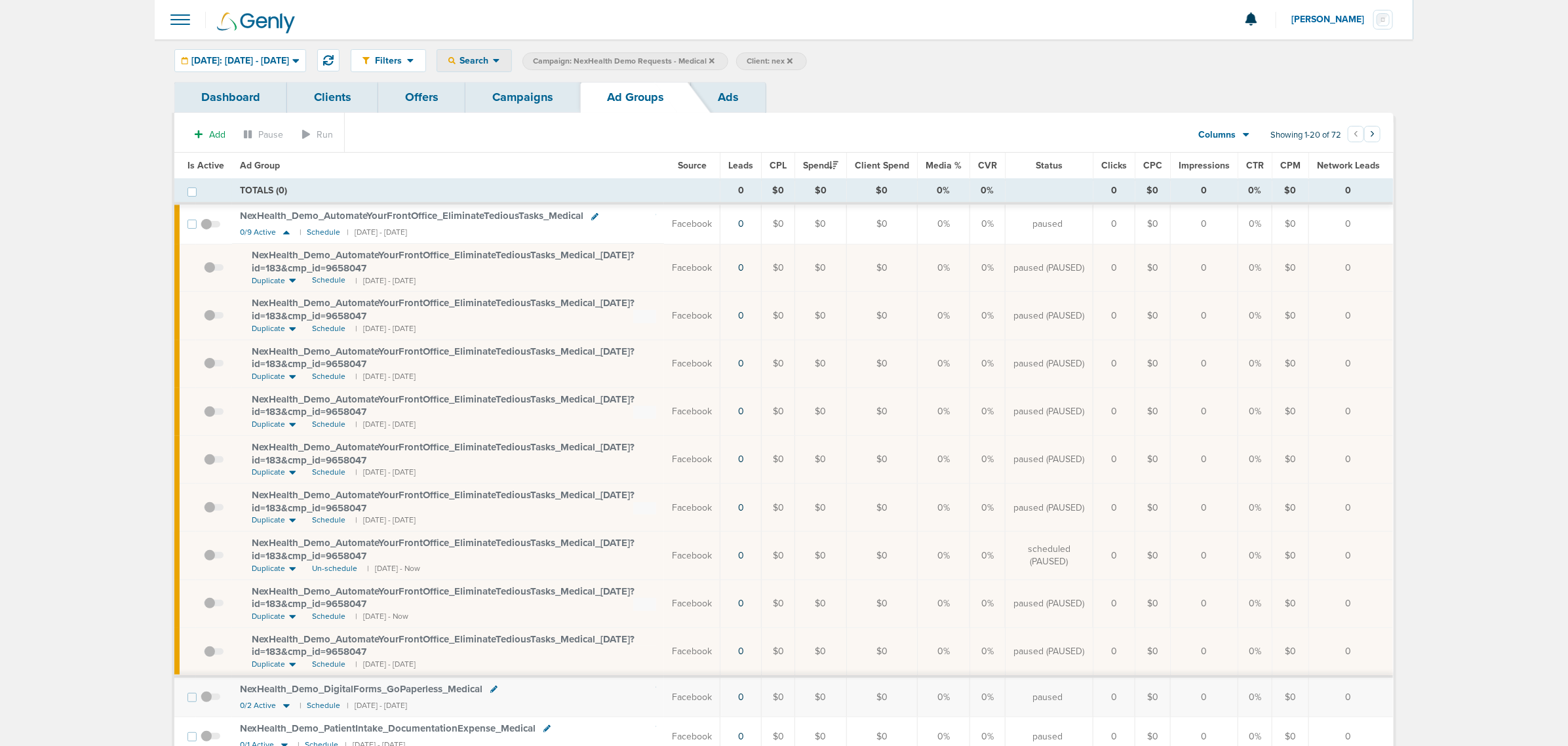
click at [478, 60] on div "Search" at bounding box center [474, 61] width 74 height 22
drag, startPoint x: 570, startPoint y: 238, endPoint x: 571, endPoint y: 223, distance: 15.0
click at [564, 234] on link "Network Campaign Status" at bounding box center [505, 234] width 136 height 16
click at [964, 60] on span "Select:" at bounding box center [952, 62] width 24 height 11
click at [949, 120] on span at bounding box center [944, 117] width 9 height 9
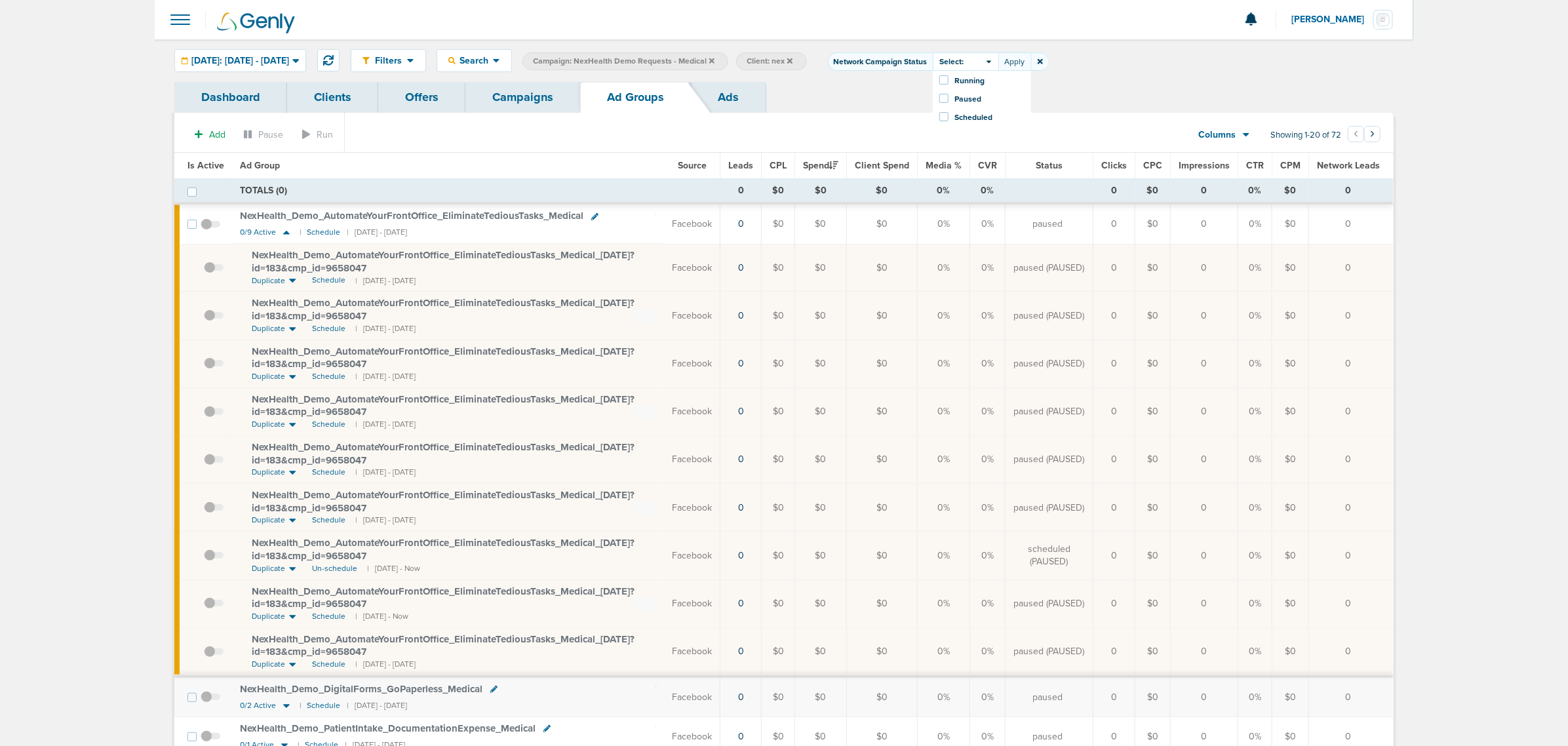
click at [955, 112] on input "Scheduled" at bounding box center [955, 112] width 0 height 0
click at [1031, 56] on button "Apply" at bounding box center [1014, 61] width 33 height 18
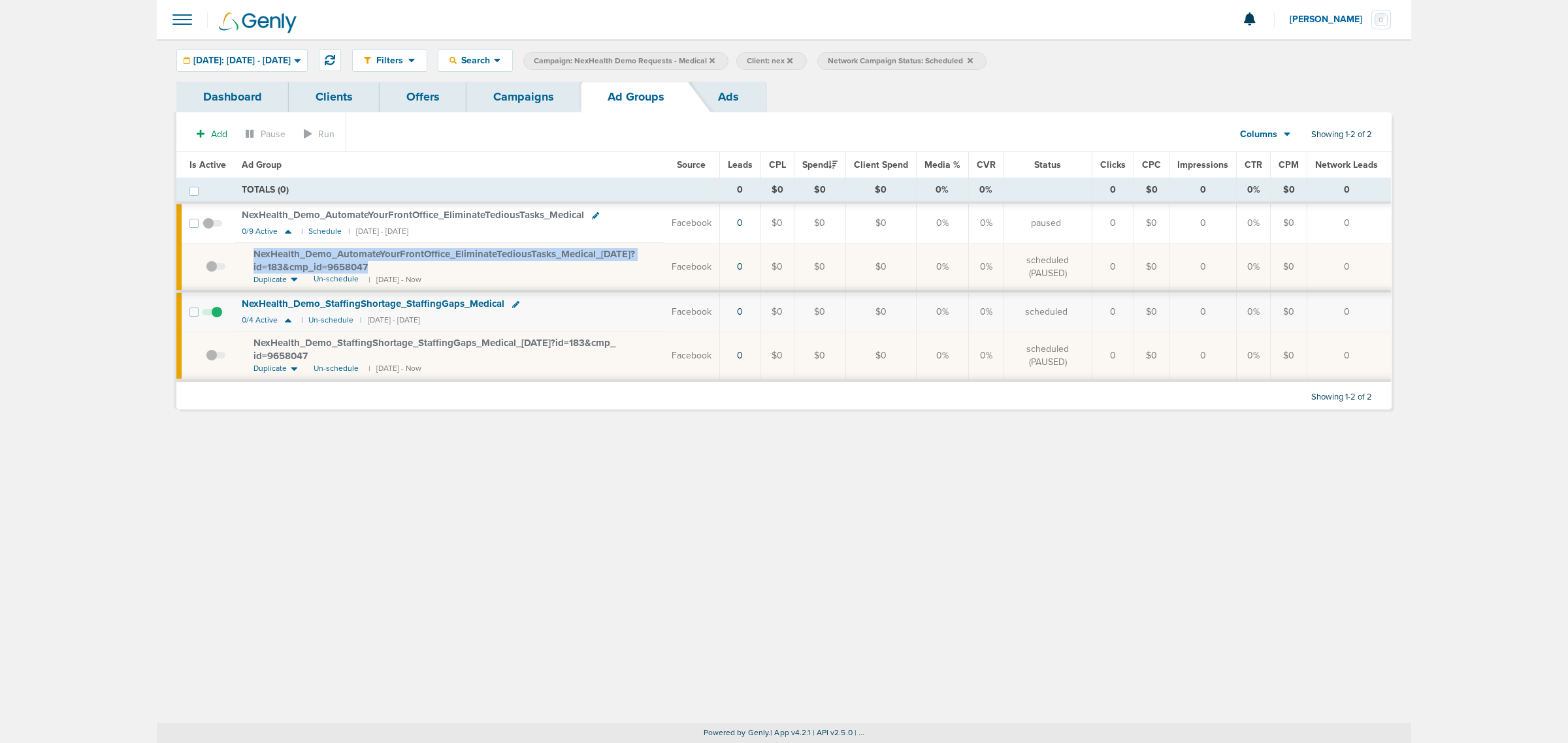
drag, startPoint x: 377, startPoint y: 269, endPoint x: 241, endPoint y: 260, distance: 136.3
click at [241, 260] on td "NexHealth_ Demo_ AutomateYourFrontOffice_ EliminateTediousTasks_ Medical_ [DATE…" at bounding box center [448, 267] width 430 height 48
copy span "NexHealth_ Demo_ AutomateYourFrontOffice_ EliminateTediousTasks_ Medical_ [DATE…"
click at [715, 60] on icon at bounding box center [712, 60] width 5 height 5
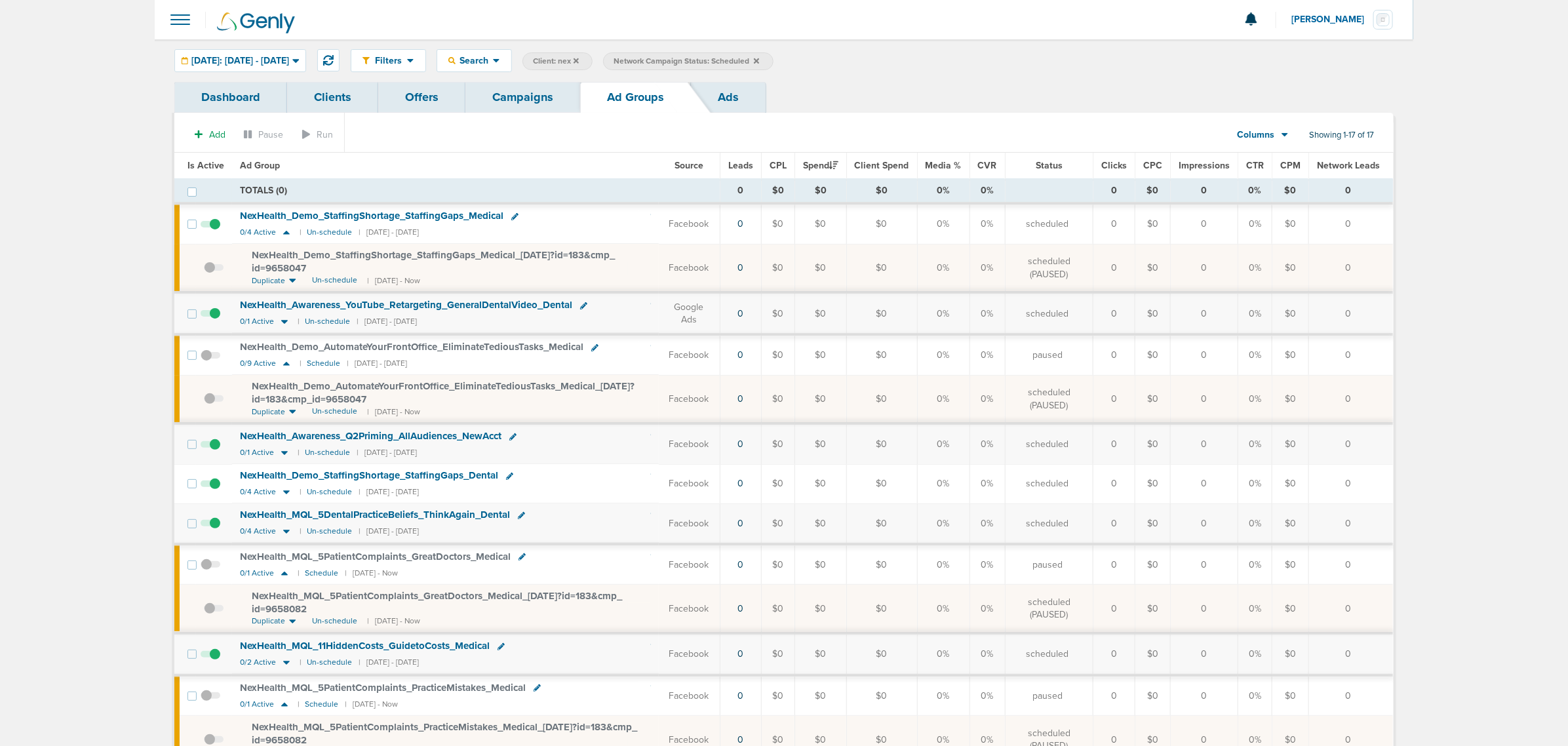
click at [759, 61] on icon at bounding box center [756, 60] width 5 height 5
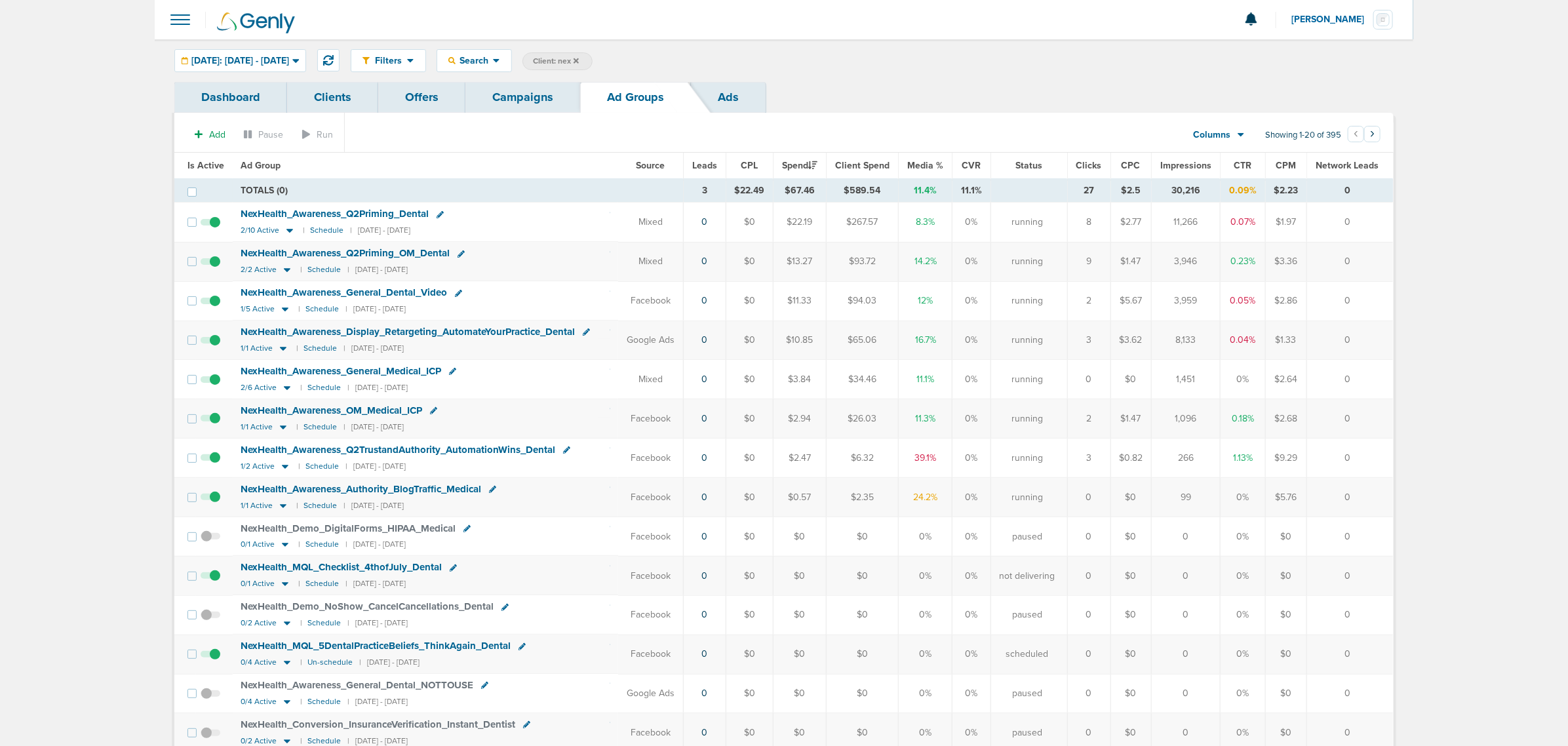
click at [579, 57] on span "Client: nex" at bounding box center [556, 61] width 46 height 11
click at [550, 90] on link "Campaigns" at bounding box center [523, 97] width 114 height 31
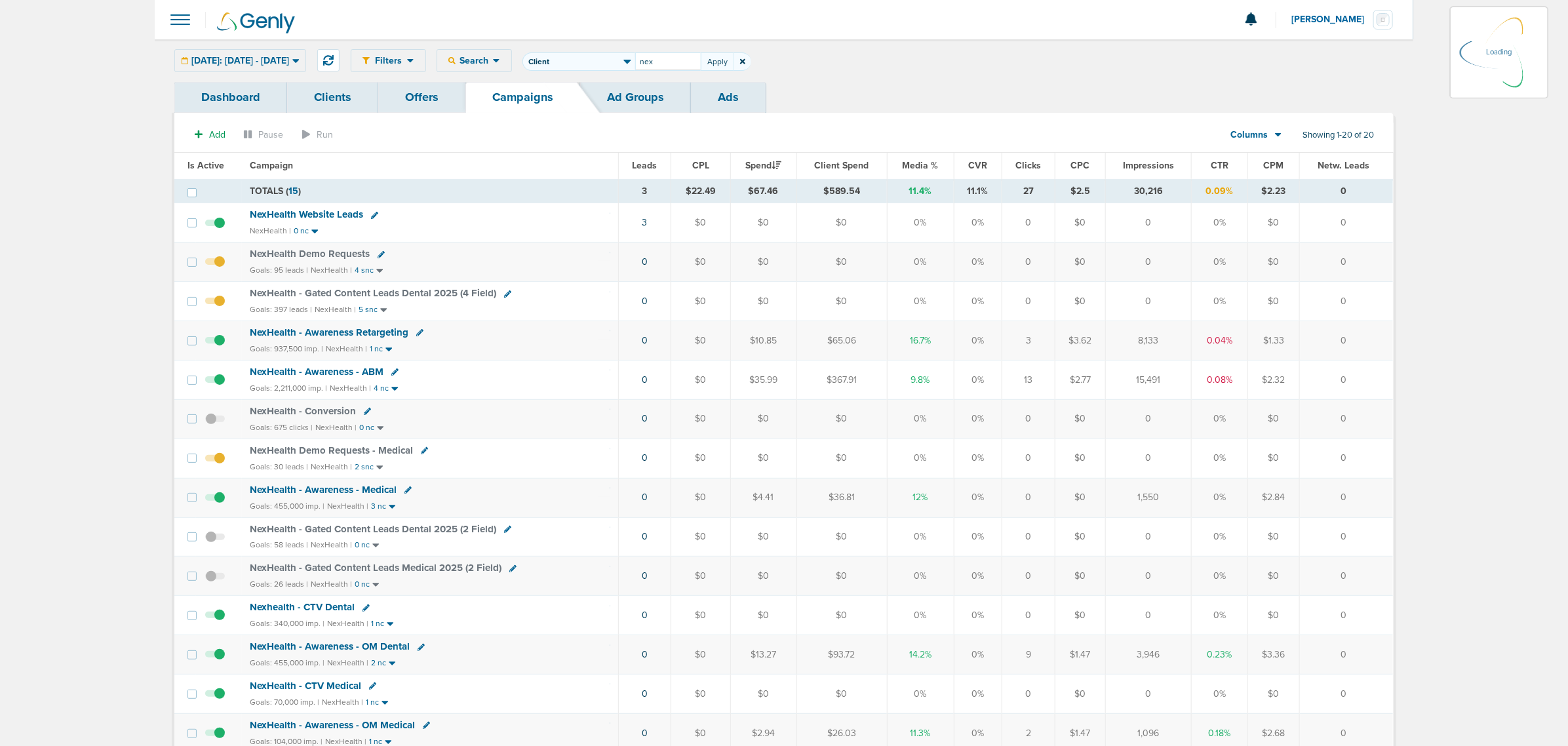
drag, startPoint x: 721, startPoint y: 60, endPoint x: 663, endPoint y: 60, distance: 58.0
click at [664, 60] on span "Client Campaign Offers Landing Page Ad Group Network Campaign Ad Ad Status Netw…" at bounding box center [637, 61] width 229 height 18
type input "law"
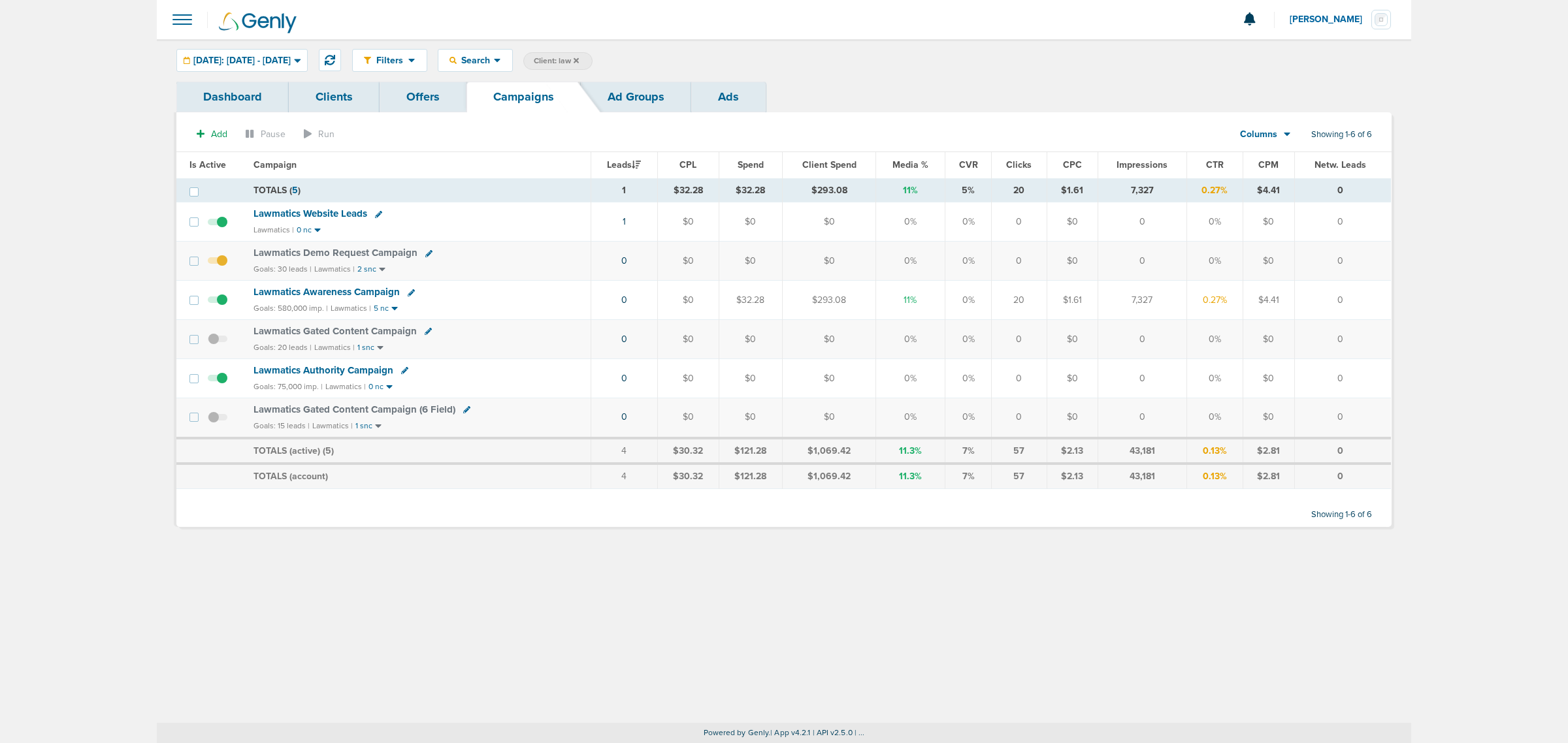
click at [338, 253] on span "Lawmatics Demo Request Campaign" at bounding box center [335, 252] width 164 height 12
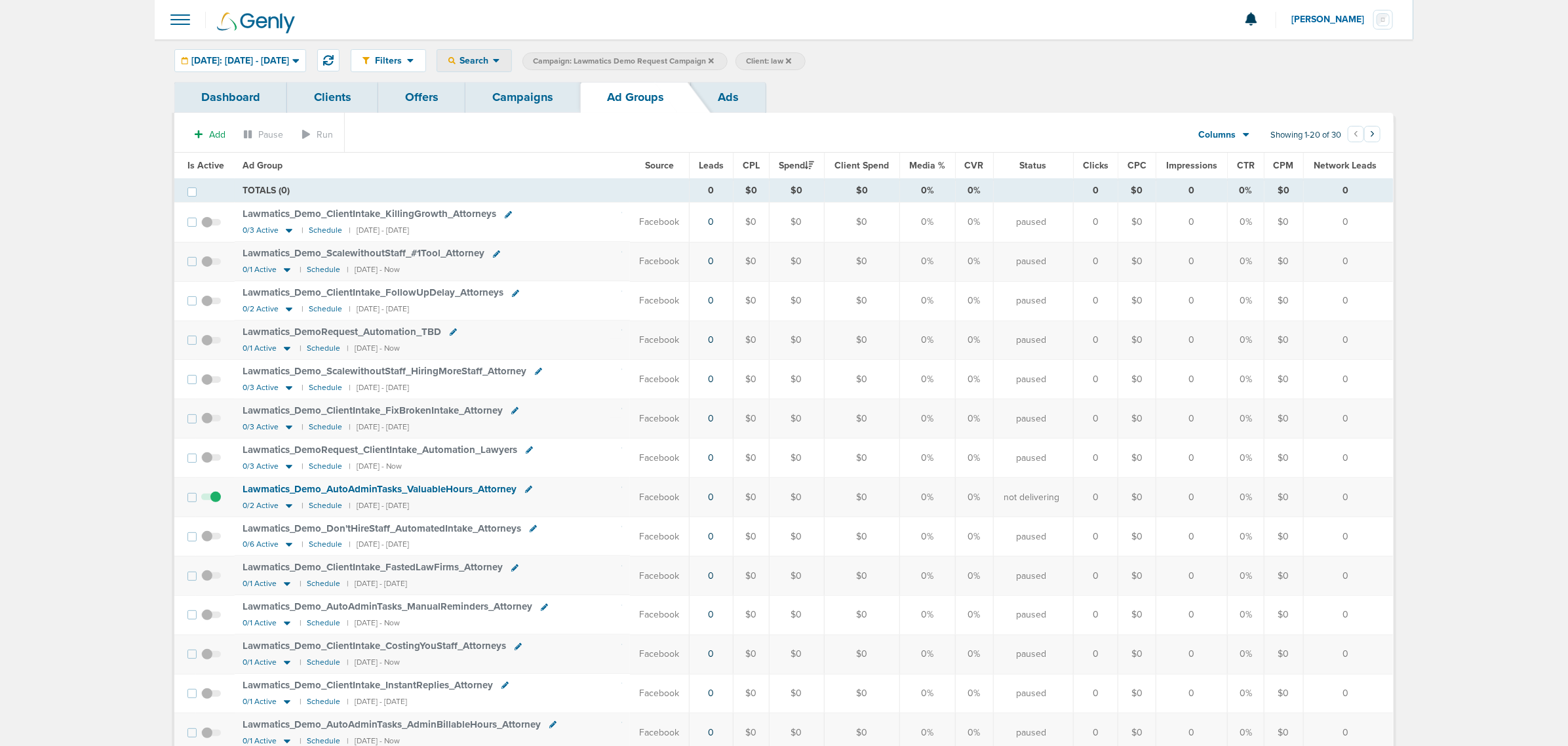
click at [511, 53] on div "Search" at bounding box center [474, 61] width 74 height 22
click at [541, 228] on link "Network Campaign Status" at bounding box center [505, 234] width 136 height 16
click at [996, 54] on div "Select:" at bounding box center [964, 61] width 66 height 18
click at [947, 115] on span at bounding box center [942, 117] width 9 height 9
click at [953, 112] on input "Scheduled" at bounding box center [953, 112] width 0 height 0
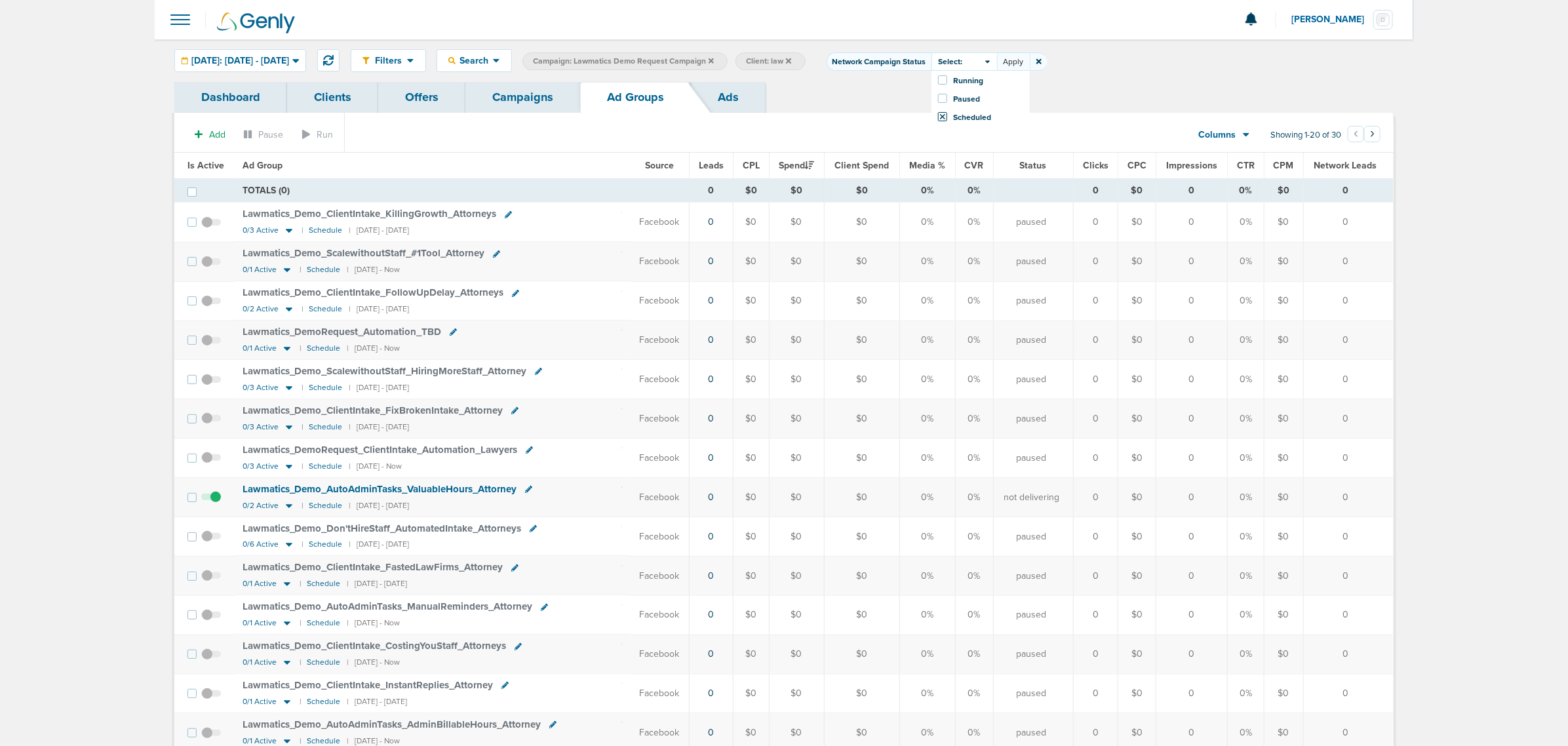
click at [1029, 56] on button "Apply" at bounding box center [1014, 61] width 33 height 18
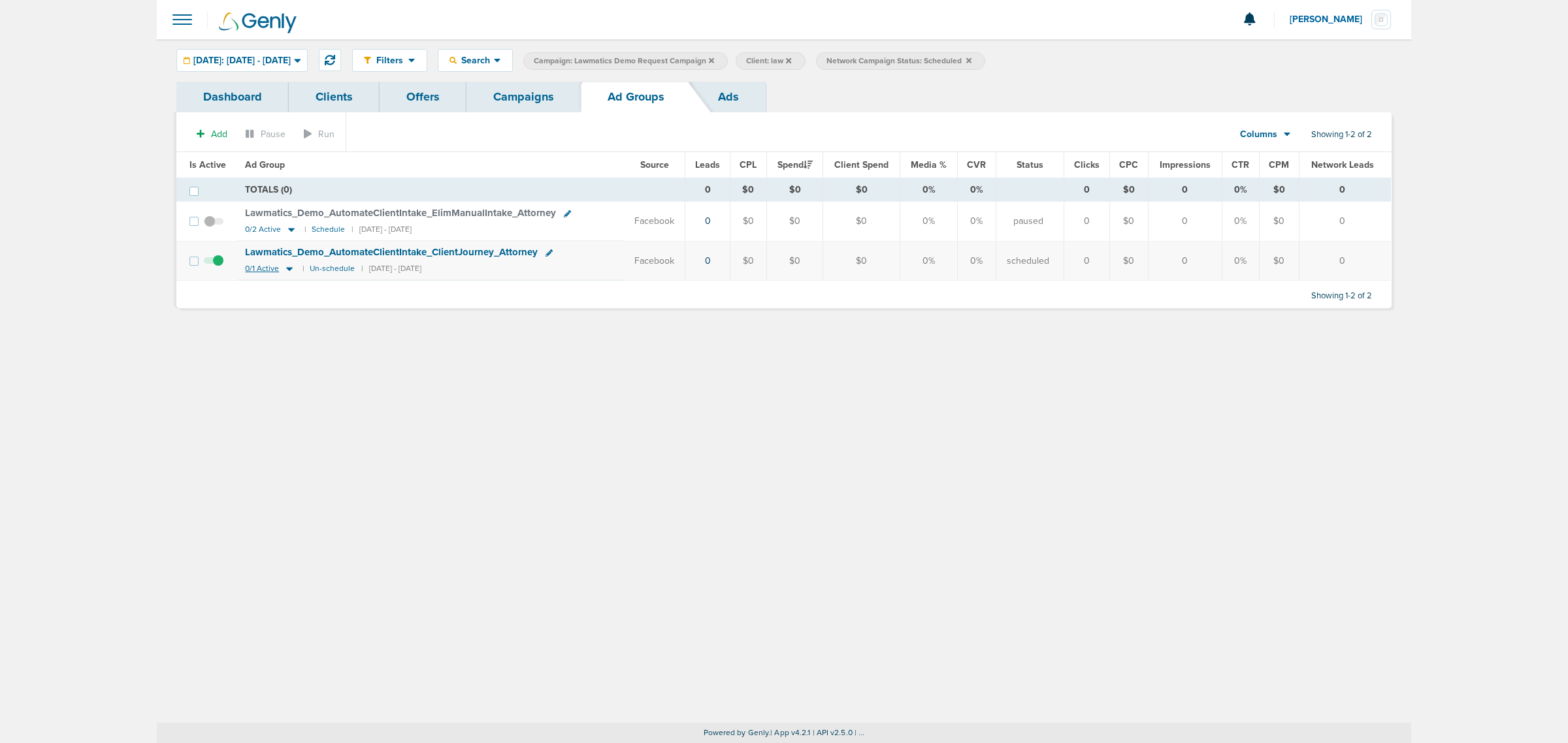
click at [286, 269] on icon at bounding box center [289, 270] width 6 height 4
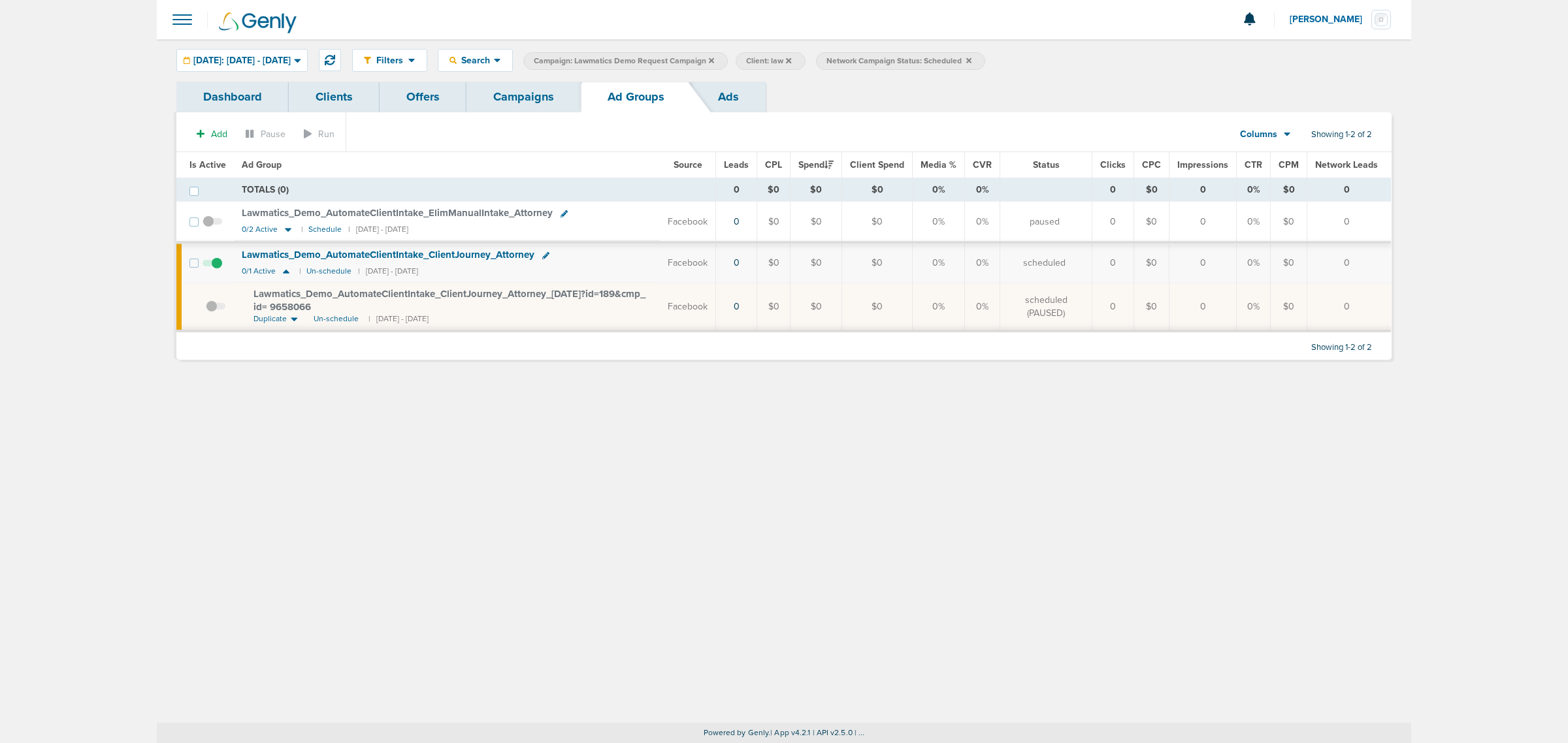
click at [380, 455] on div "Filters Active Only Settings Status Active Inactive Objectives MQL SQL Traffic …" at bounding box center [784, 380] width 1254 height 684
click at [507, 98] on link "Campaigns" at bounding box center [523, 97] width 114 height 30
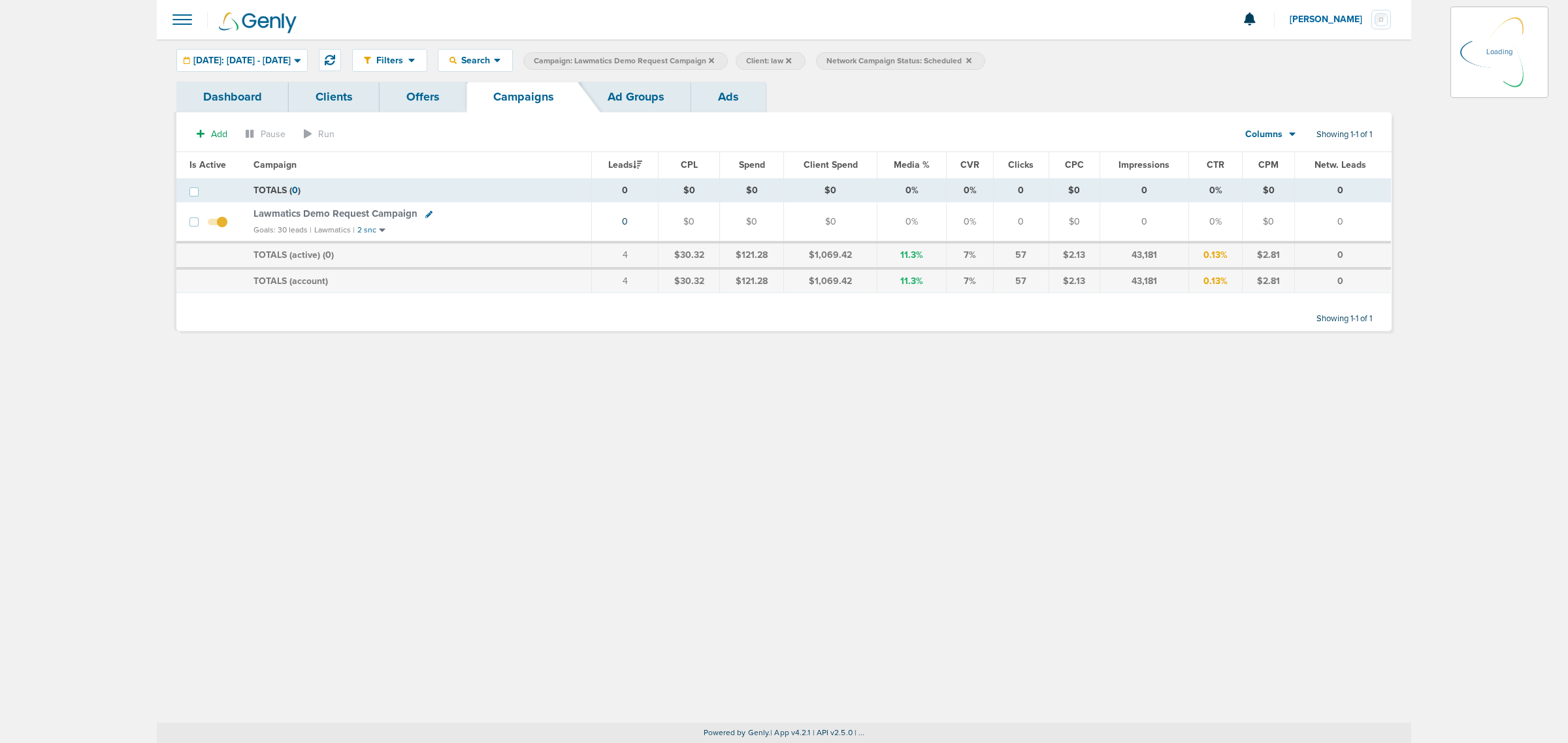
click at [971, 59] on icon at bounding box center [969, 60] width 5 height 5
click at [714, 60] on icon at bounding box center [711, 61] width 5 height 8
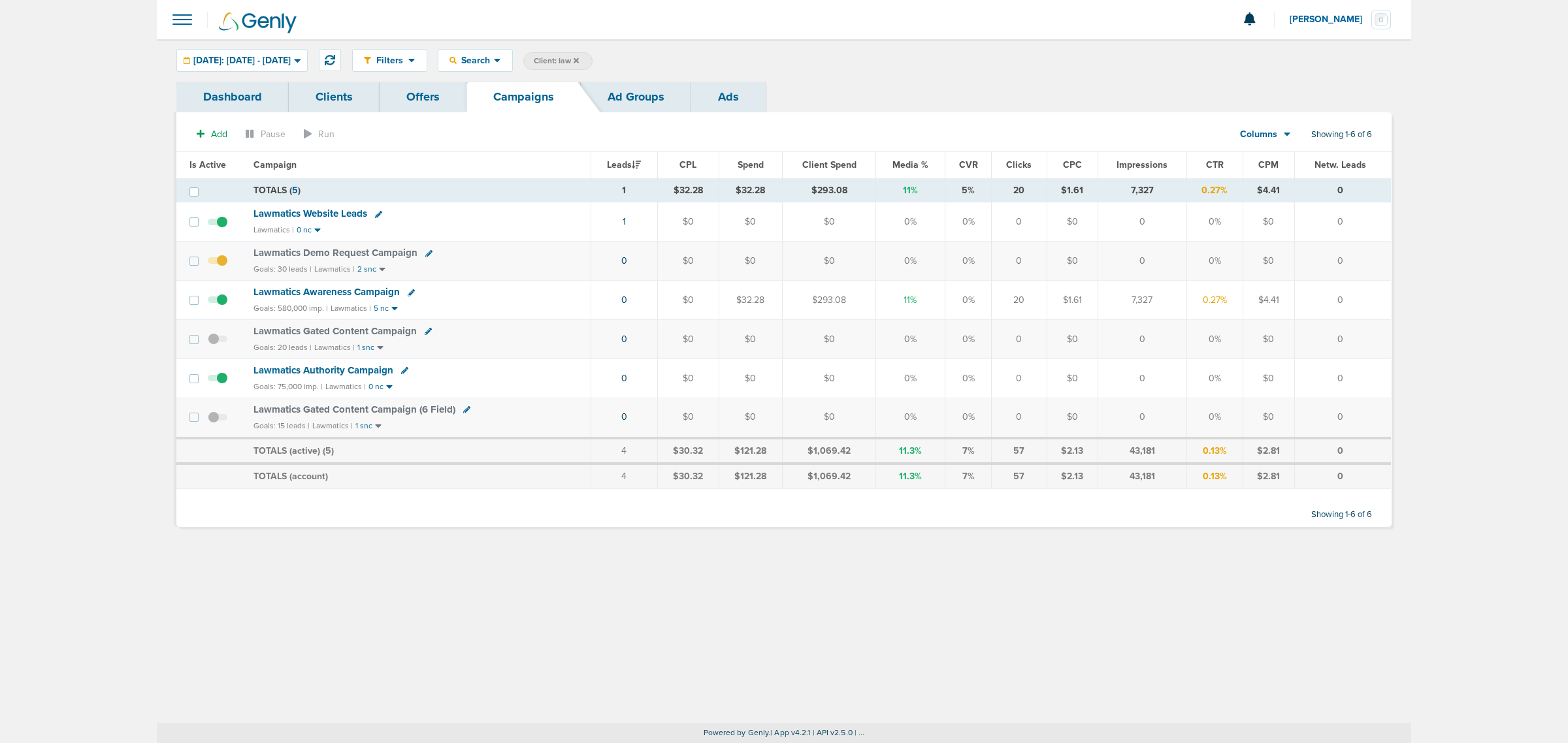
click at [579, 61] on icon at bounding box center [576, 61] width 5 height 8
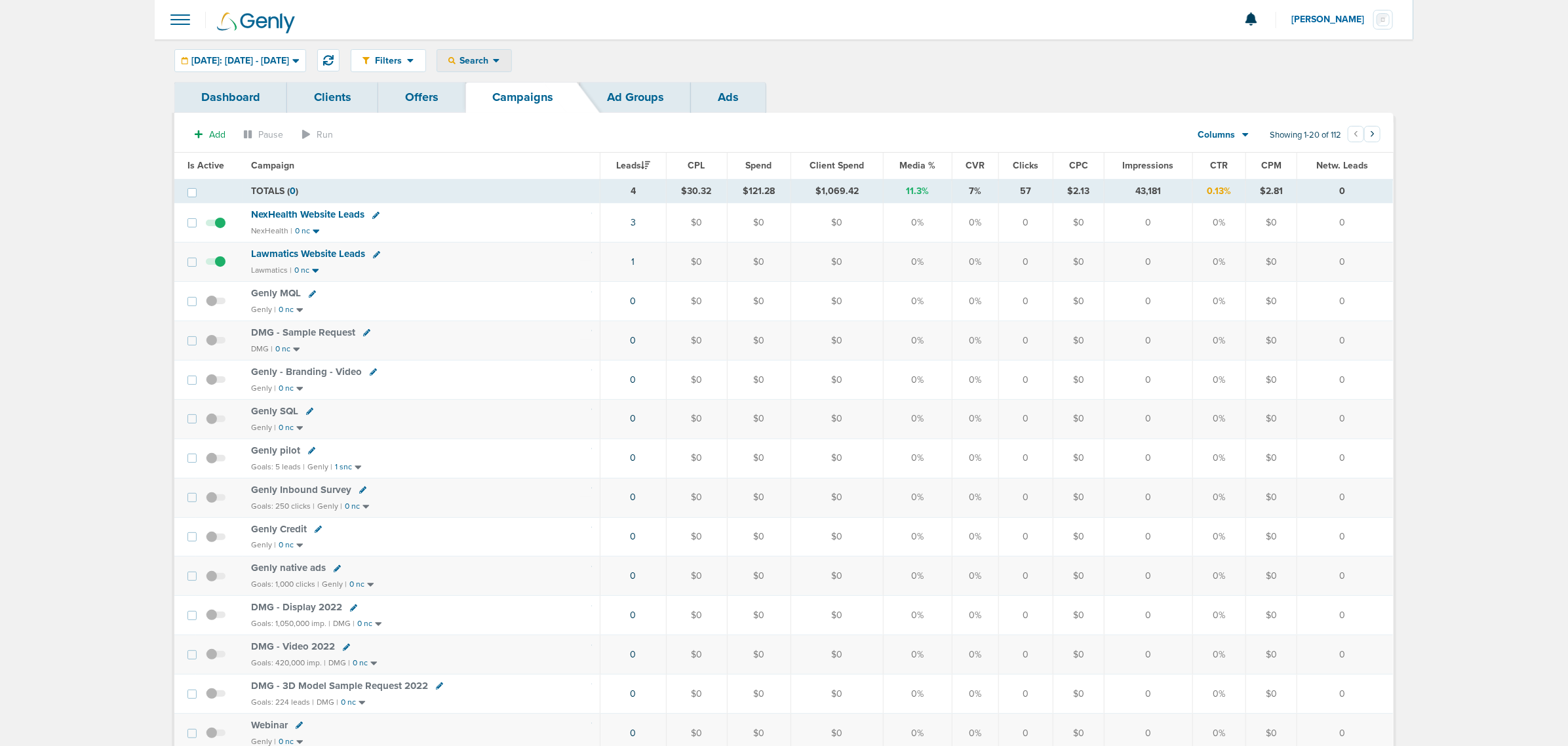
click at [500, 59] on icon at bounding box center [496, 60] width 7 height 11
click at [526, 109] on link "Client" at bounding box center [505, 103] width 136 height 16
type input "accept"
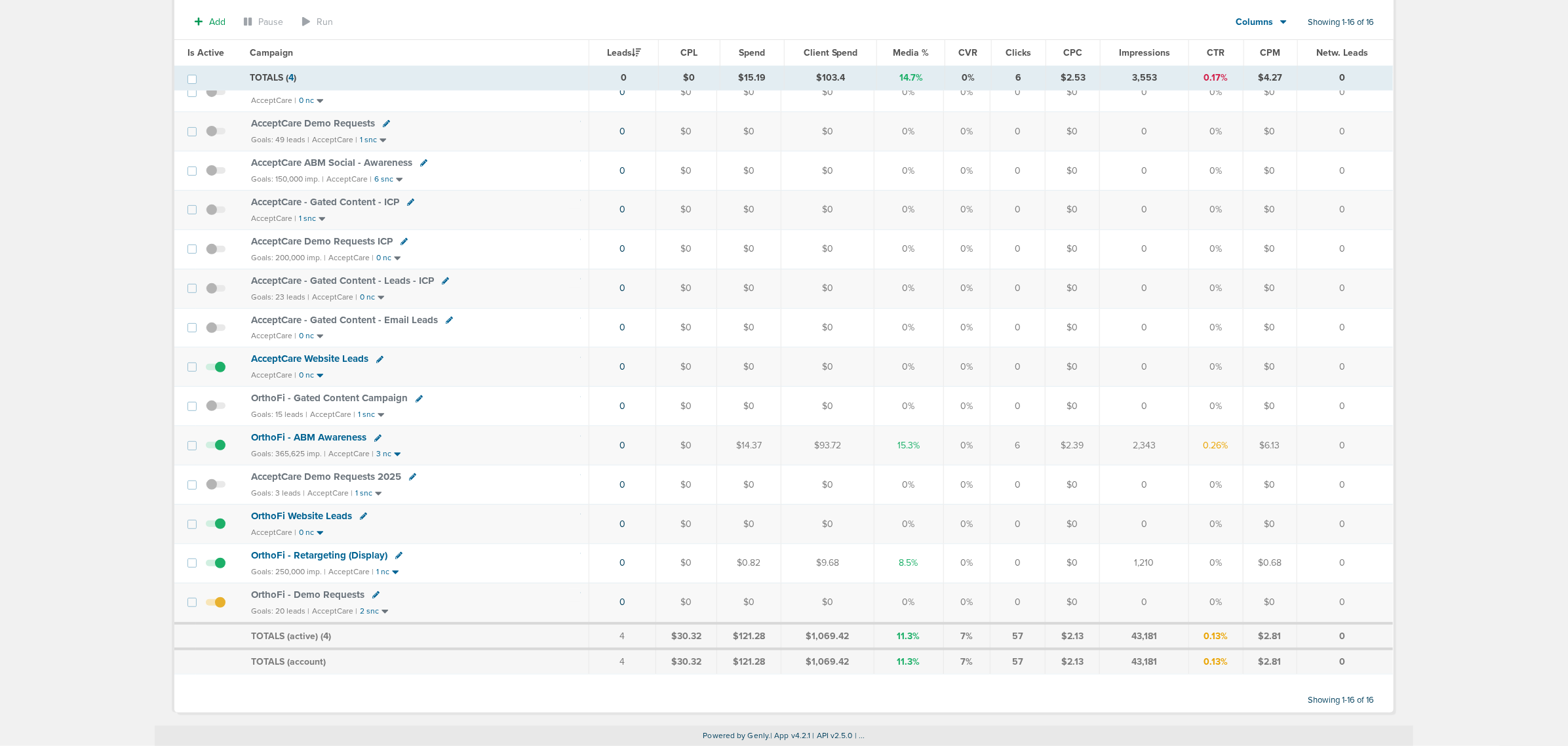
scroll to position [218, 0]
click at [372, 599] on icon at bounding box center [376, 595] width 7 height 7
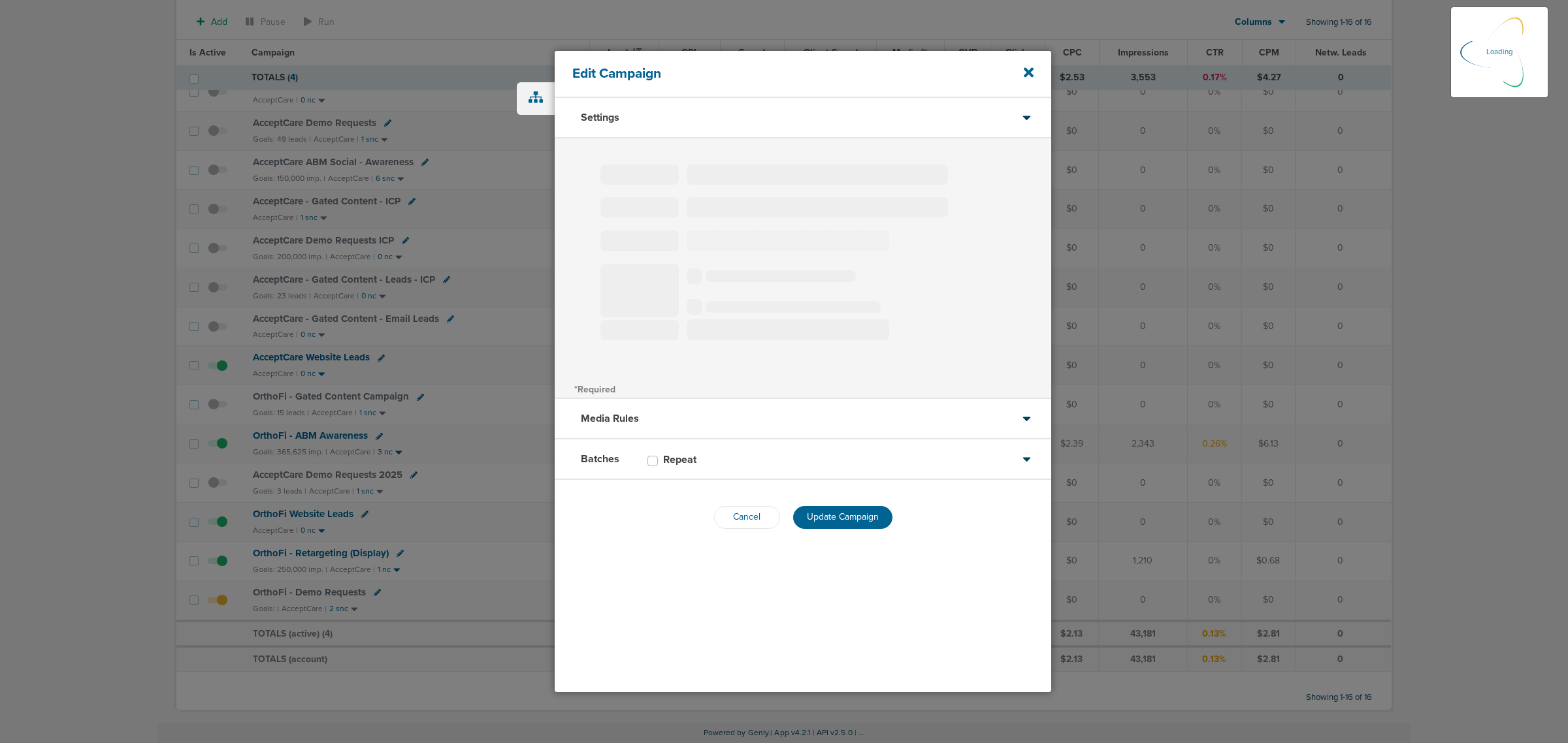
type input "OrthoFi - Demo Requests"
select select "Leads"
radio input "true"
select select "readOnly"
select select "1"
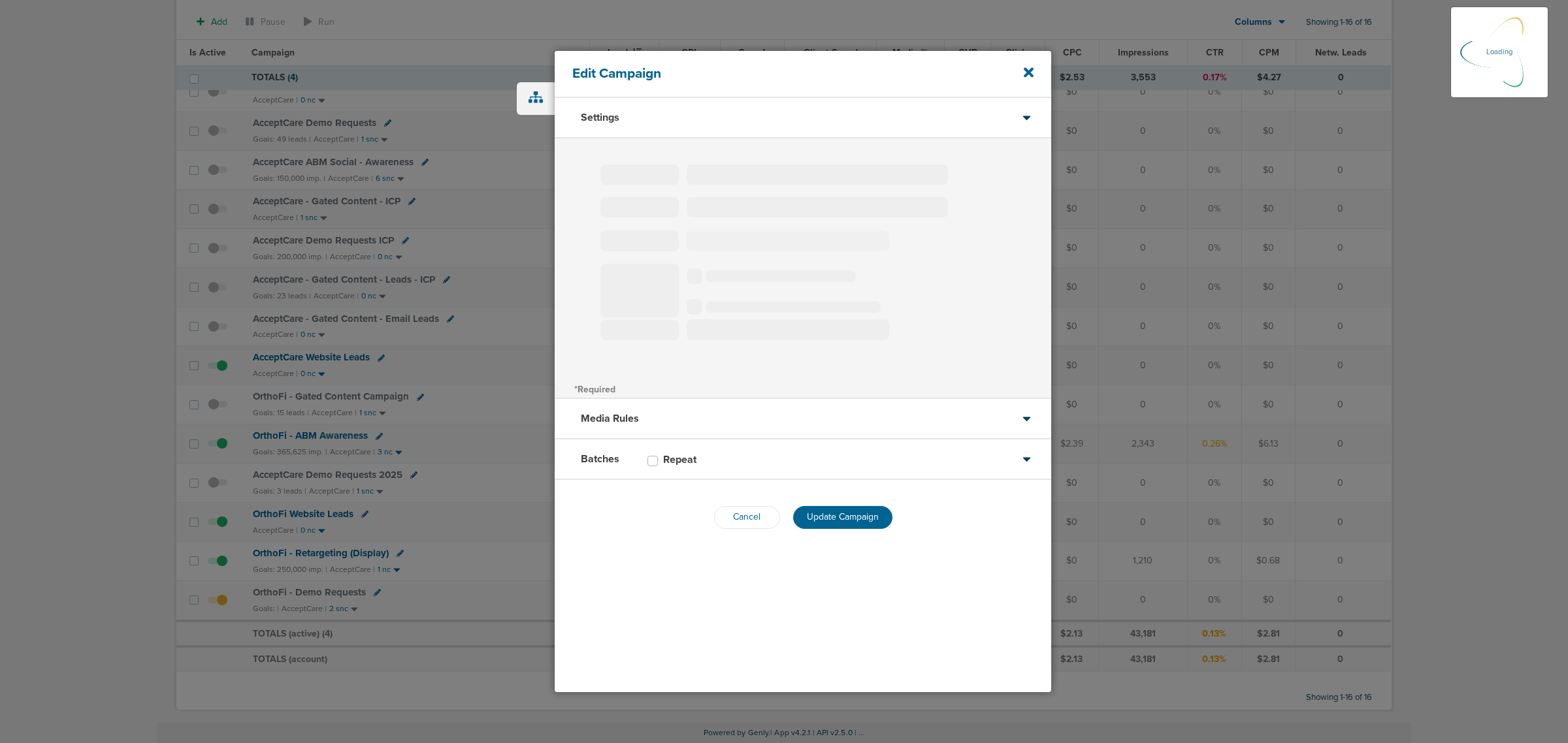
select select "2"
select select "3"
select select "4"
select select "6"
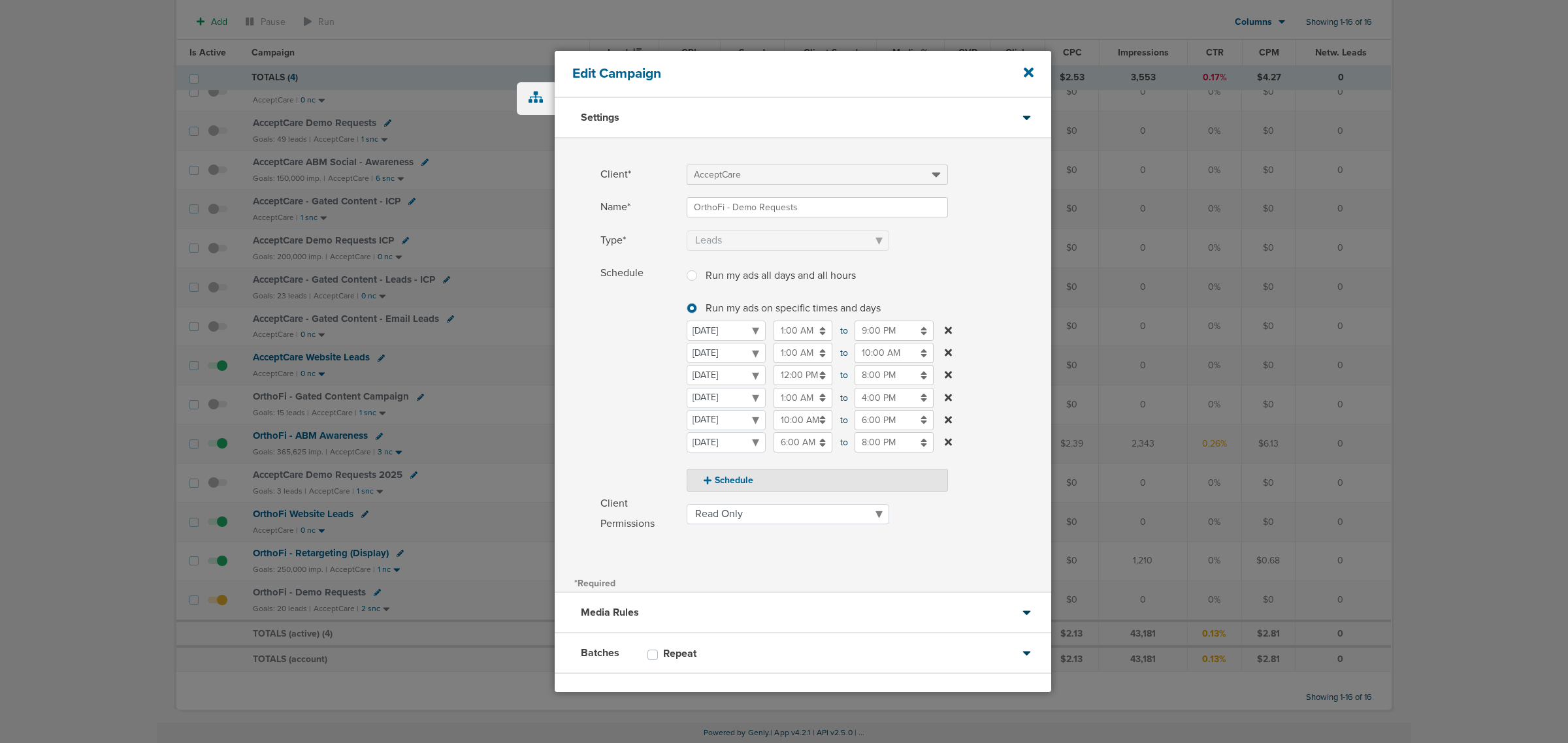
click at [1030, 63] on div "Edit Campaign" at bounding box center [802, 74] width 496 height 47
click at [1030, 66] on icon at bounding box center [1028, 73] width 10 height 14
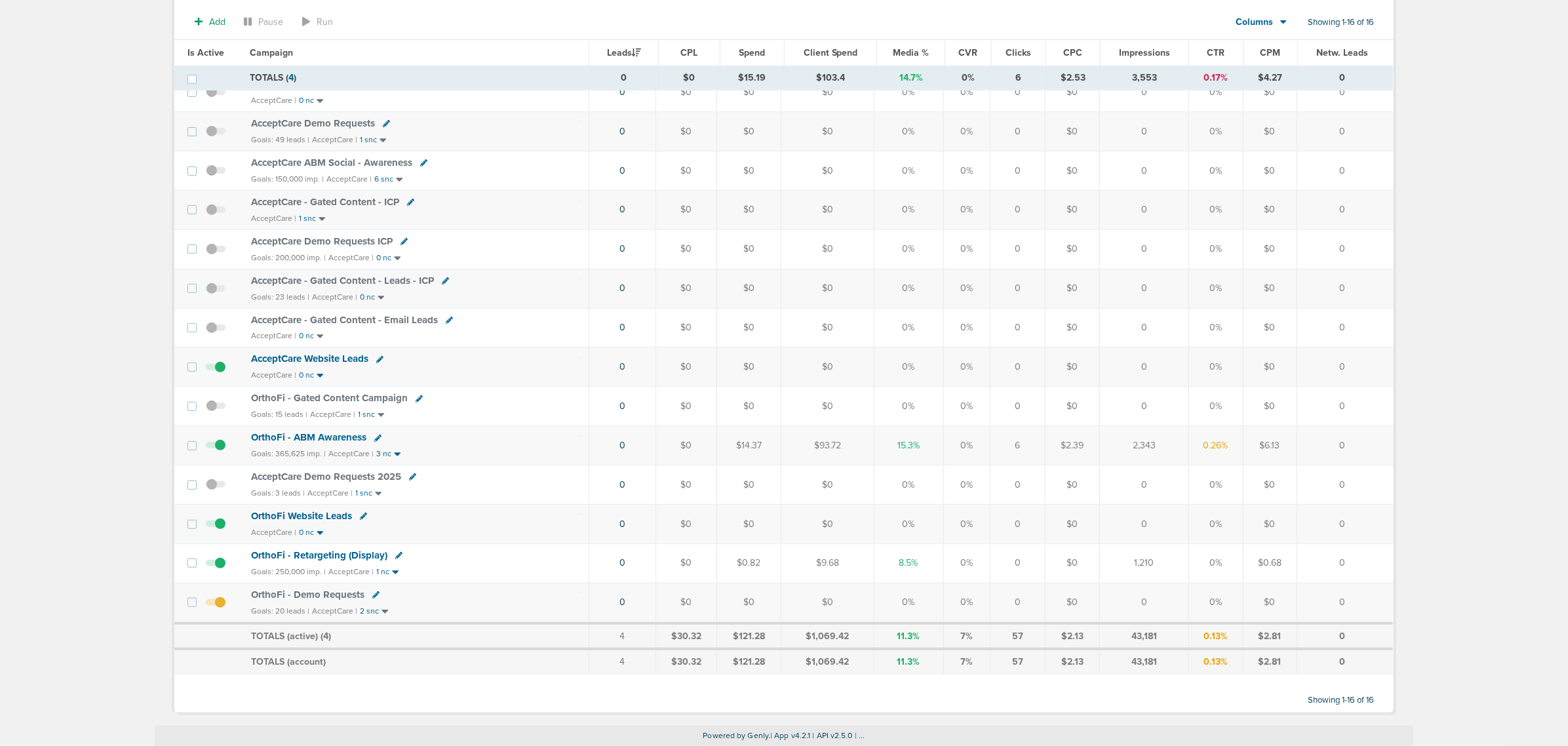
click at [303, 601] on span "OrthoFi - Demo Requests" at bounding box center [307, 595] width 114 height 12
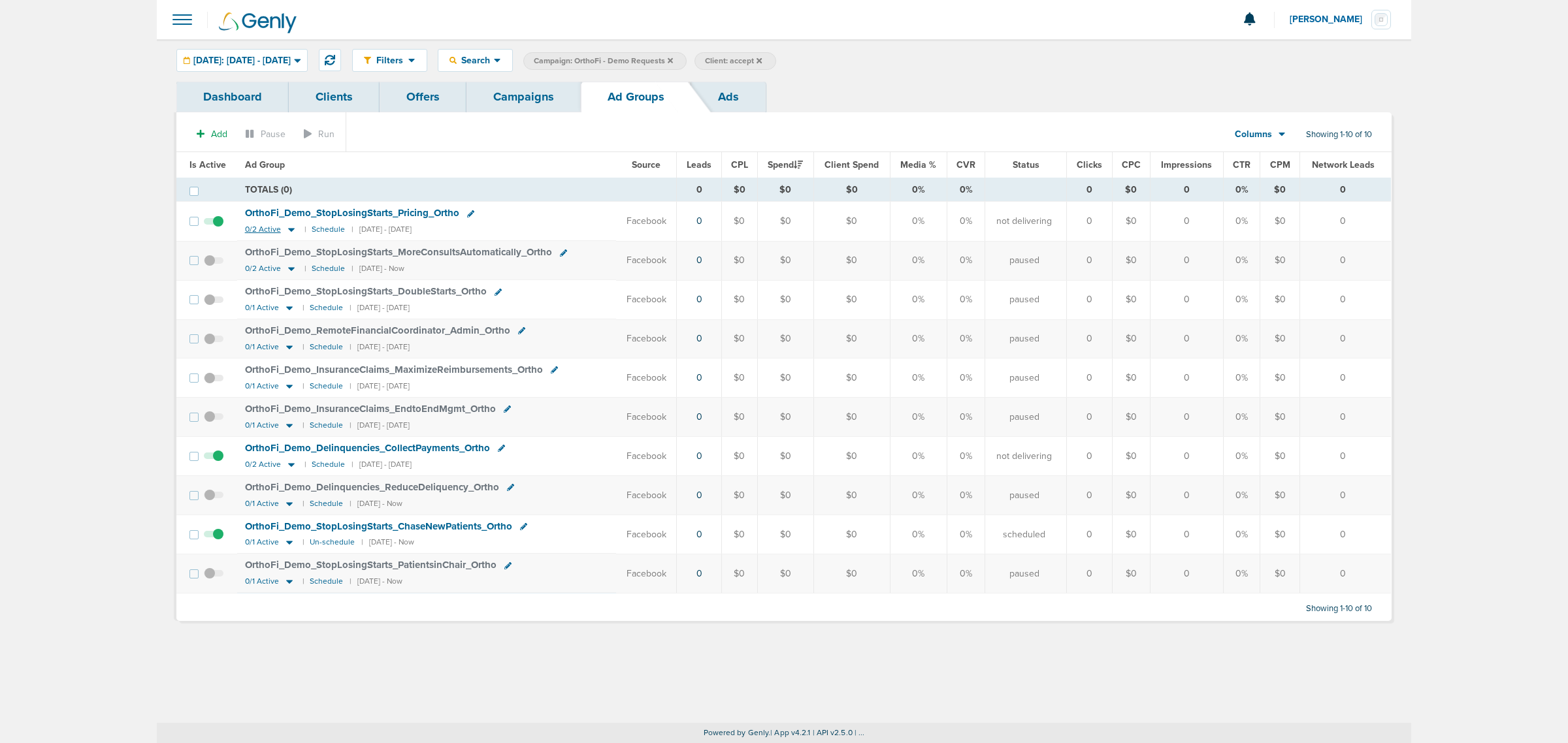
click at [286, 229] on icon at bounding box center [291, 230] width 13 height 11
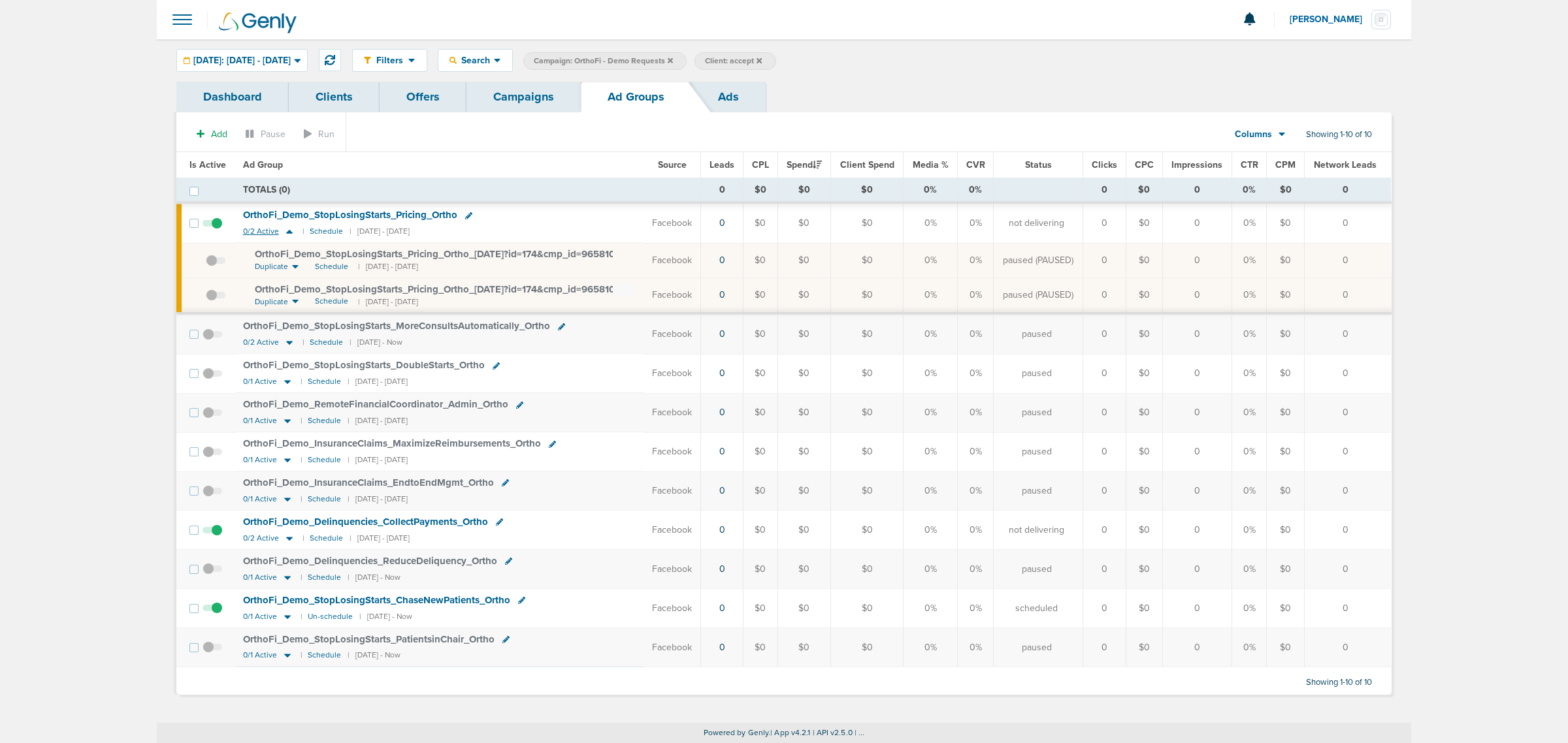
click at [283, 229] on icon at bounding box center [289, 231] width 13 height 11
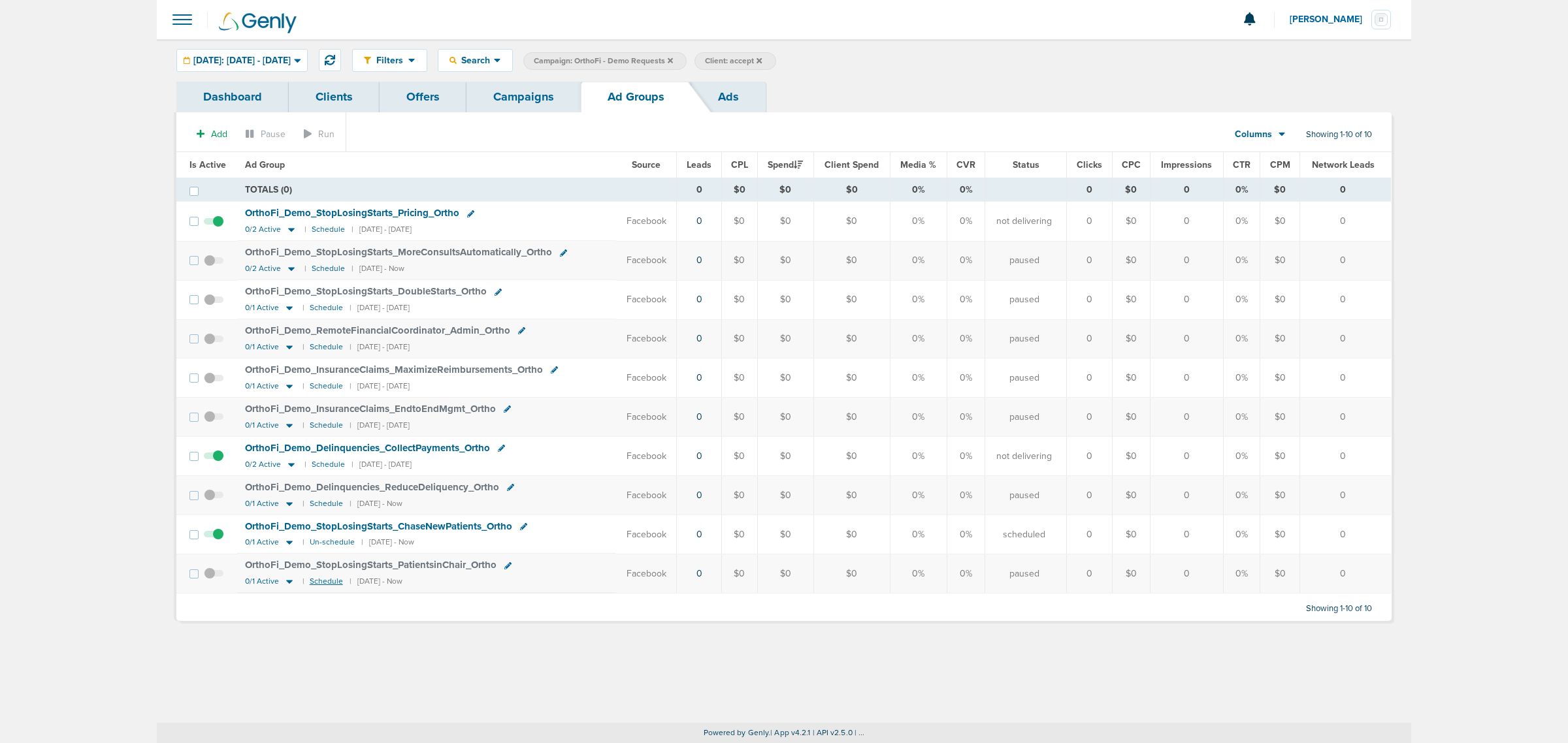
click at [325, 587] on small "Schedule" at bounding box center [326, 581] width 34 height 10
click at [286, 588] on icon at bounding box center [289, 581] width 13 height 11
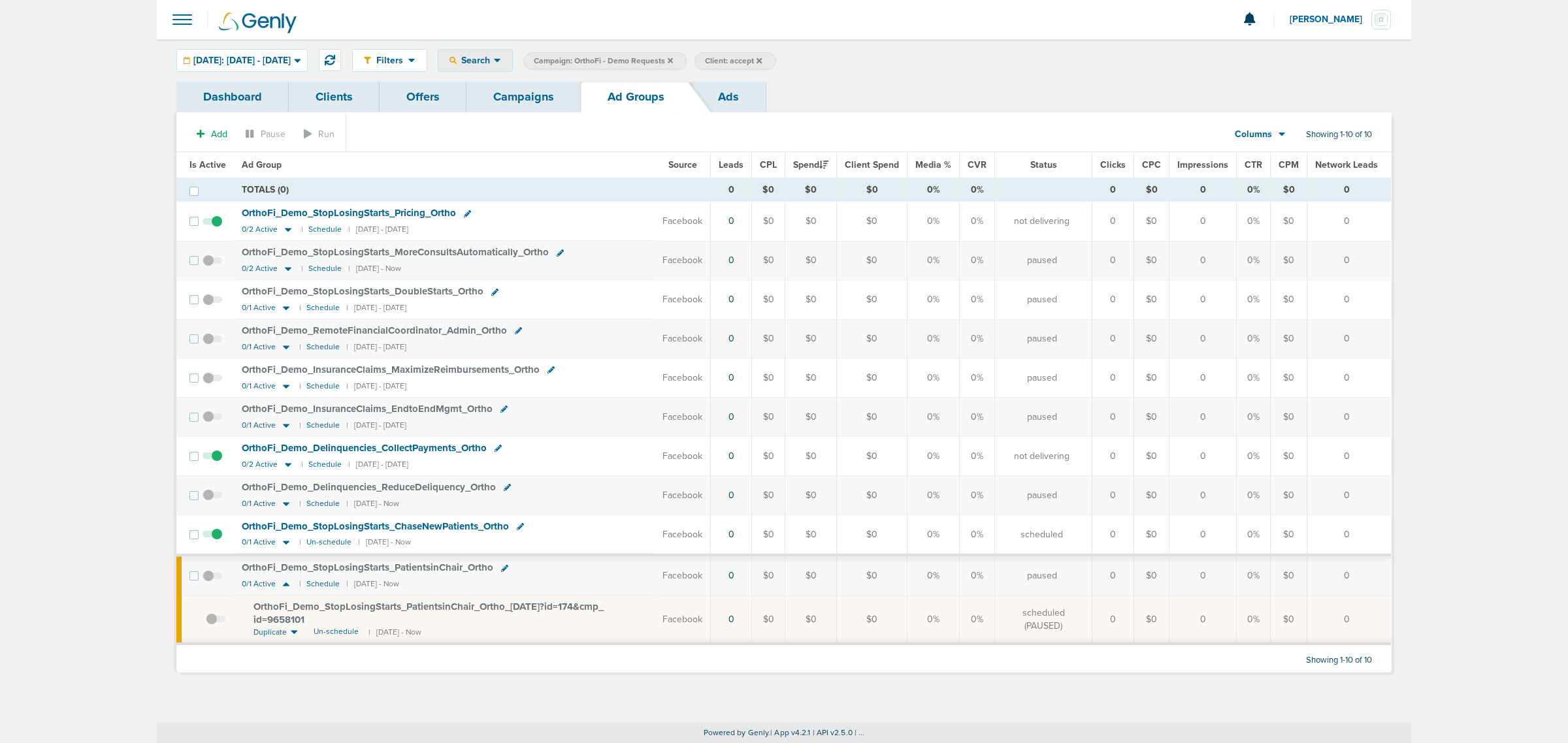
click at [501, 66] on icon at bounding box center [497, 60] width 7 height 11
drag, startPoint x: 546, startPoint y: 230, endPoint x: 726, endPoint y: 157, distance: 194.2
click at [547, 230] on link "Network Campaign Status" at bounding box center [505, 233] width 135 height 16
click at [933, 66] on span "Select:" at bounding box center [920, 62] width 24 height 11
click at [917, 115] on span at bounding box center [913, 116] width 9 height 9
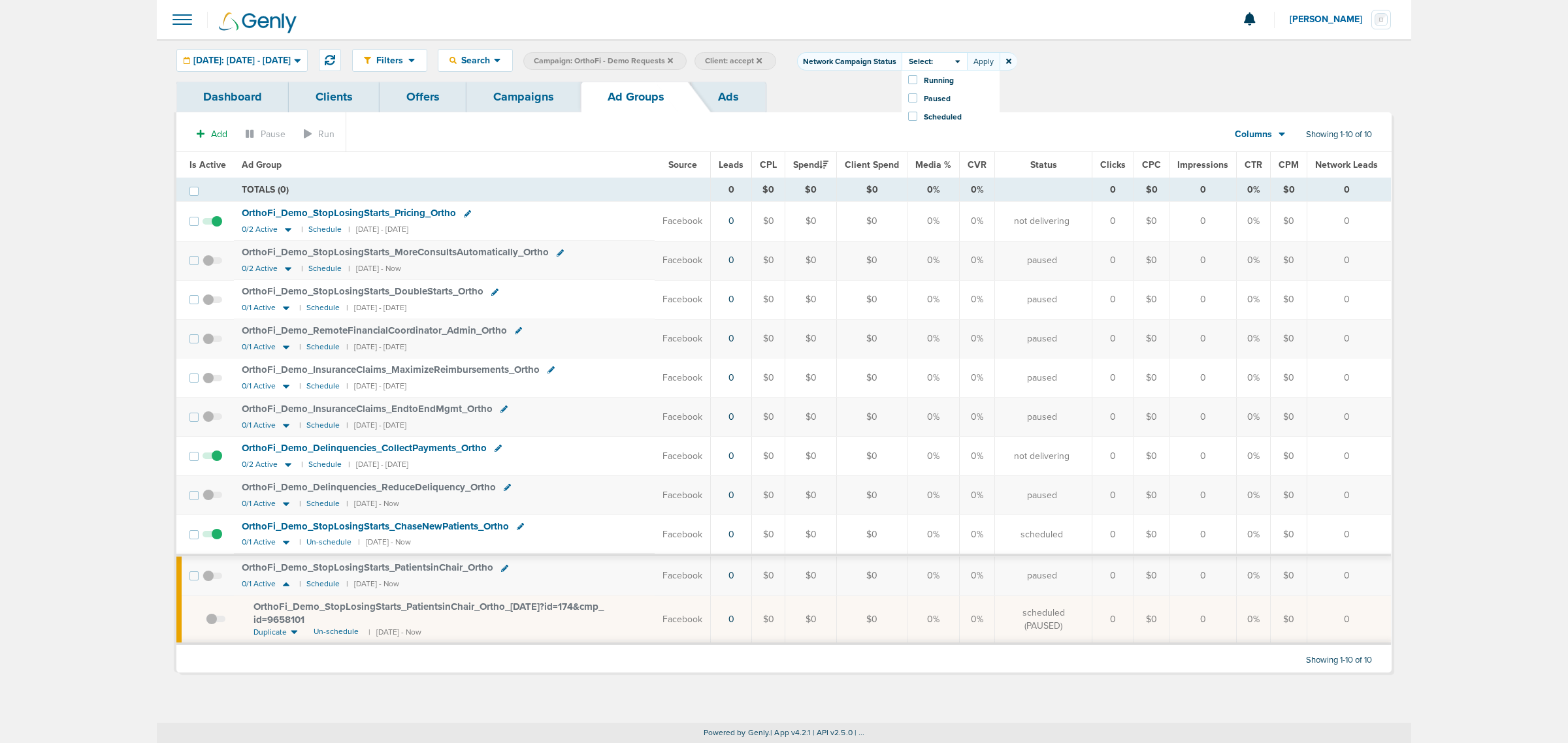
click at [923, 112] on input "Scheduled" at bounding box center [923, 112] width 0 height 0
click at [999, 60] on button "Apply" at bounding box center [983, 61] width 33 height 18
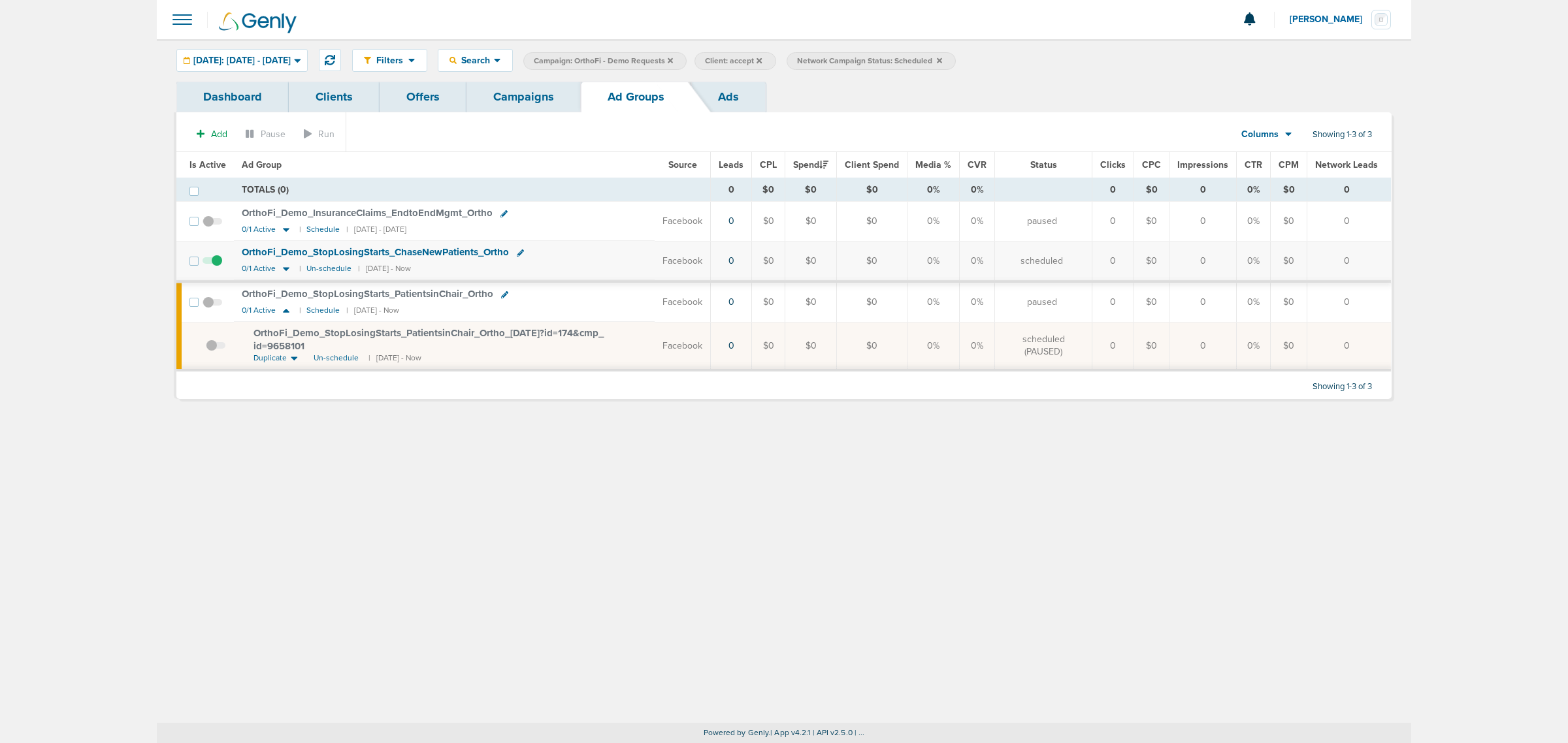
click at [552, 86] on link "Campaigns" at bounding box center [523, 97] width 114 height 30
